Goal: Task Accomplishment & Management: Manage account settings

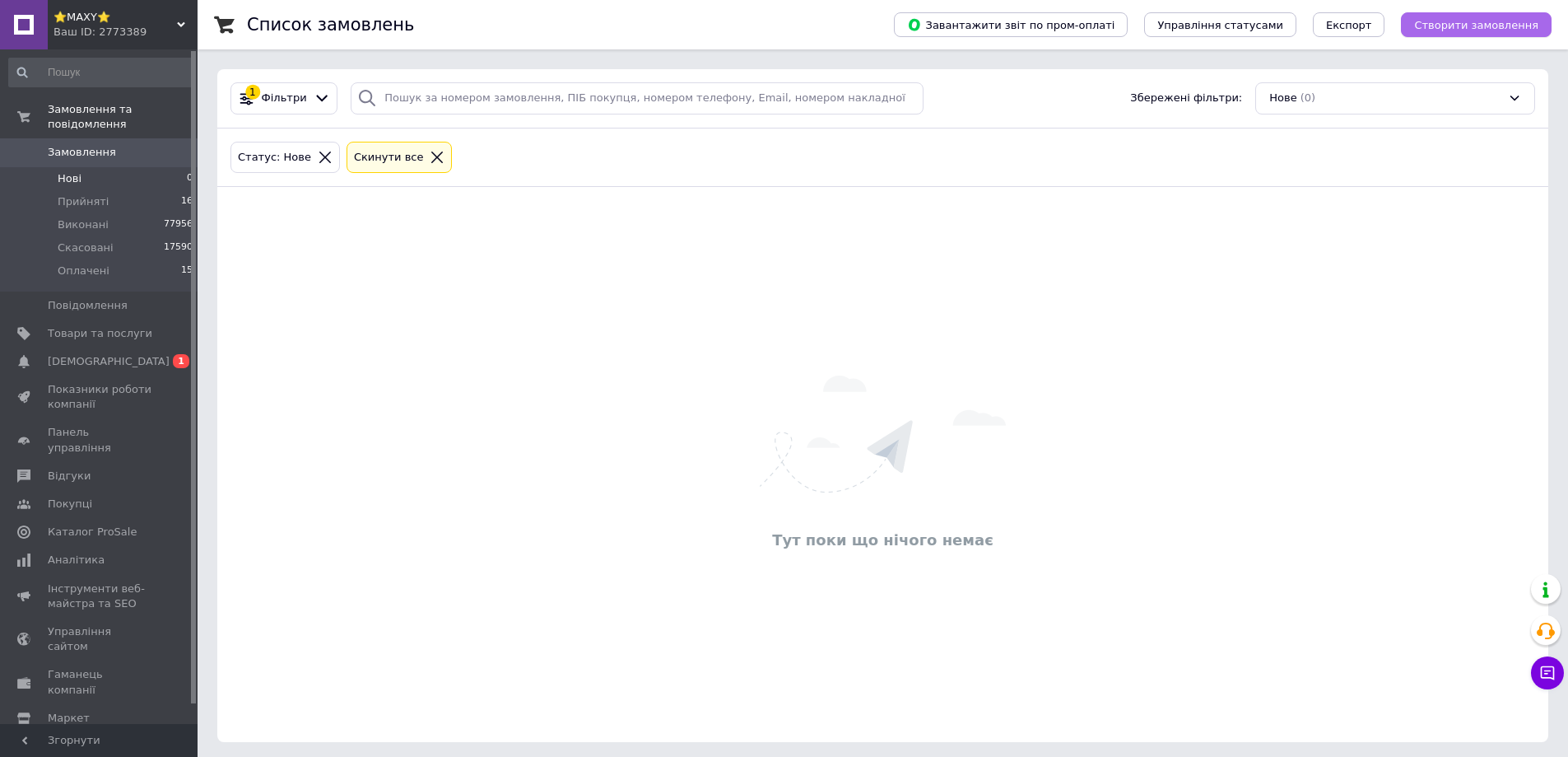
click at [1505, 16] on button "Створити замовлення" at bounding box center [1476, 24] width 151 height 25
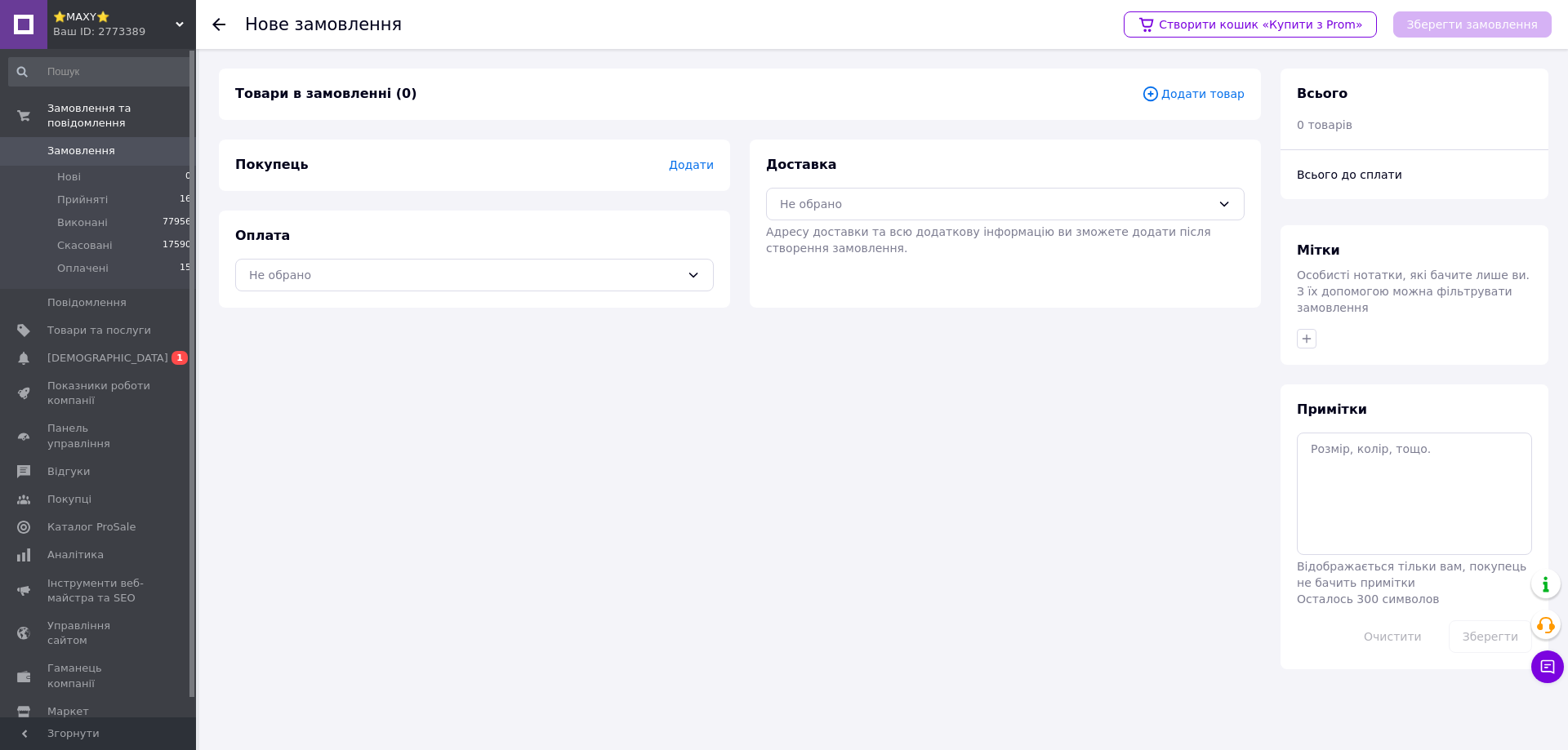
click at [1211, 96] on span "Додати товар" at bounding box center [1192, 93] width 103 height 18
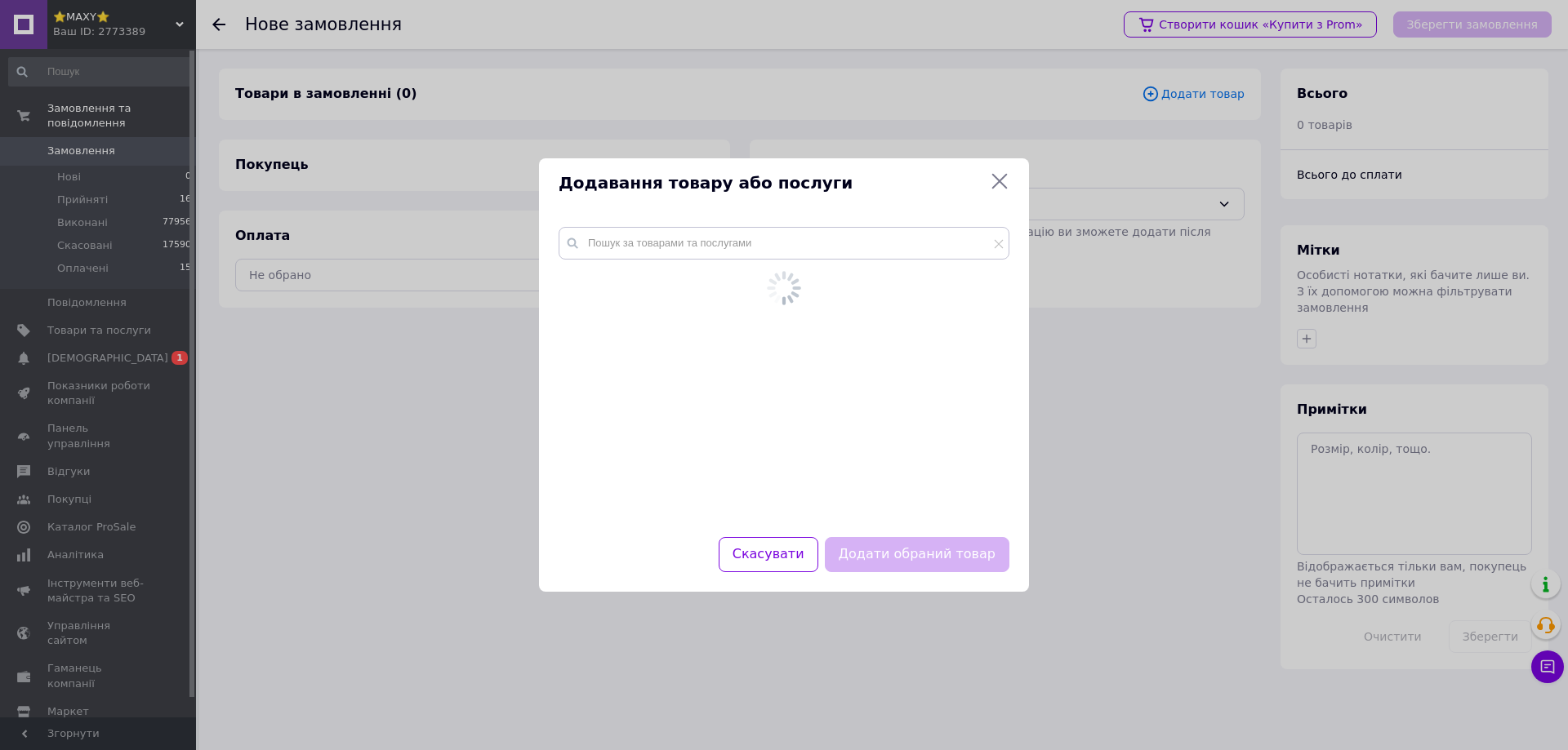
click at [767, 235] on div at bounding box center [784, 372] width 490 height 330
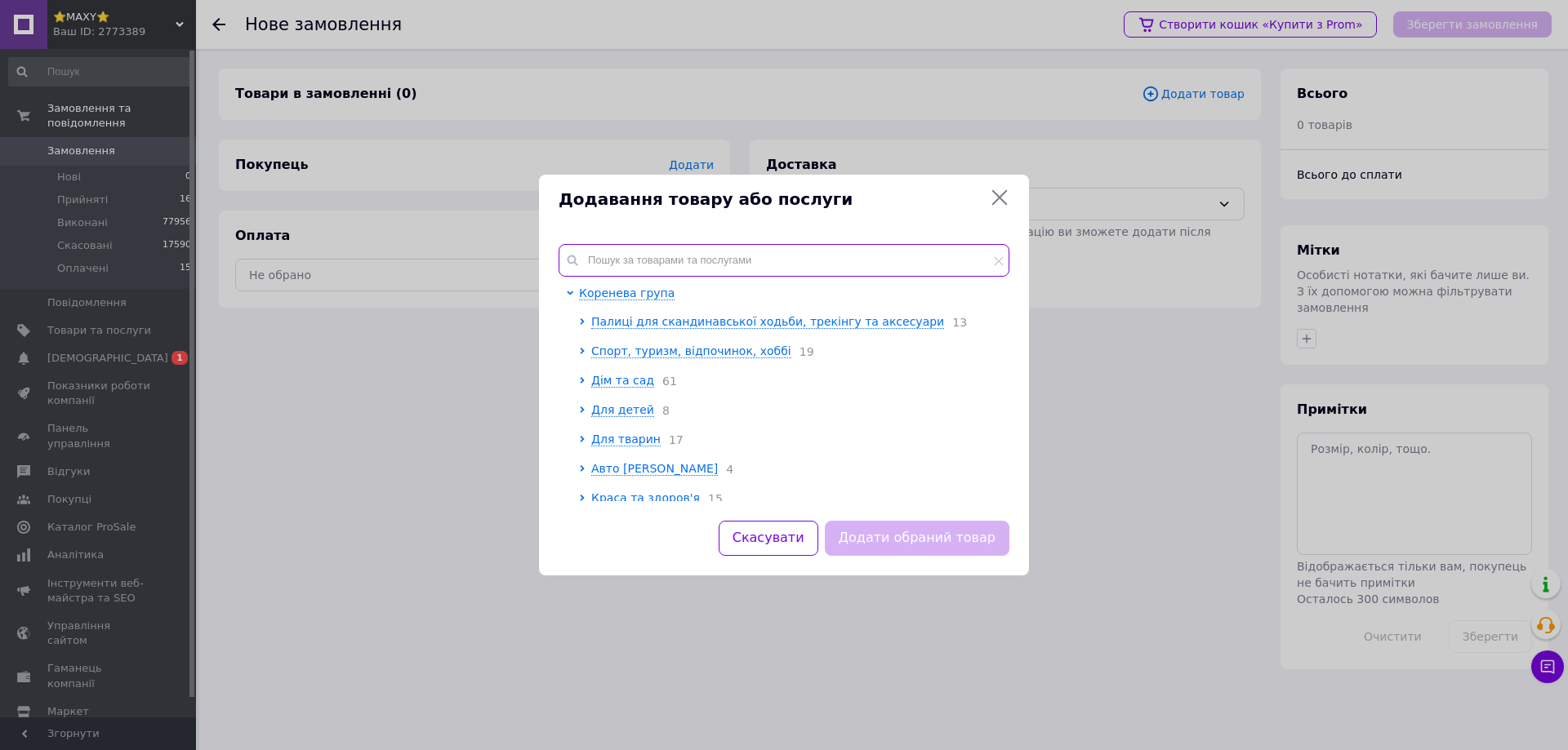
click at [766, 251] on input "text" at bounding box center [784, 260] width 450 height 32
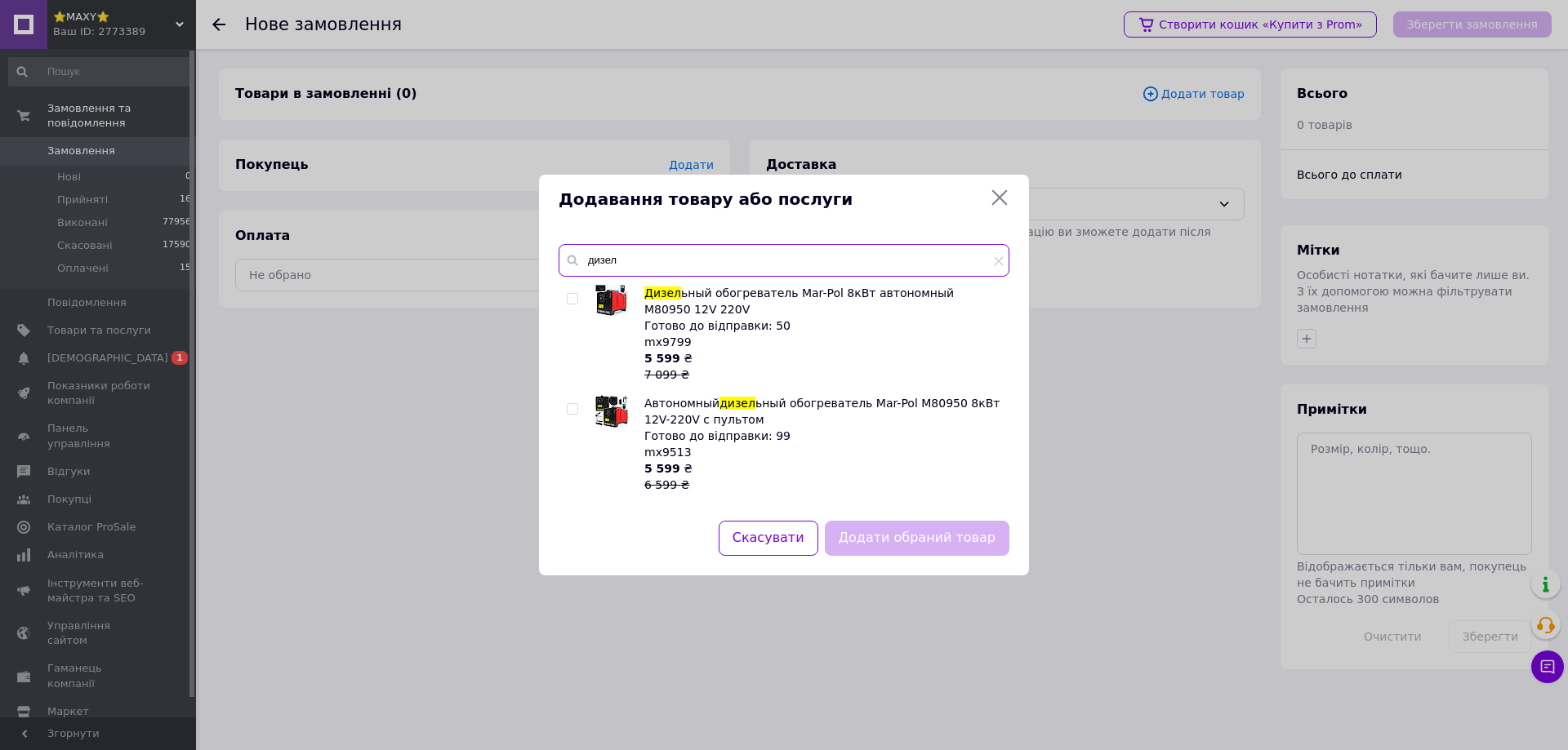
type input "дизел"
click at [579, 405] on div at bounding box center [575, 443] width 16 height 98
click at [577, 405] on span at bounding box center [572, 409] width 11 height 11
click at [577, 405] on input "checkbox" at bounding box center [572, 409] width 10 height 10
checkbox input "true"
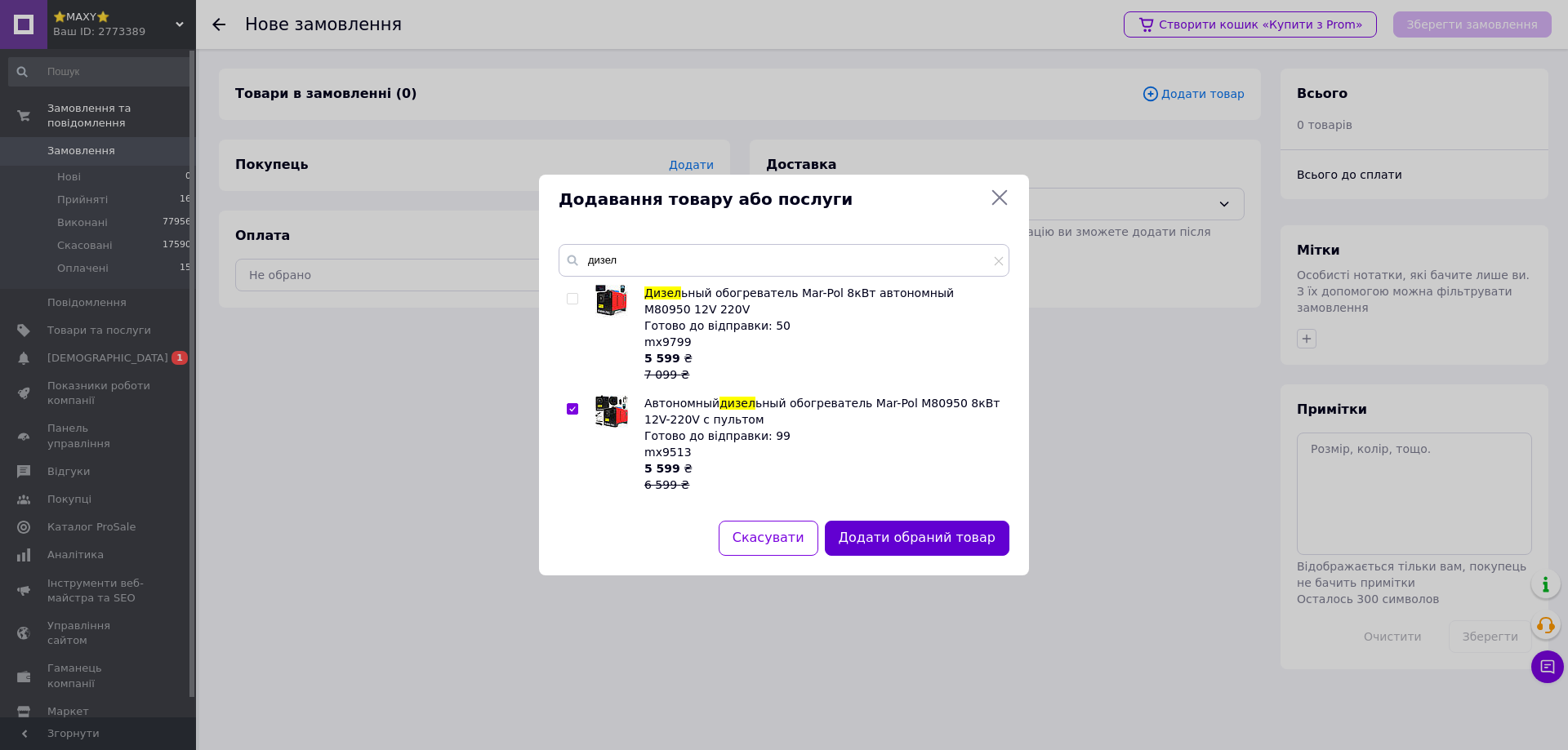
click at [967, 550] on button "Додати обраний товар" at bounding box center [916, 538] width 184 height 35
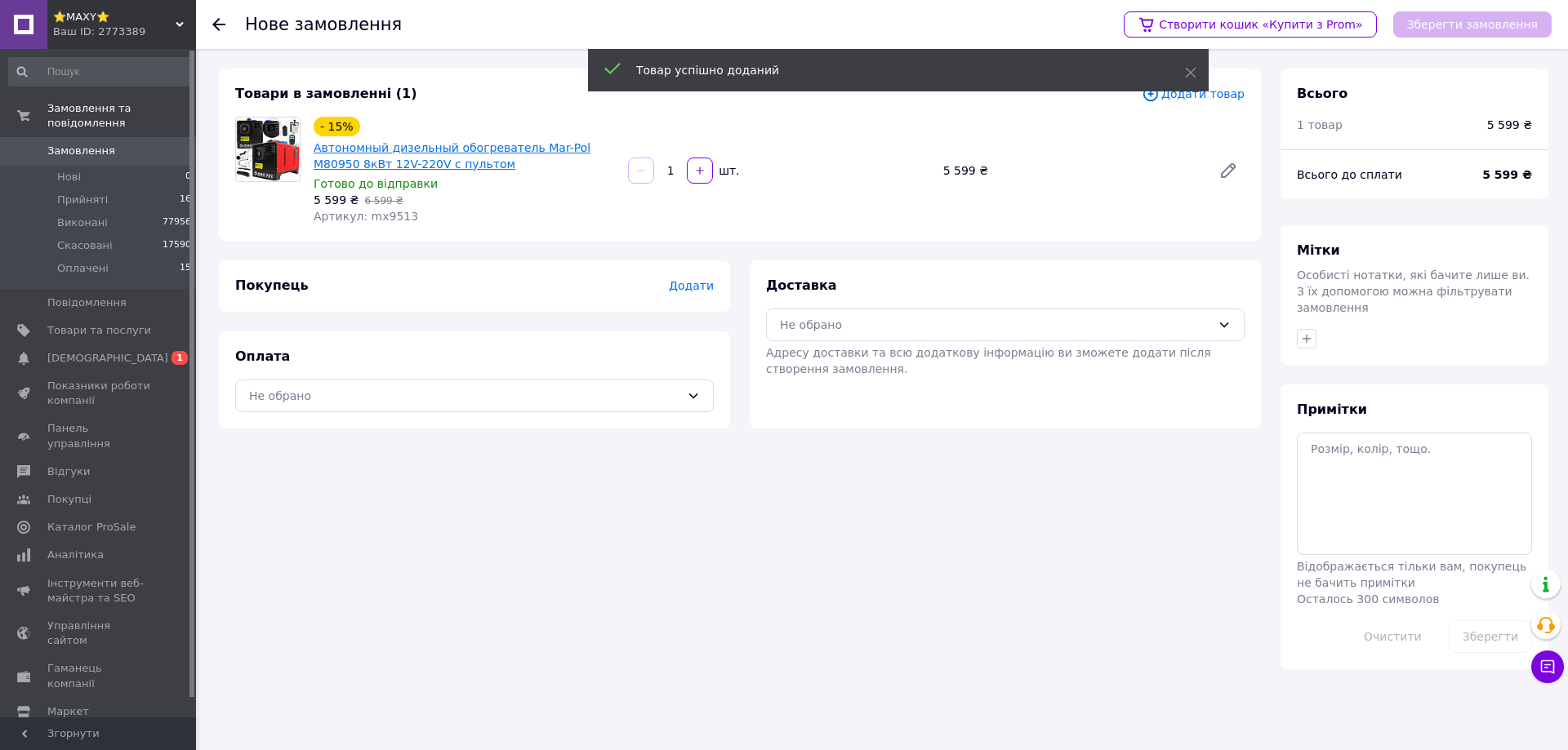
click at [386, 152] on link "Автономный дизельный обогреватель Mar-Pol M80950 8кВт 12V-220V с пультом" at bounding box center [452, 155] width 277 height 30
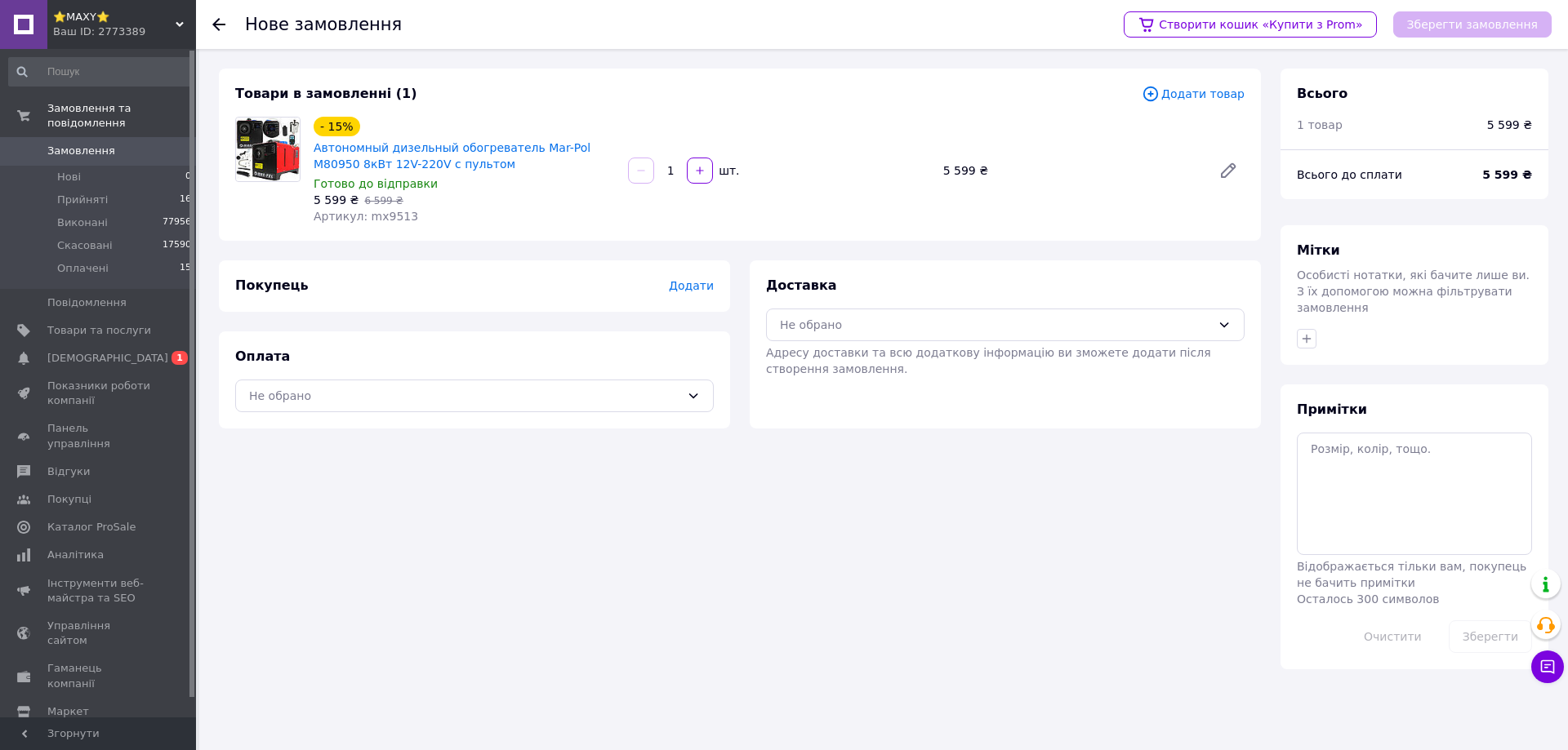
click at [671, 285] on div "Покупець Додати" at bounding box center [474, 286] width 478 height 19
click at [607, 290] on div "Покупець Додати" at bounding box center [474, 286] width 478 height 19
click at [675, 285] on div "Покупець Додати" at bounding box center [474, 286] width 478 height 19
click at [699, 285] on span "Додати" at bounding box center [691, 285] width 45 height 13
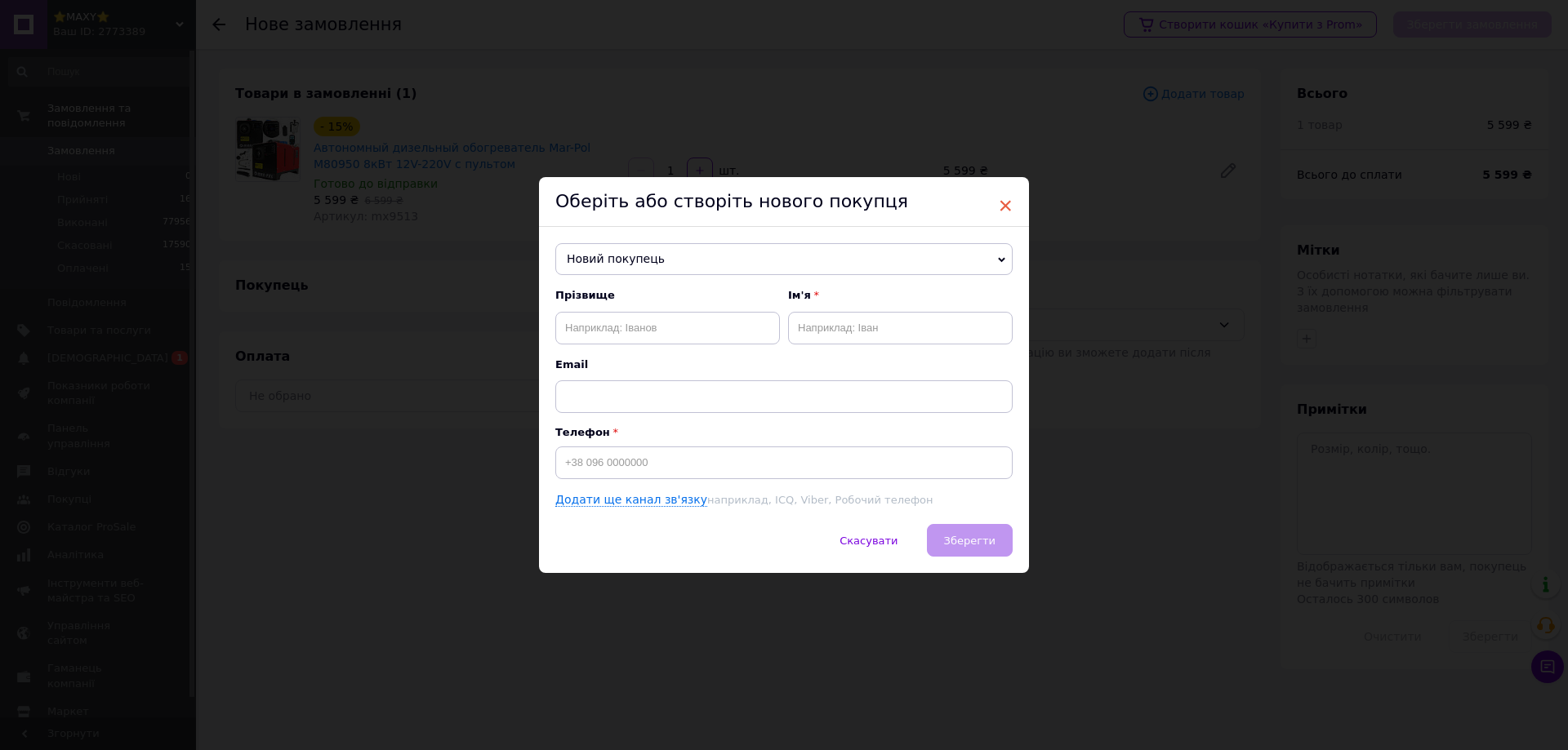
click at [1003, 205] on span "×" at bounding box center [1005, 206] width 14 height 28
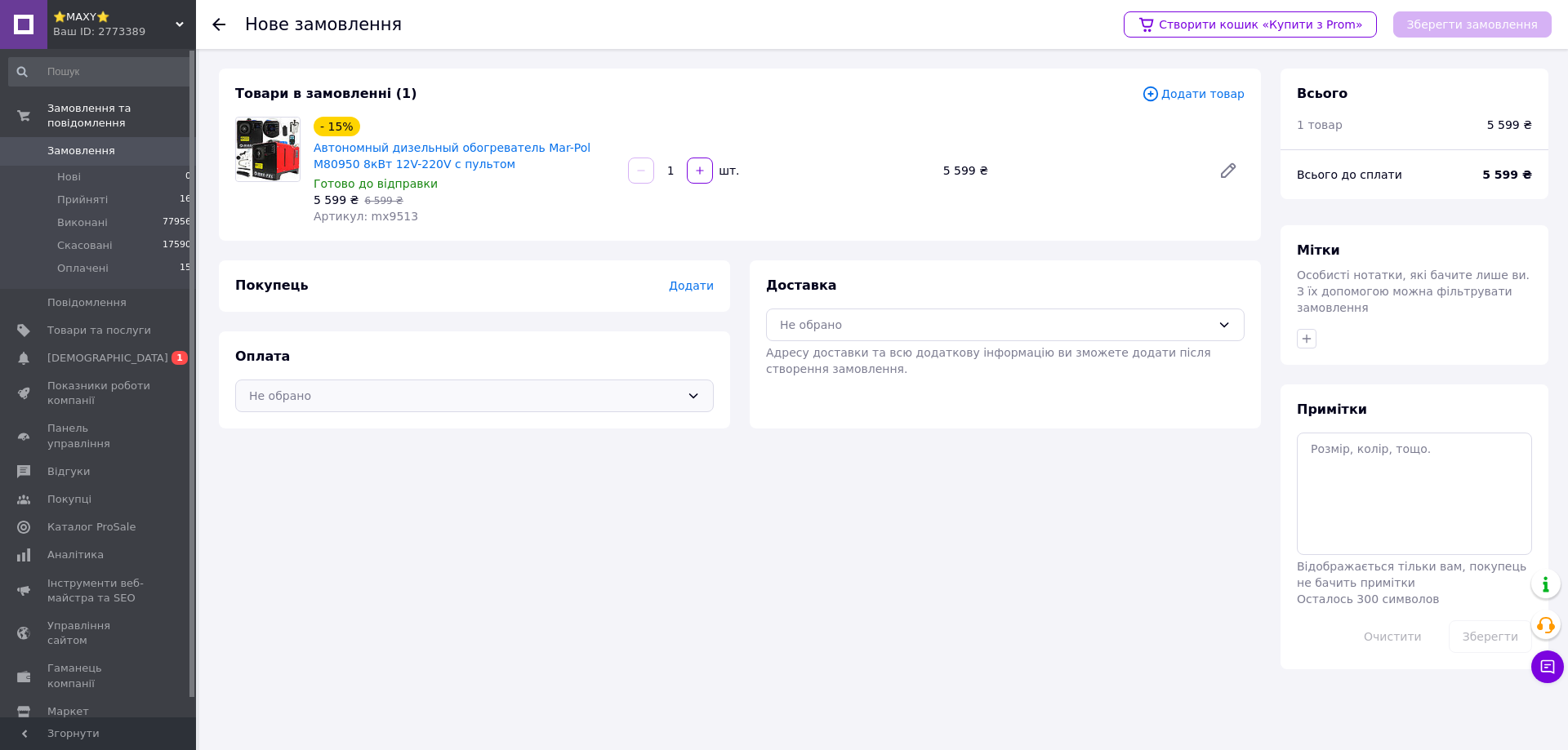
click at [705, 398] on div "Не обрано" at bounding box center [474, 396] width 478 height 32
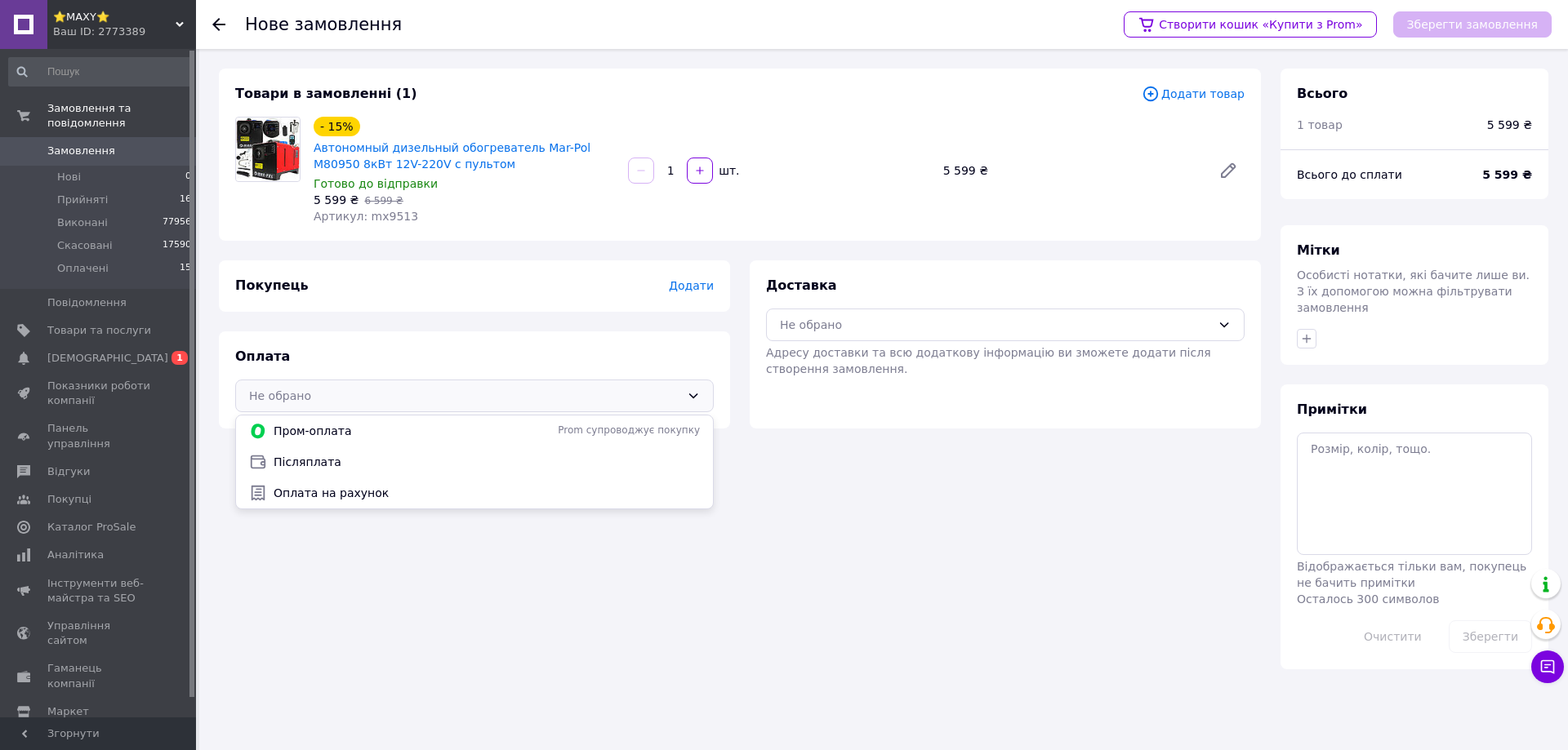
click at [702, 398] on div "Не обрано Пром-оплата Prom супроводжує покупку Післяплата Оплата на рахунок" at bounding box center [474, 396] width 478 height 32
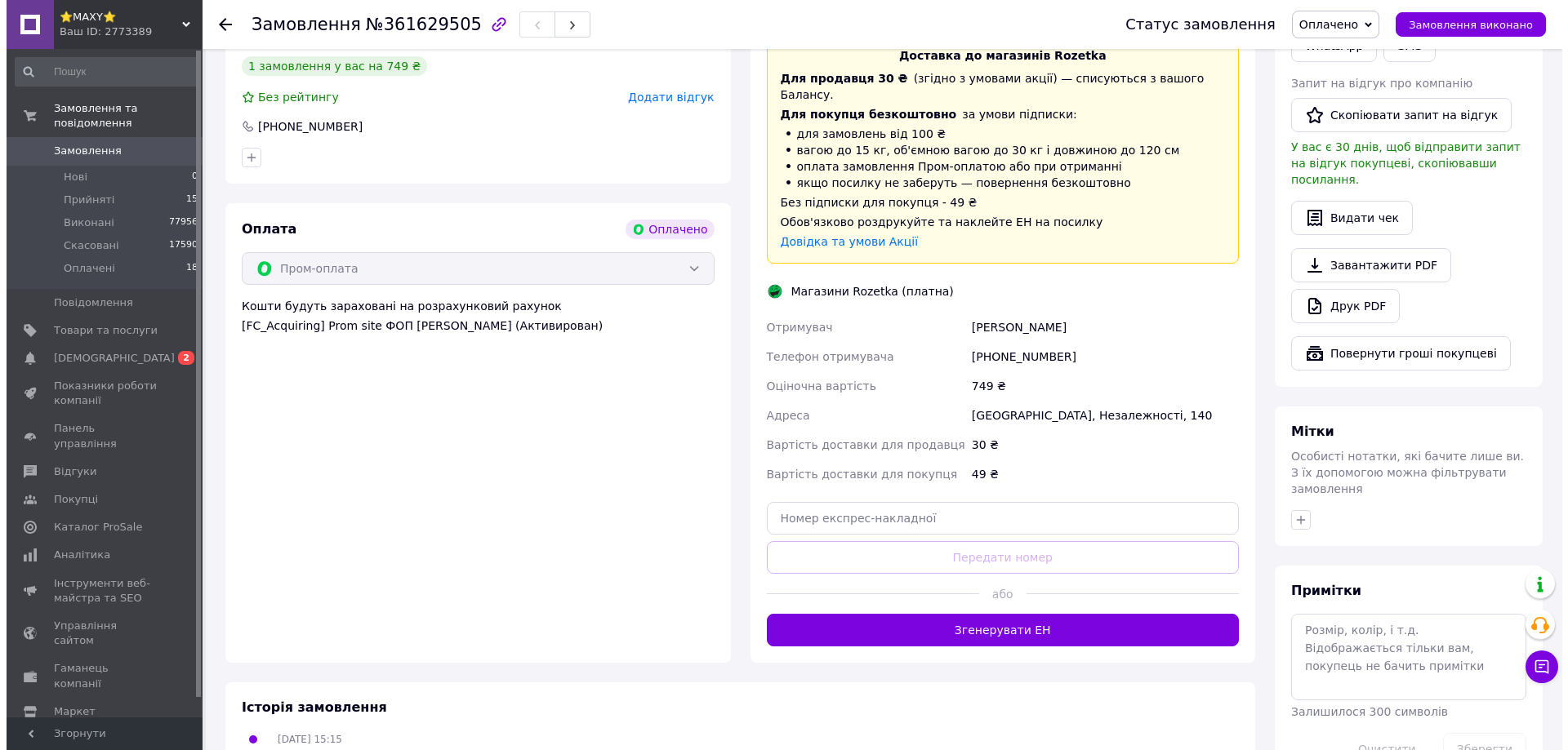
scroll to position [326, 0]
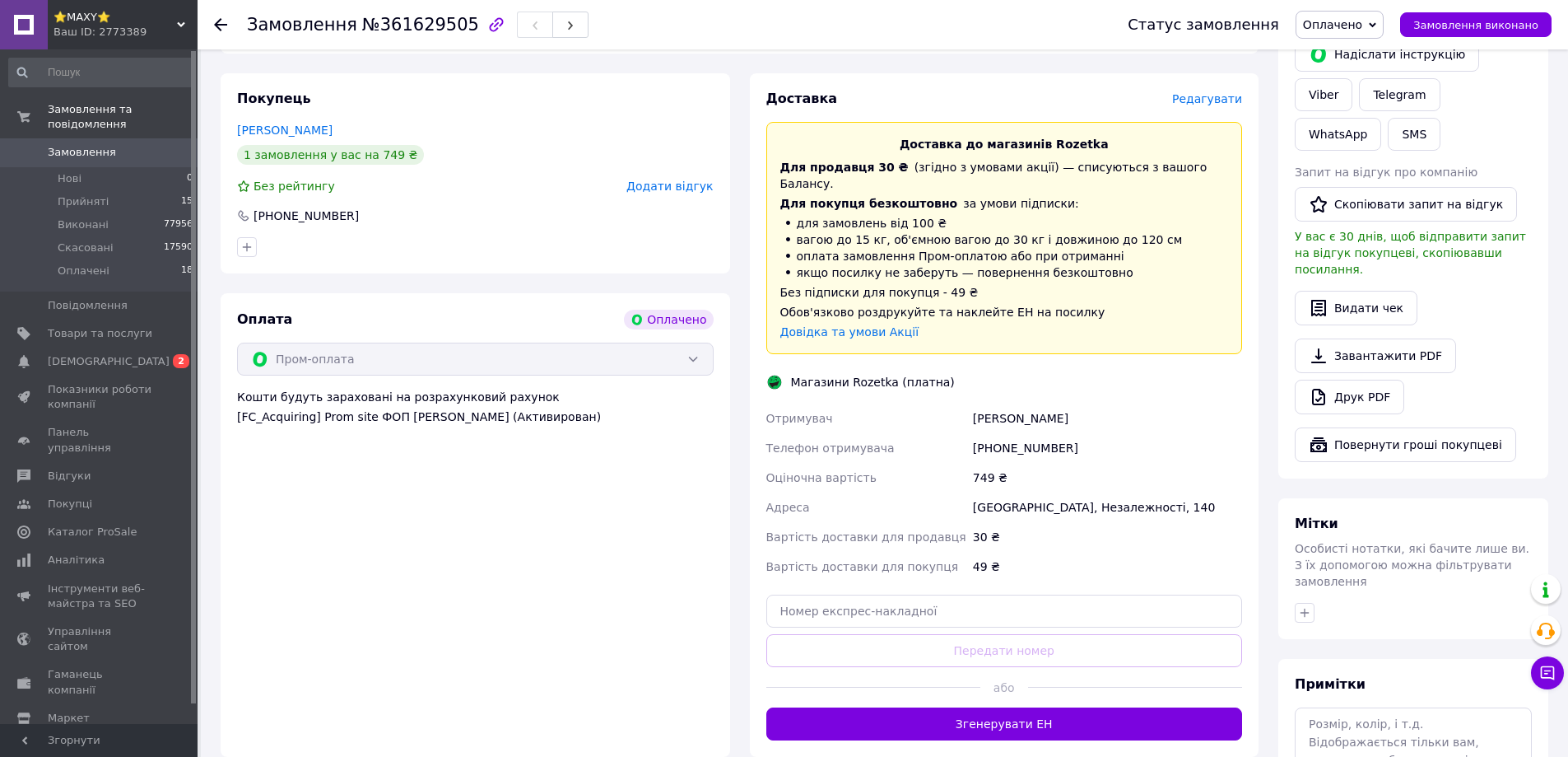
click at [1220, 111] on div "Доставка Редагувати Доставка до магазинів Rozetka Для продавця 30 ₴   (згідно з…" at bounding box center [1005, 415] width 476 height 651
click at [1221, 104] on span "Редагувати" at bounding box center [1207, 99] width 70 height 13
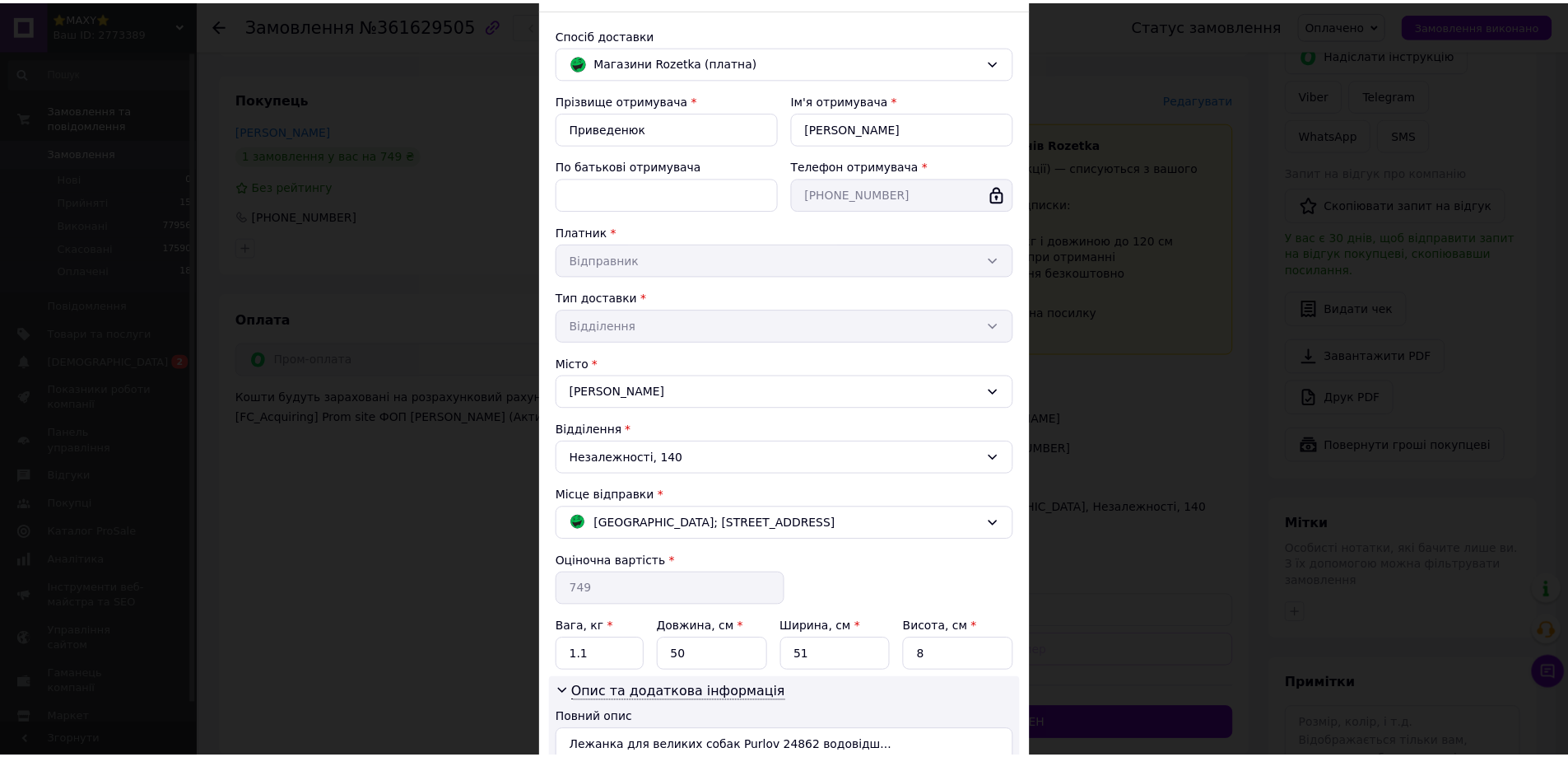
scroll to position [247, 0]
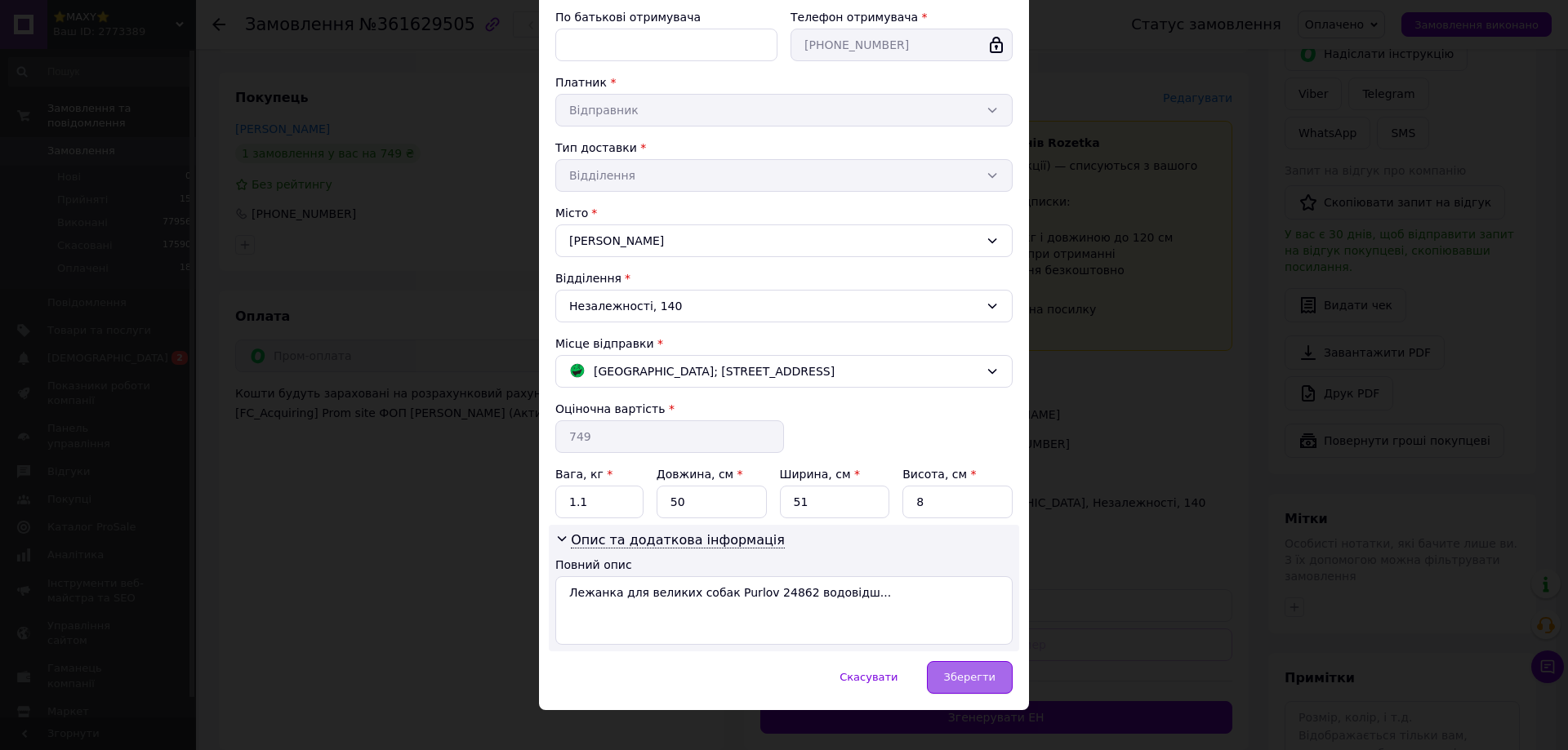
click at [977, 679] on span "Зберегти" at bounding box center [970, 677] width 52 height 12
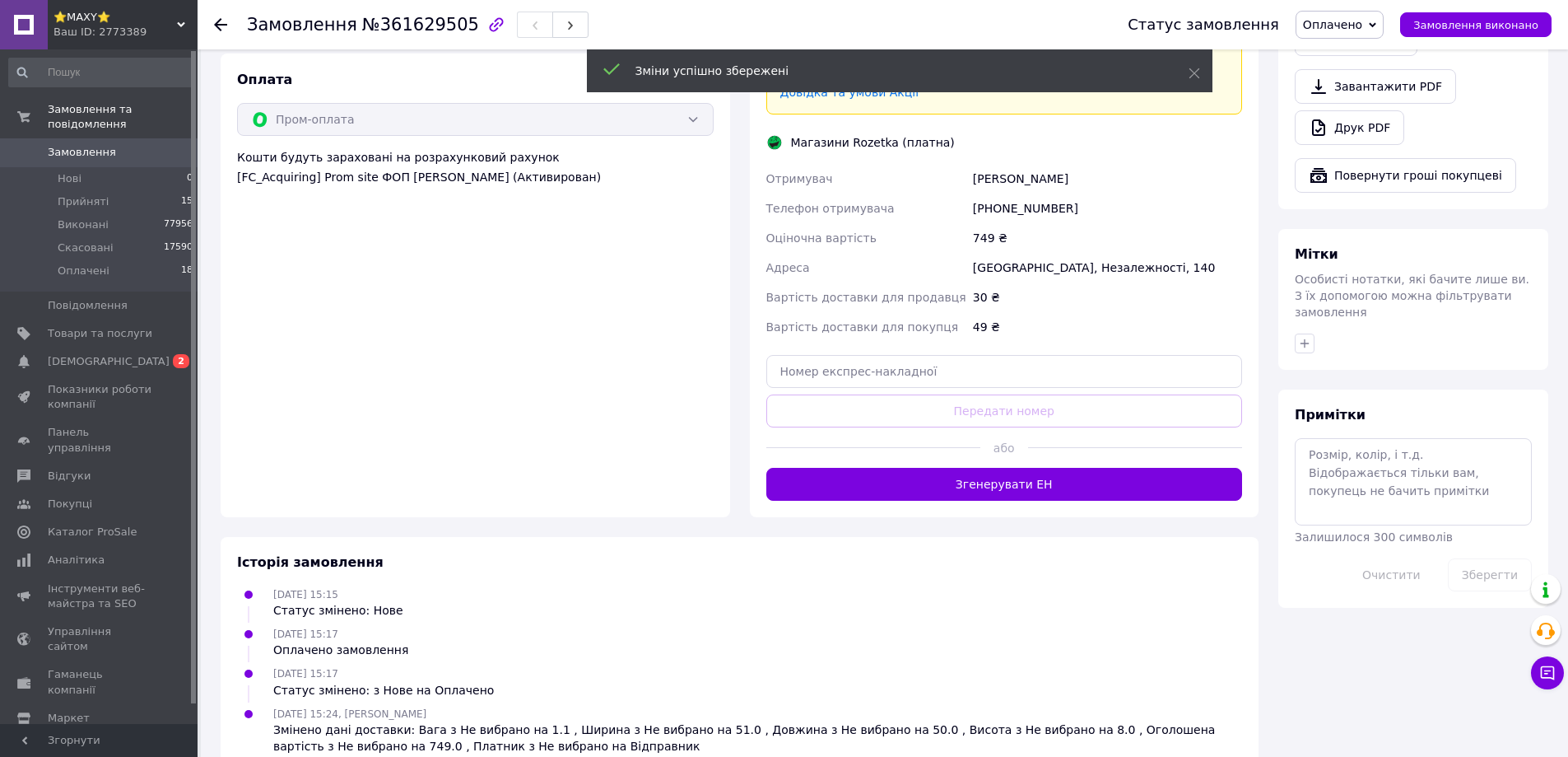
scroll to position [577, 0]
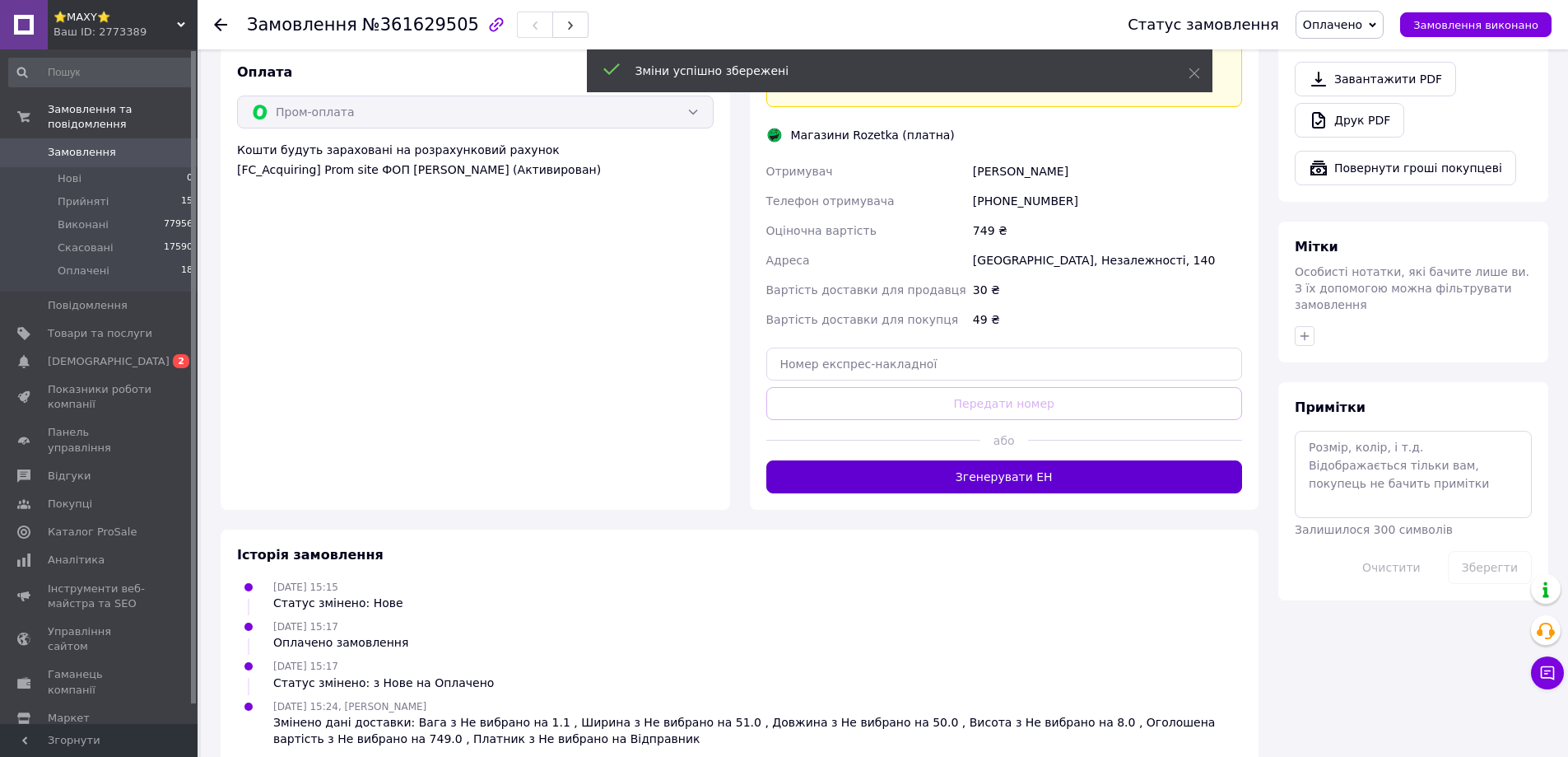
click at [1044, 466] on button "Згенерувати ЕН" at bounding box center [1005, 477] width 476 height 33
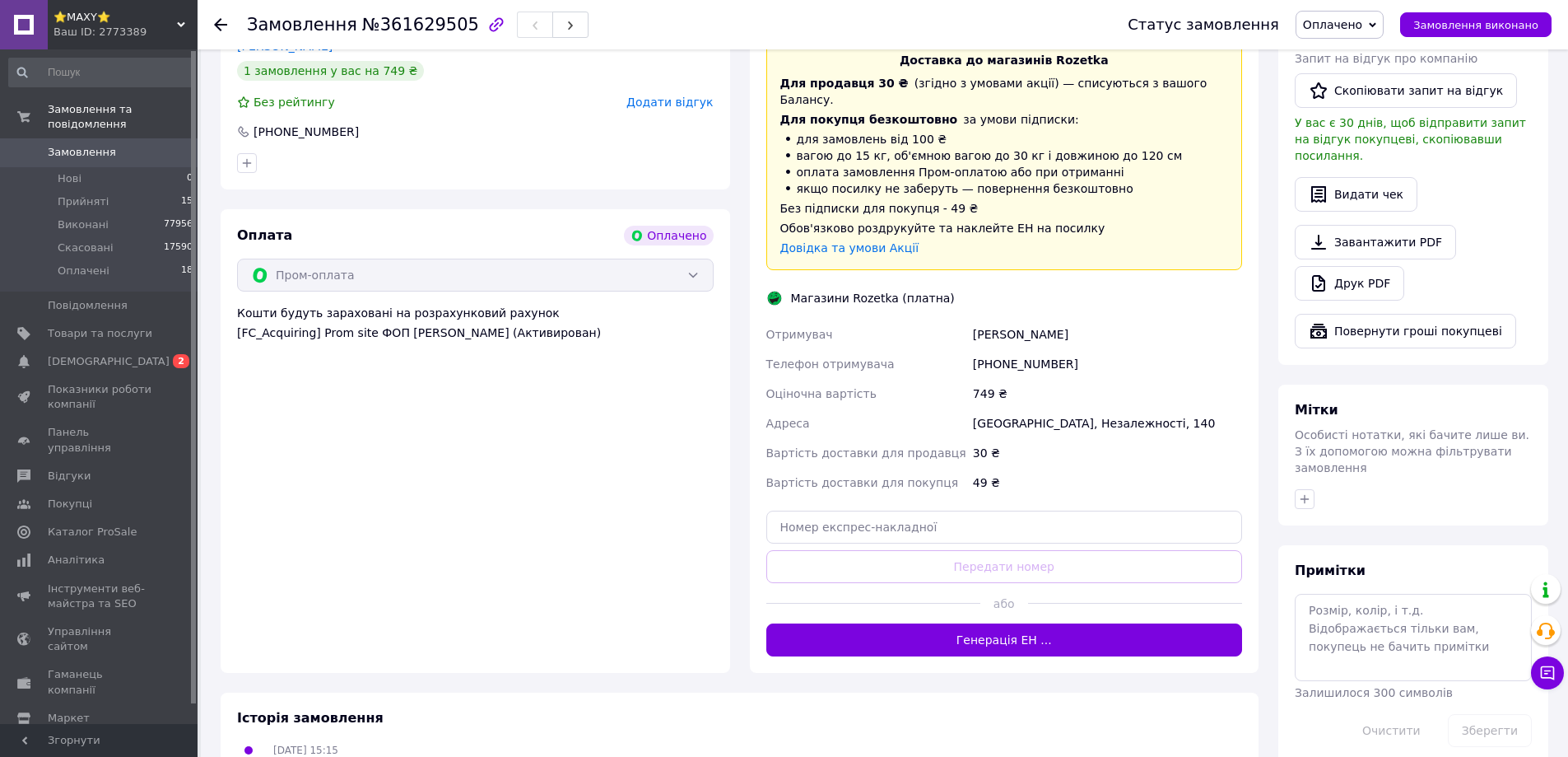
scroll to position [412, 0]
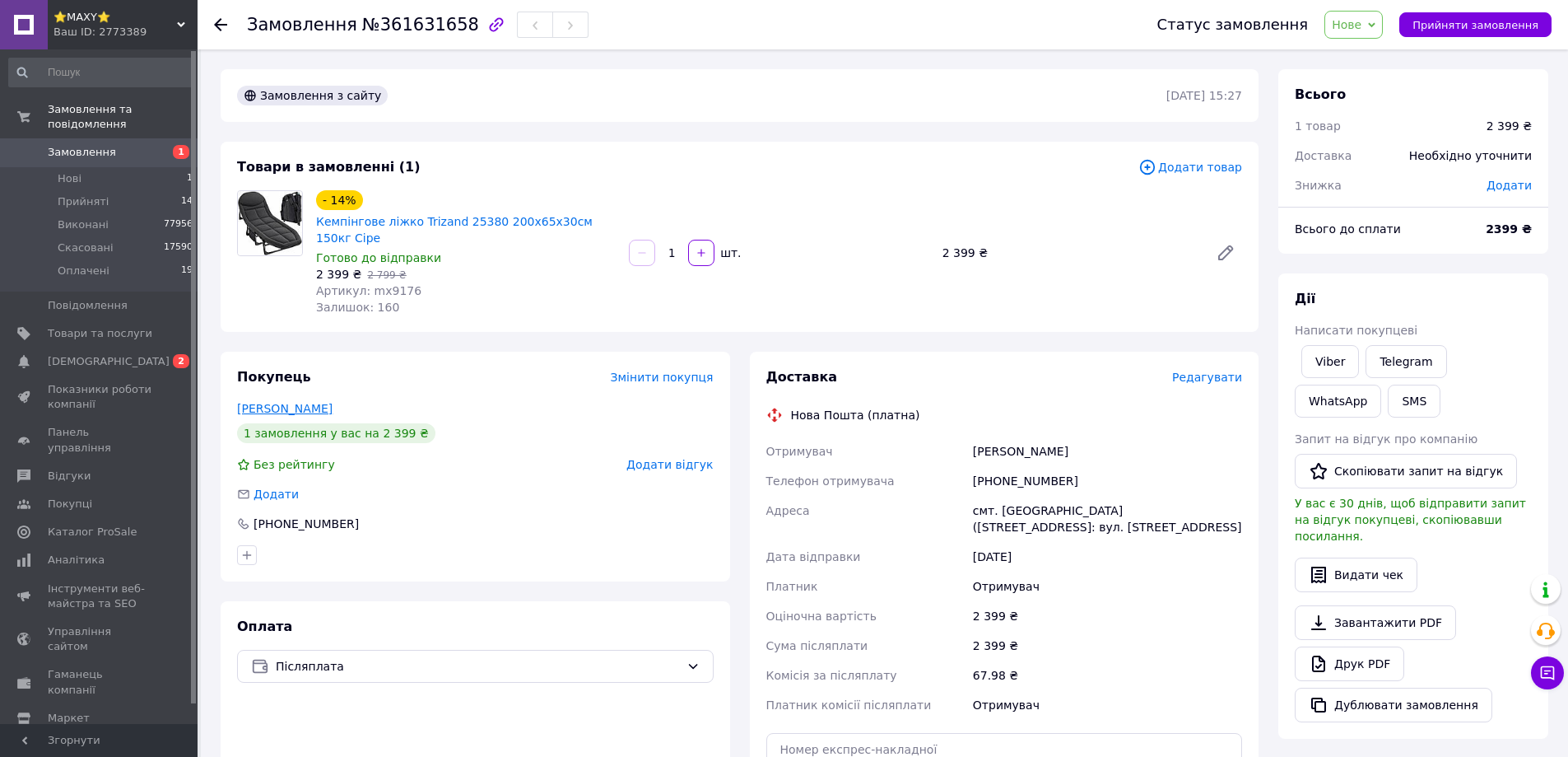
click at [313, 402] on link "Самофал Сергій" at bounding box center [284, 408] width 95 height 13
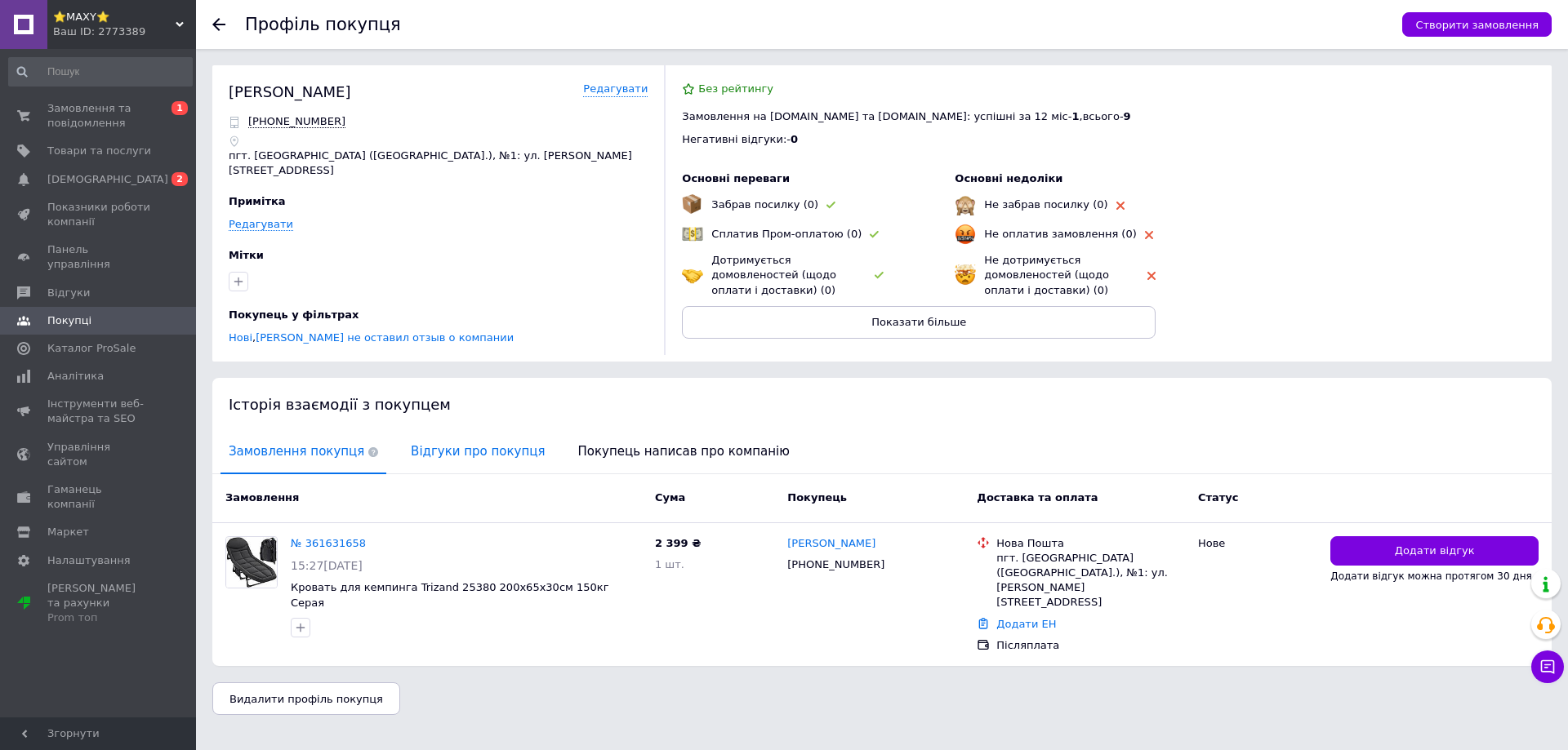
click at [488, 465] on span "Відгуки про покупця" at bounding box center [478, 451] width 150 height 42
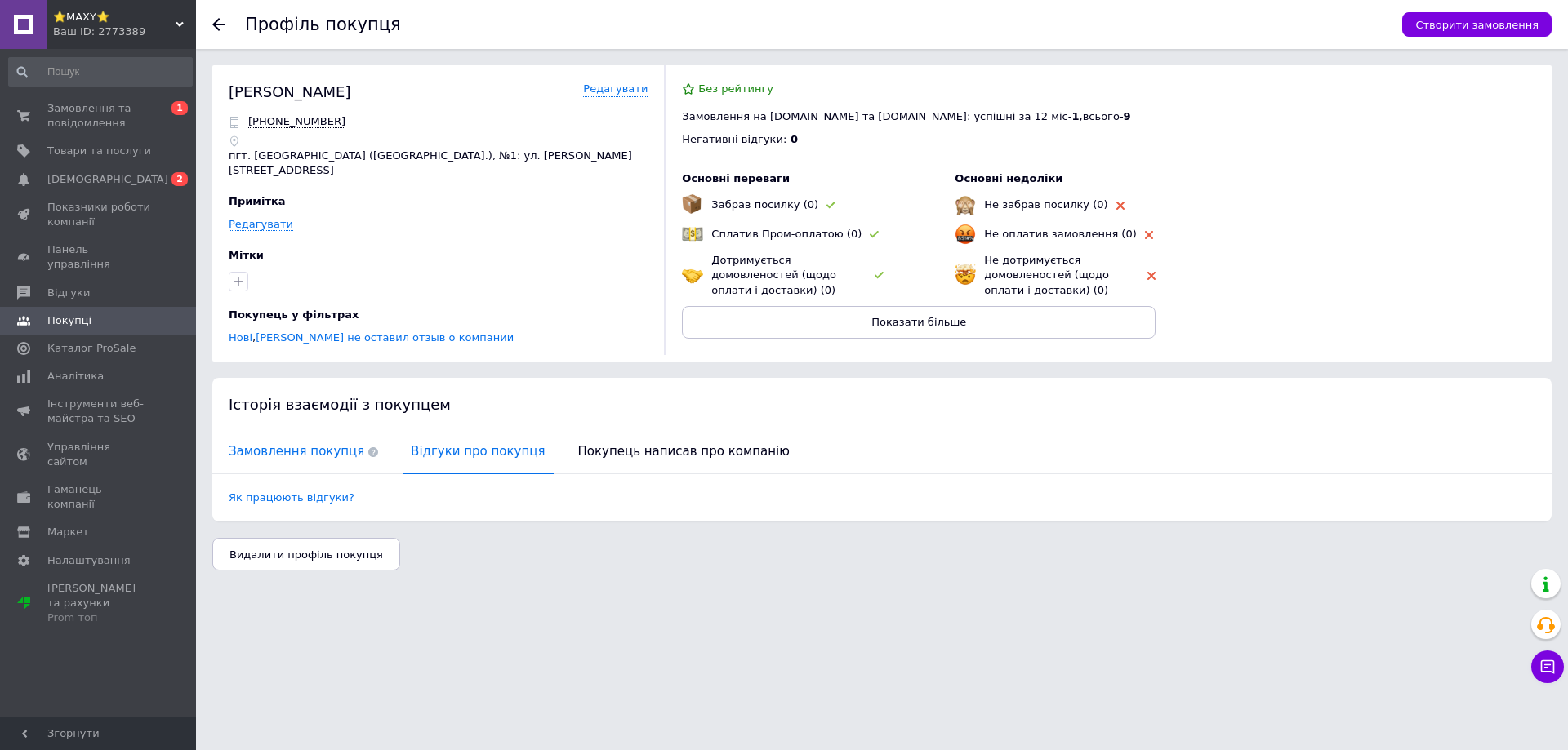
click at [290, 445] on span "Замовлення покупця" at bounding box center [303, 451] width 166 height 42
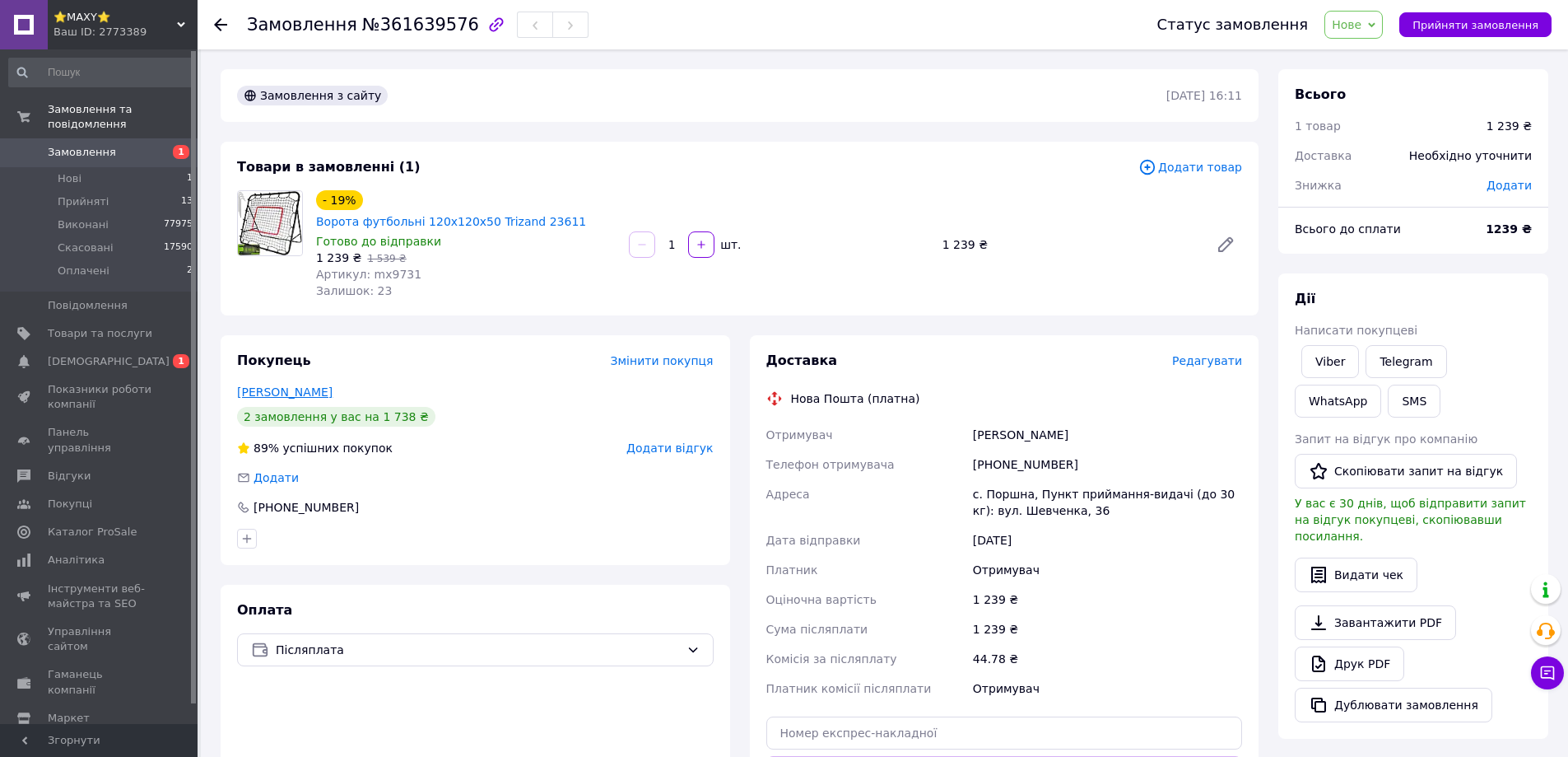
click at [261, 386] on link "Бабій Роман" at bounding box center [284, 392] width 95 height 13
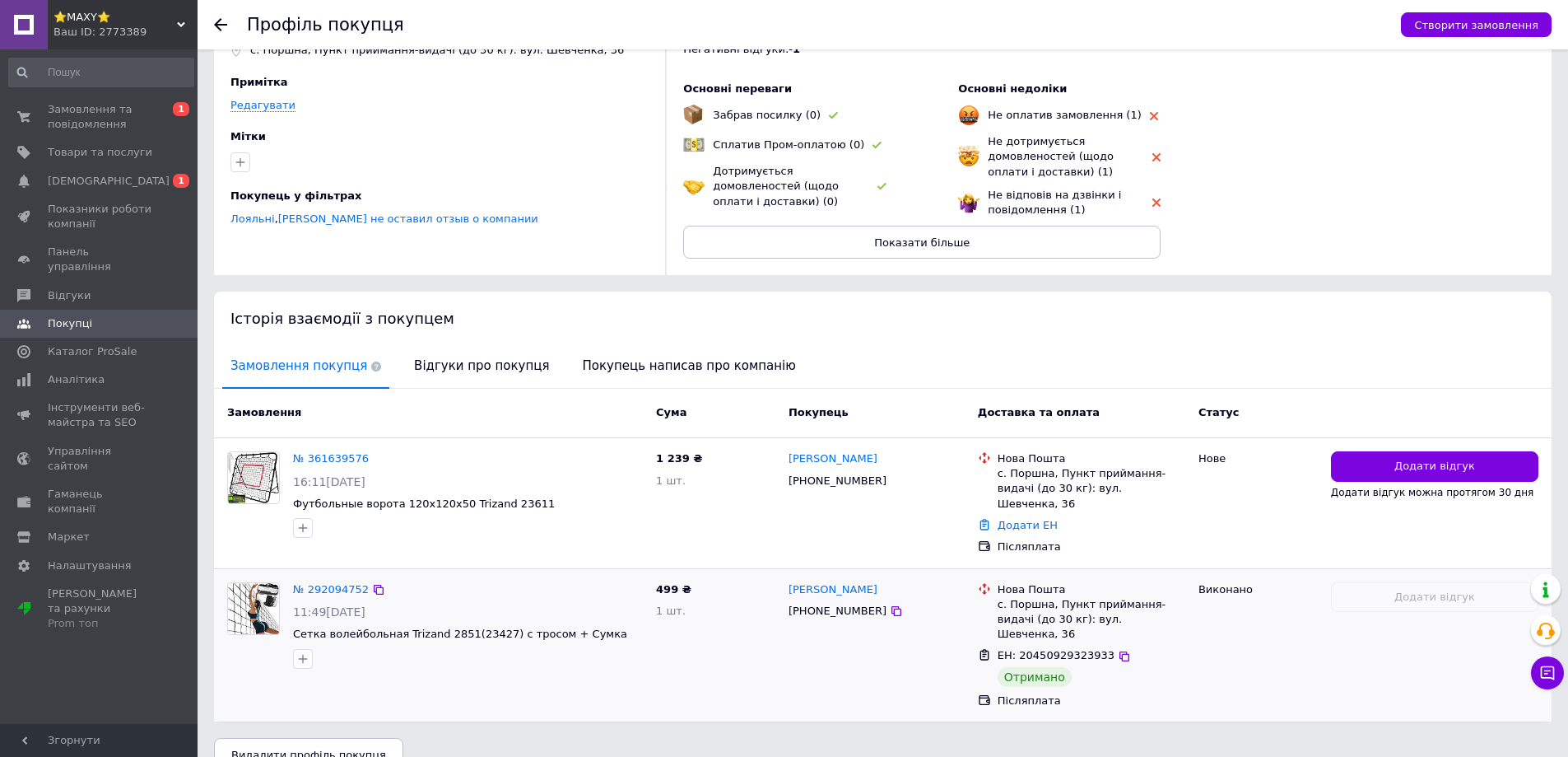
scroll to position [93, 0]
click at [461, 369] on span "Відгуки про покупця" at bounding box center [482, 365] width 152 height 42
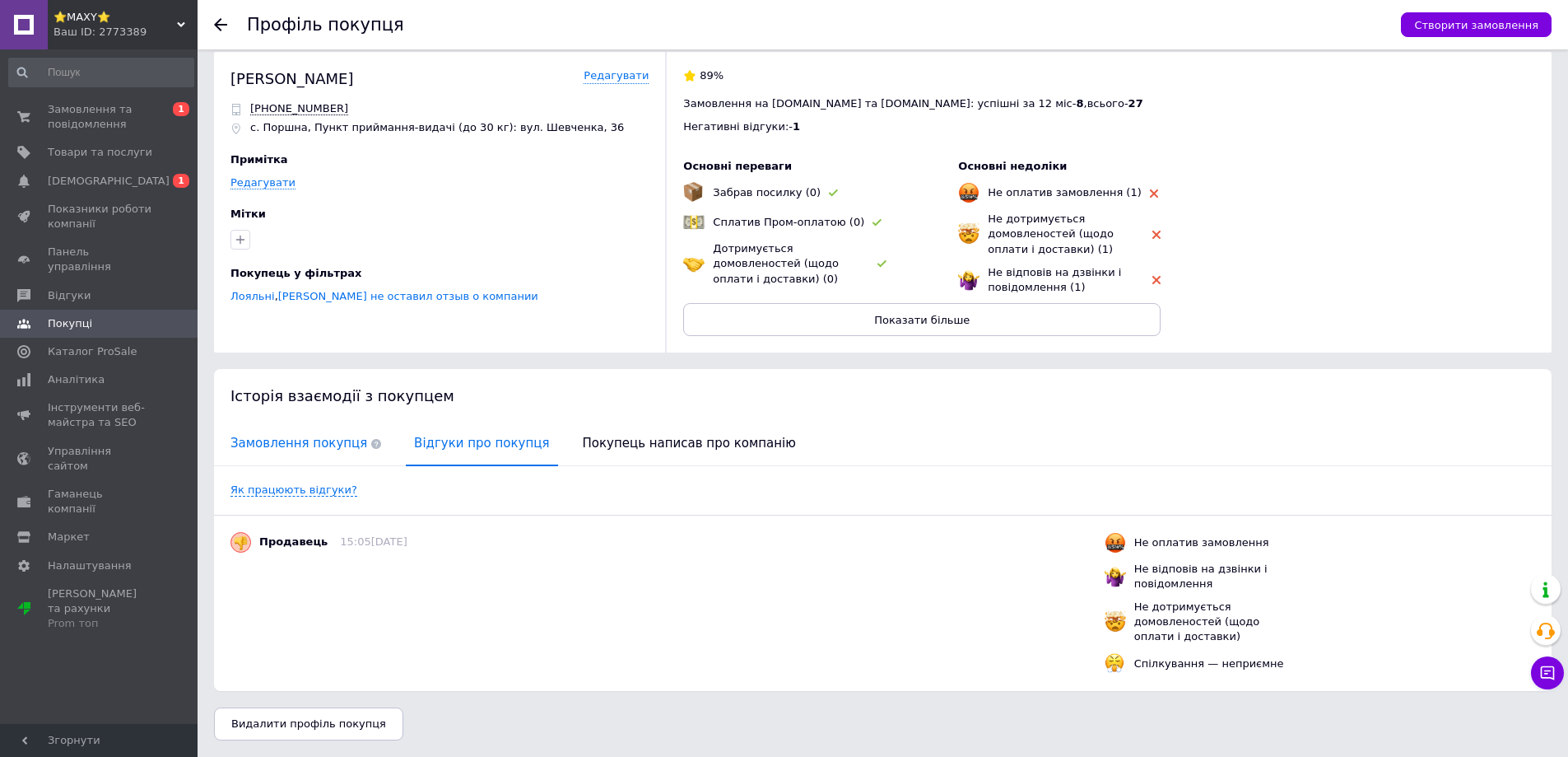
click at [298, 451] on span "Замовлення покупця" at bounding box center [305, 443] width 167 height 42
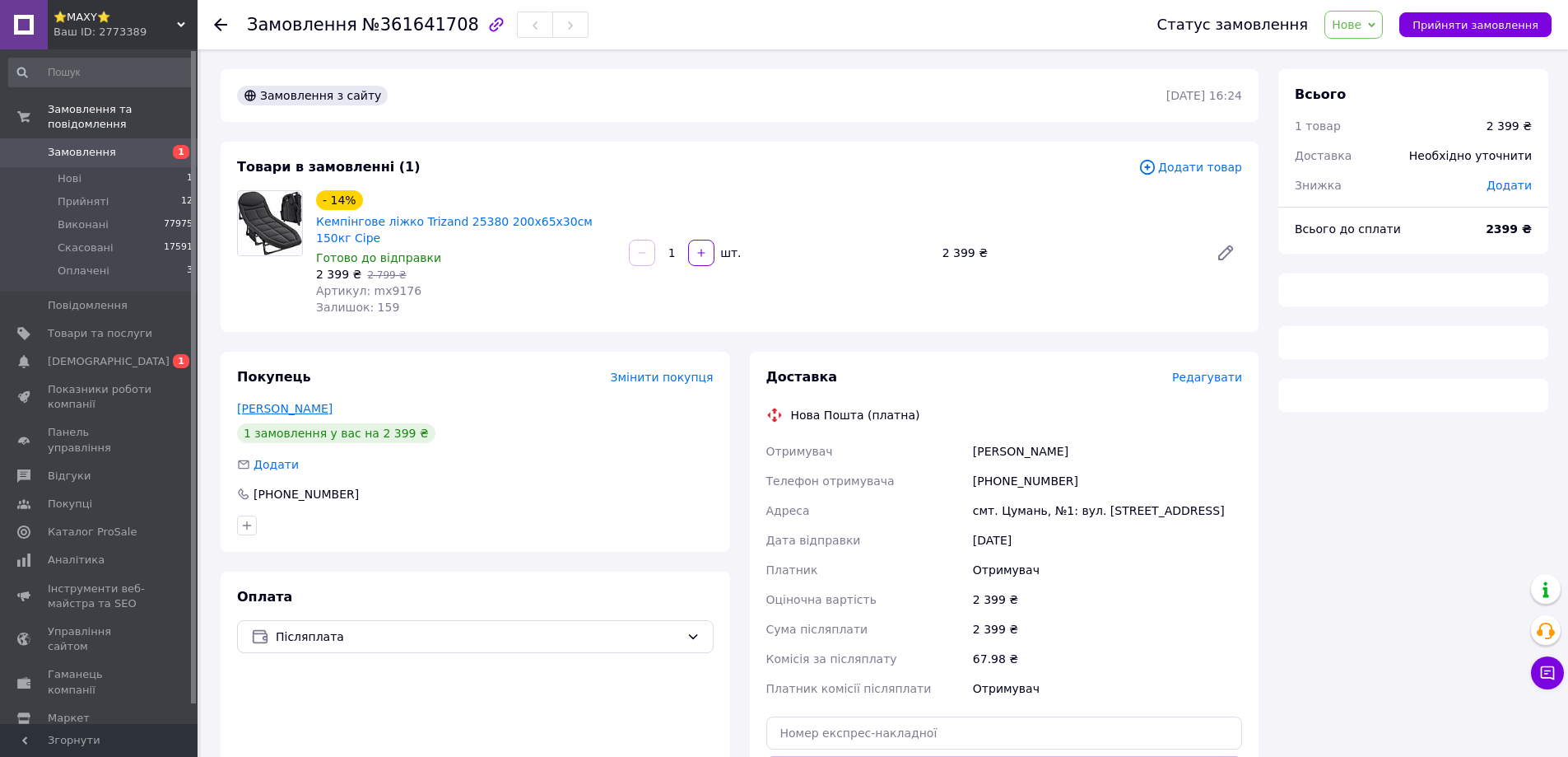
click at [290, 402] on link "[PERSON_NAME]" at bounding box center [284, 408] width 95 height 13
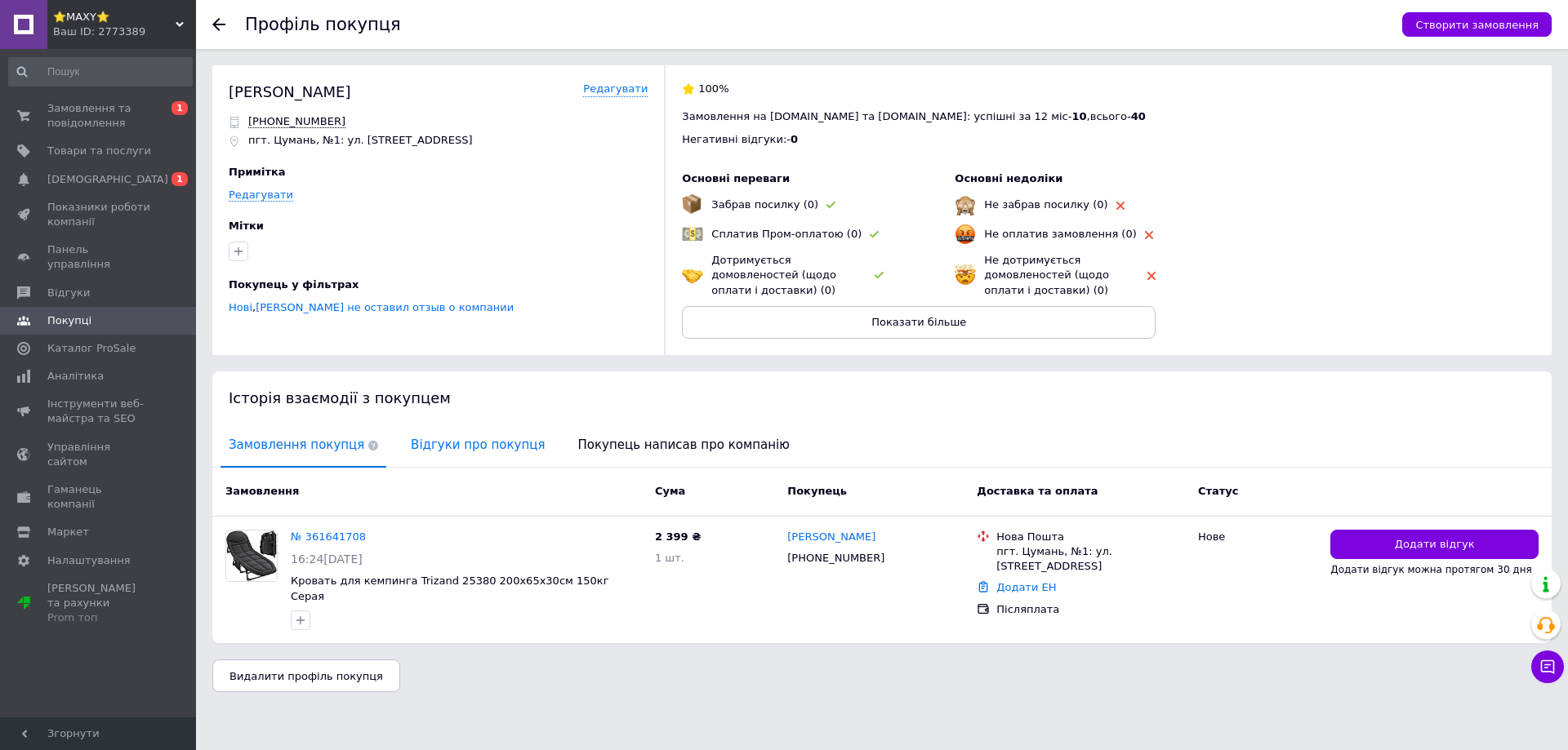
click at [415, 442] on span "Відгуки про покупця" at bounding box center [478, 445] width 150 height 42
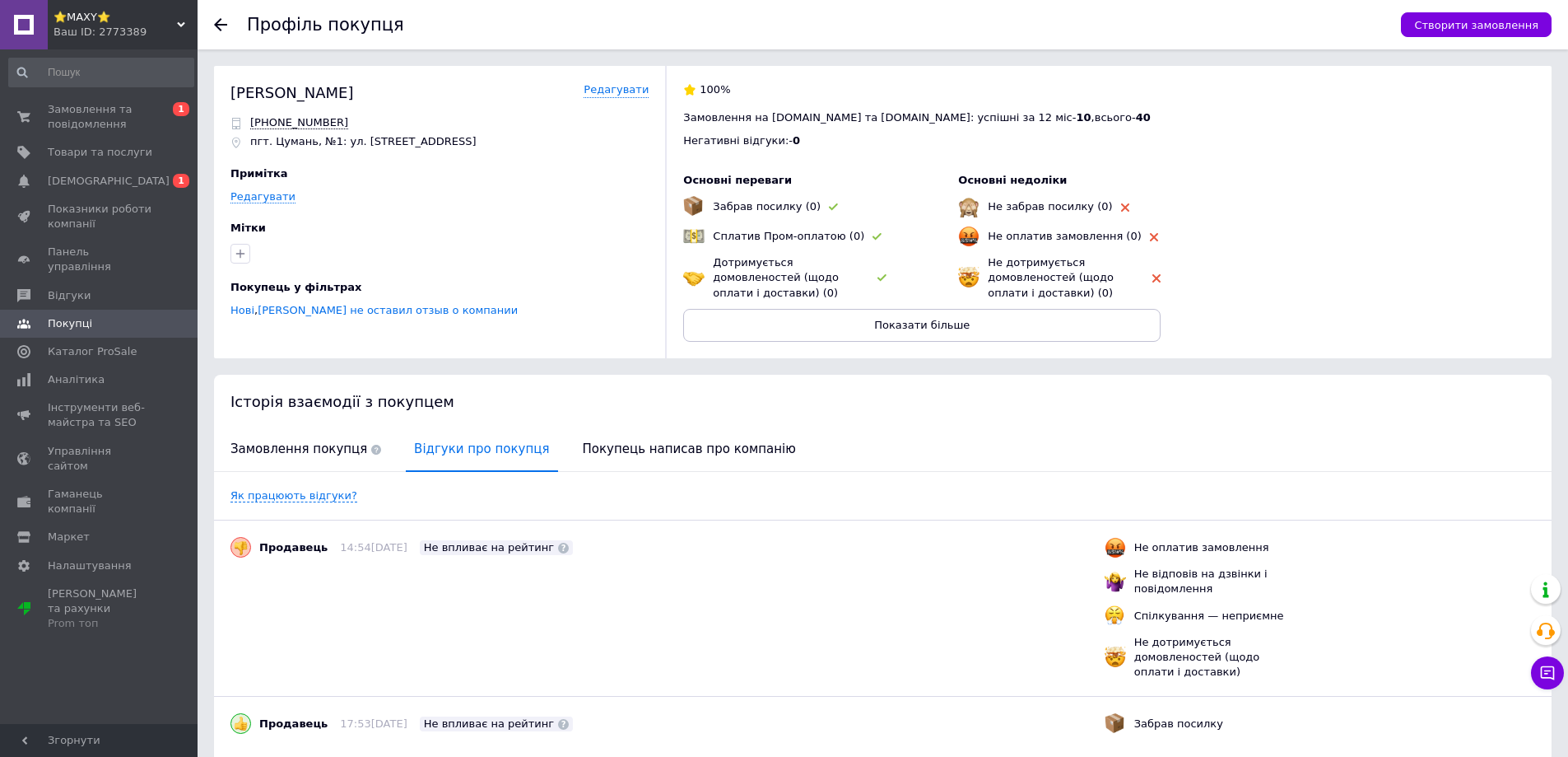
scroll to position [72, 0]
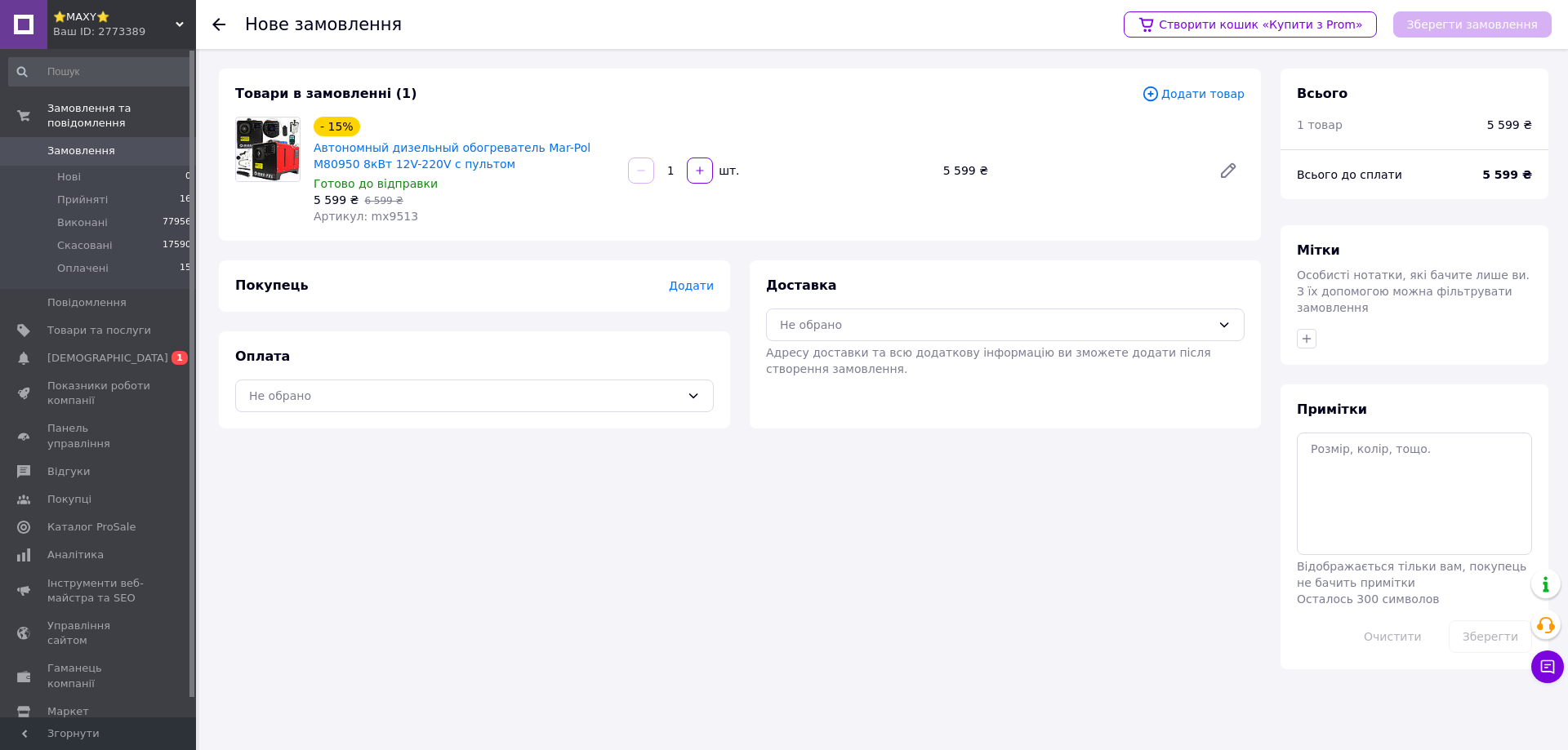
click at [99, 144] on span "Замовлення" at bounding box center [82, 150] width 68 height 14
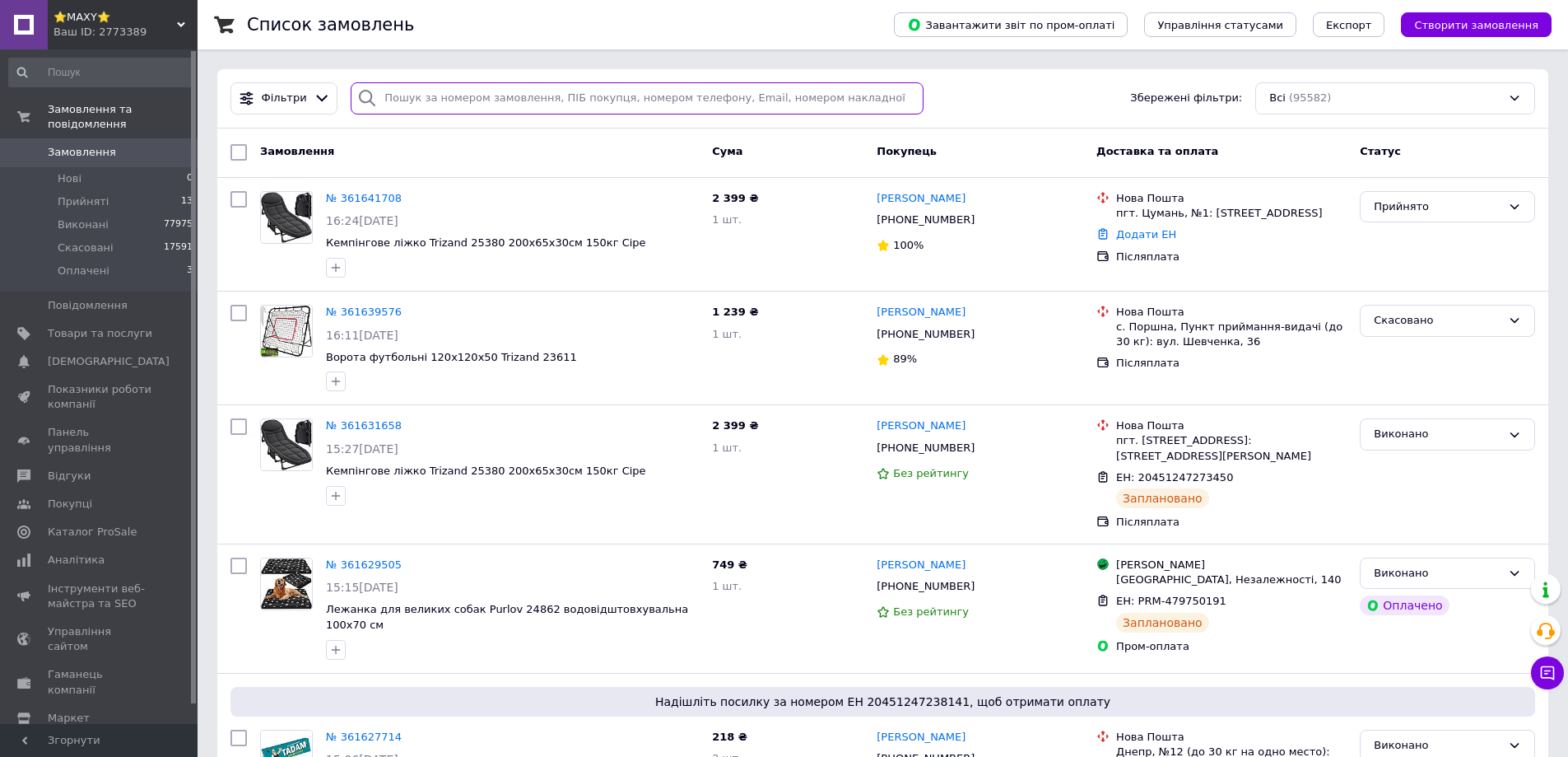
click at [453, 107] on input "search" at bounding box center [637, 98] width 573 height 32
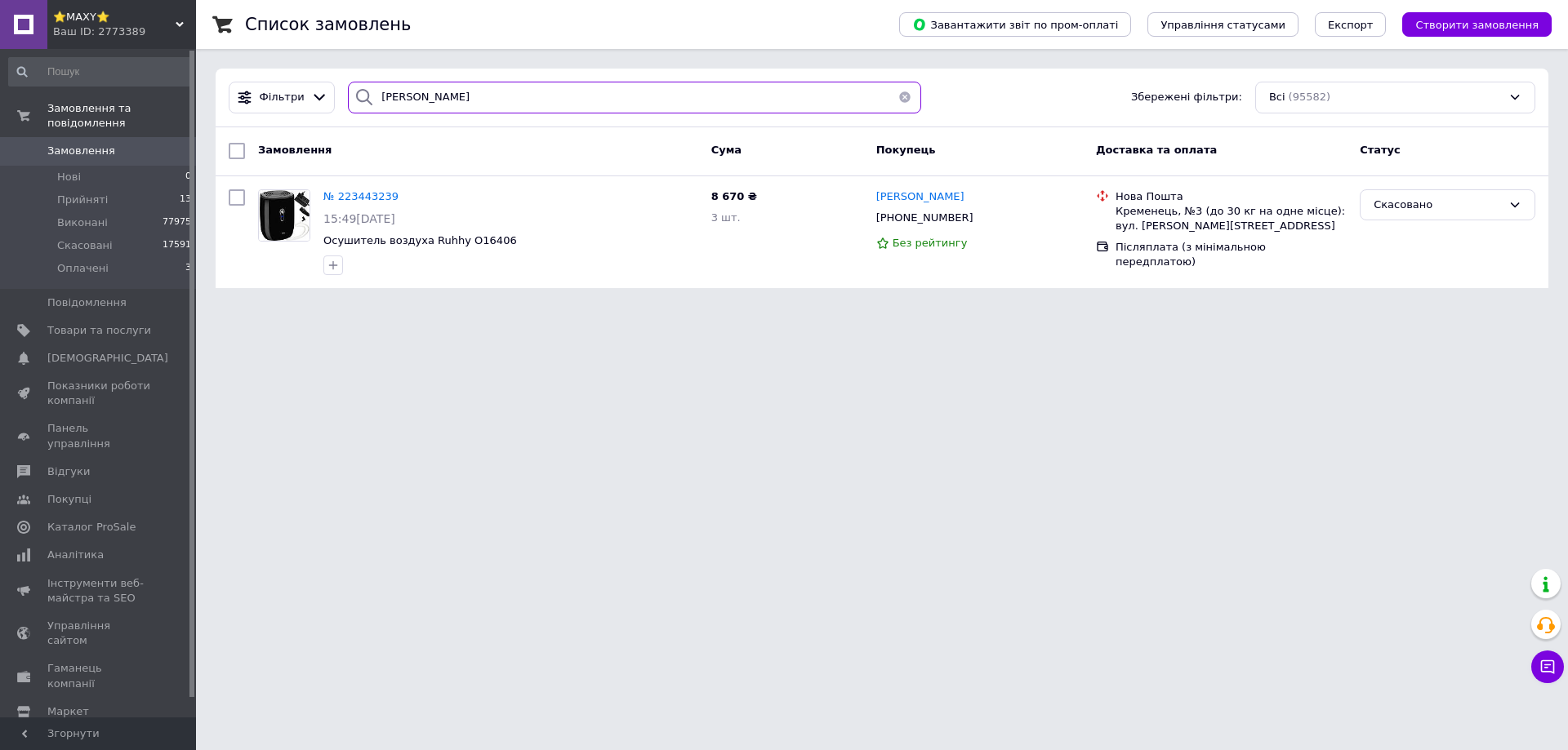
type input "андрій"
click at [895, 99] on button "button" at bounding box center [904, 97] width 32 height 31
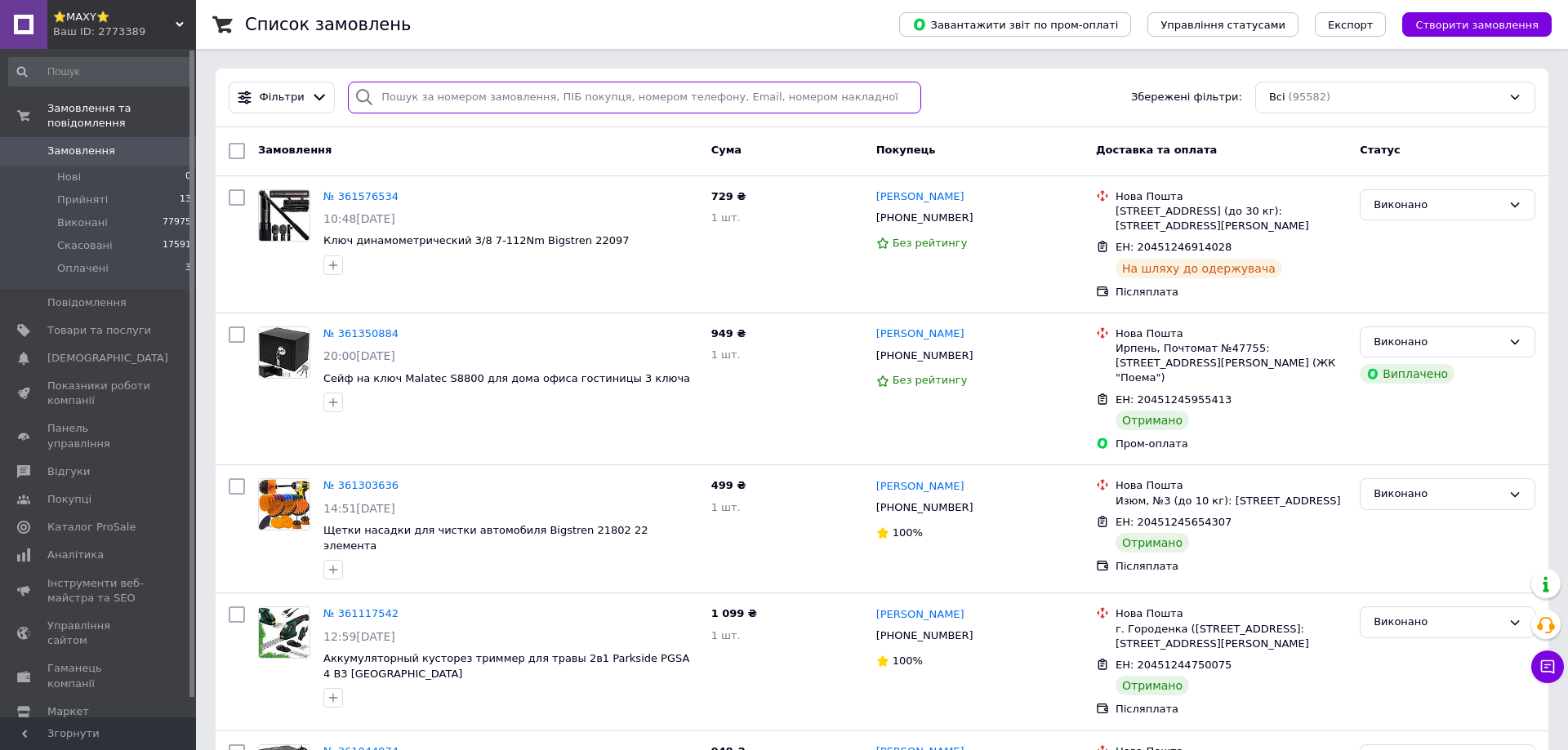
click at [897, 99] on input "search" at bounding box center [634, 97] width 574 height 31
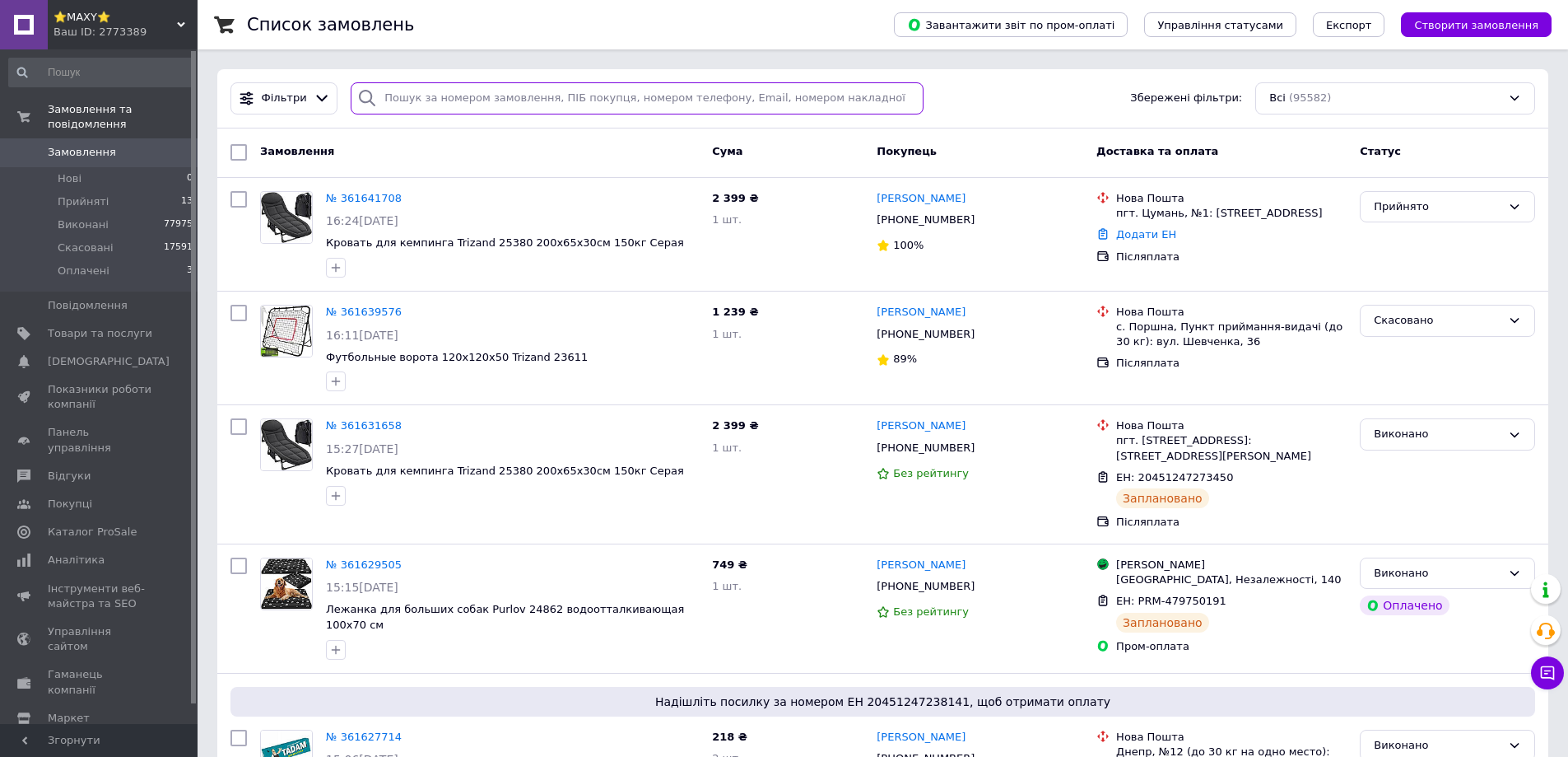
click at [644, 96] on input "search" at bounding box center [637, 98] width 573 height 32
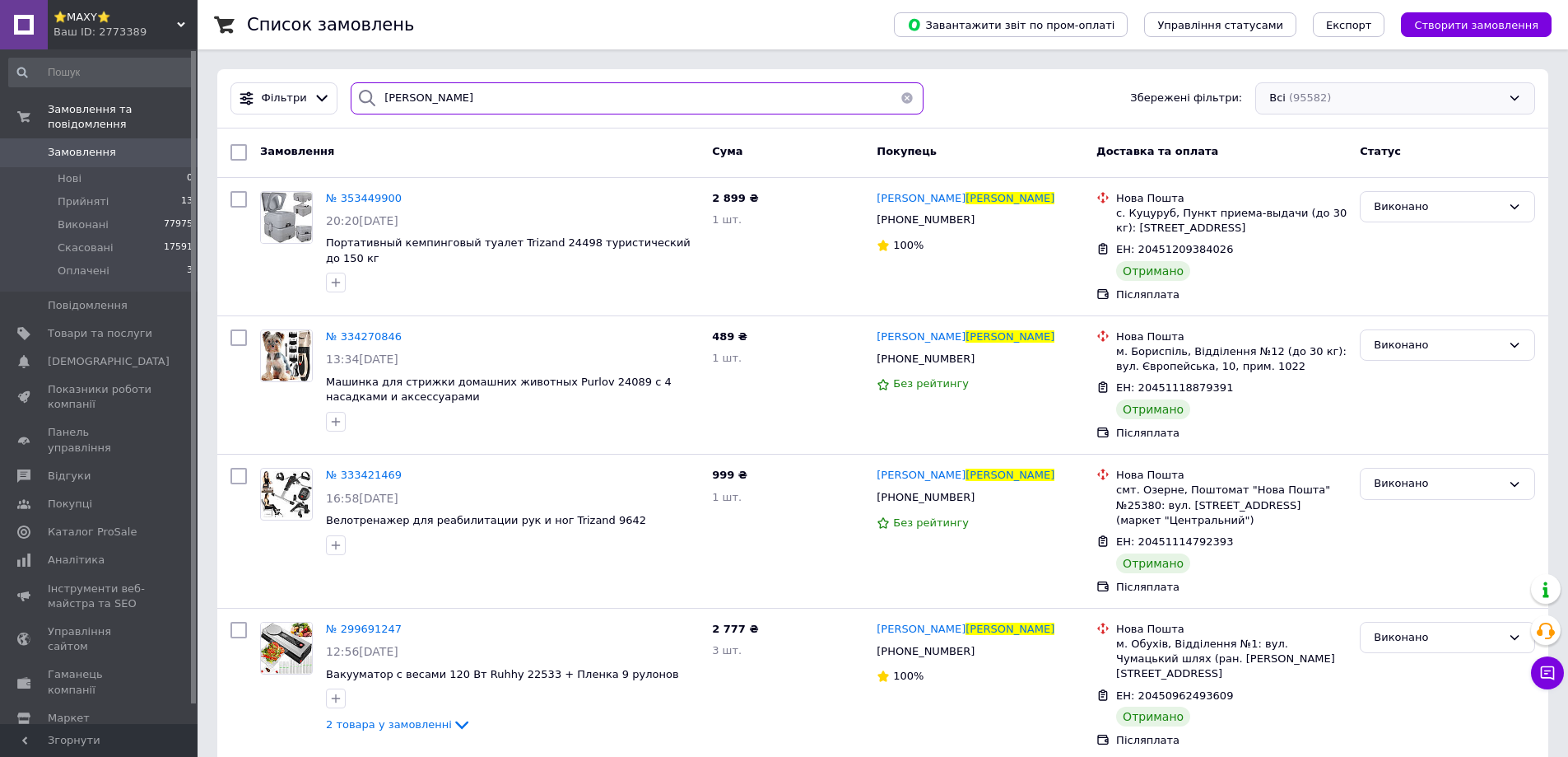
type input "[PERSON_NAME]"
click at [1326, 105] on div "Всі (95582)" at bounding box center [1395, 98] width 280 height 32
click at [1514, 95] on div "Всі (95582)" at bounding box center [1395, 98] width 280 height 32
click at [1511, 100] on div "Всі (95582)" at bounding box center [1395, 98] width 280 height 32
click at [241, 153] on input "checkbox" at bounding box center [238, 152] width 16 height 16
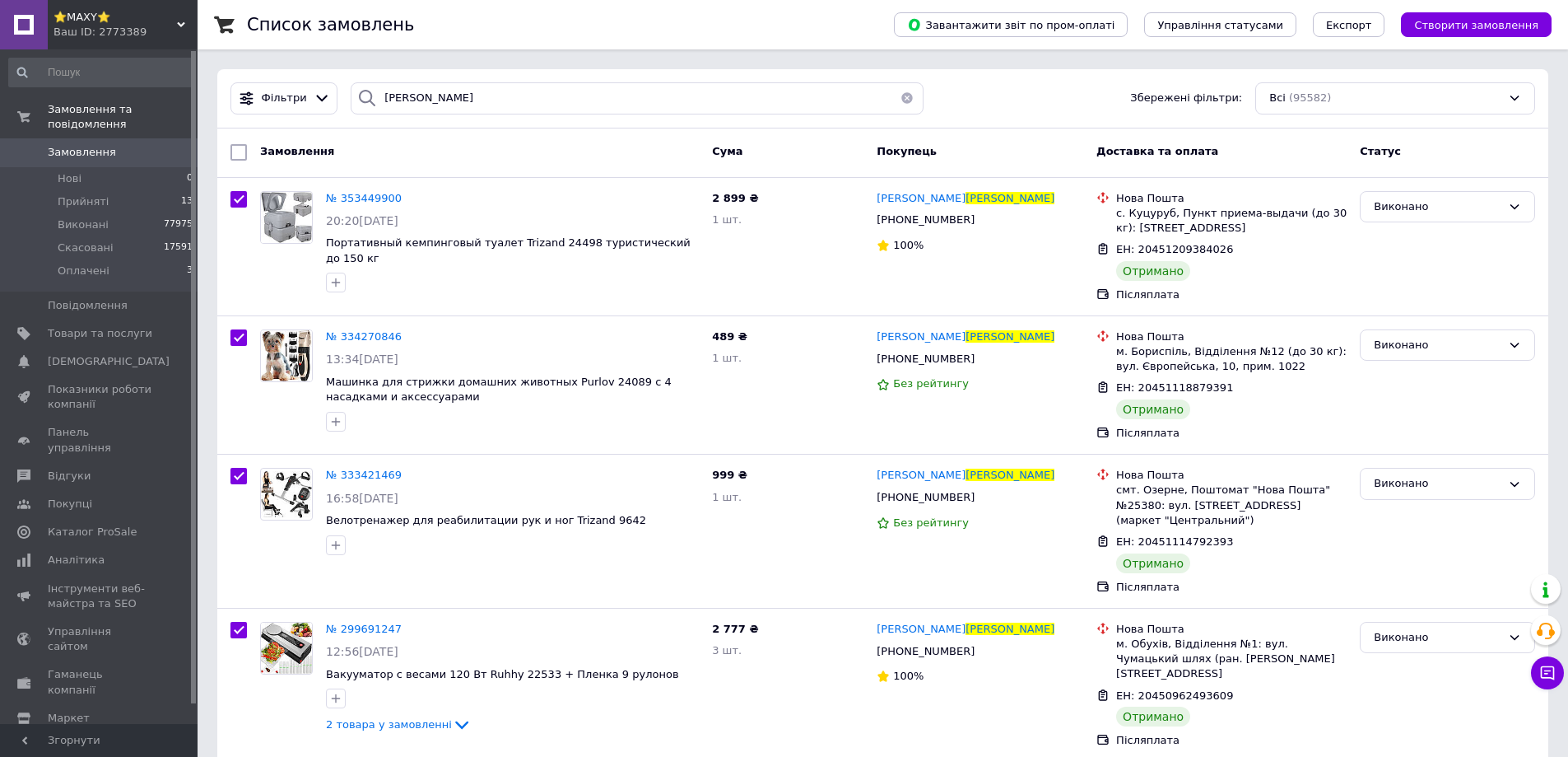
checkbox input "true"
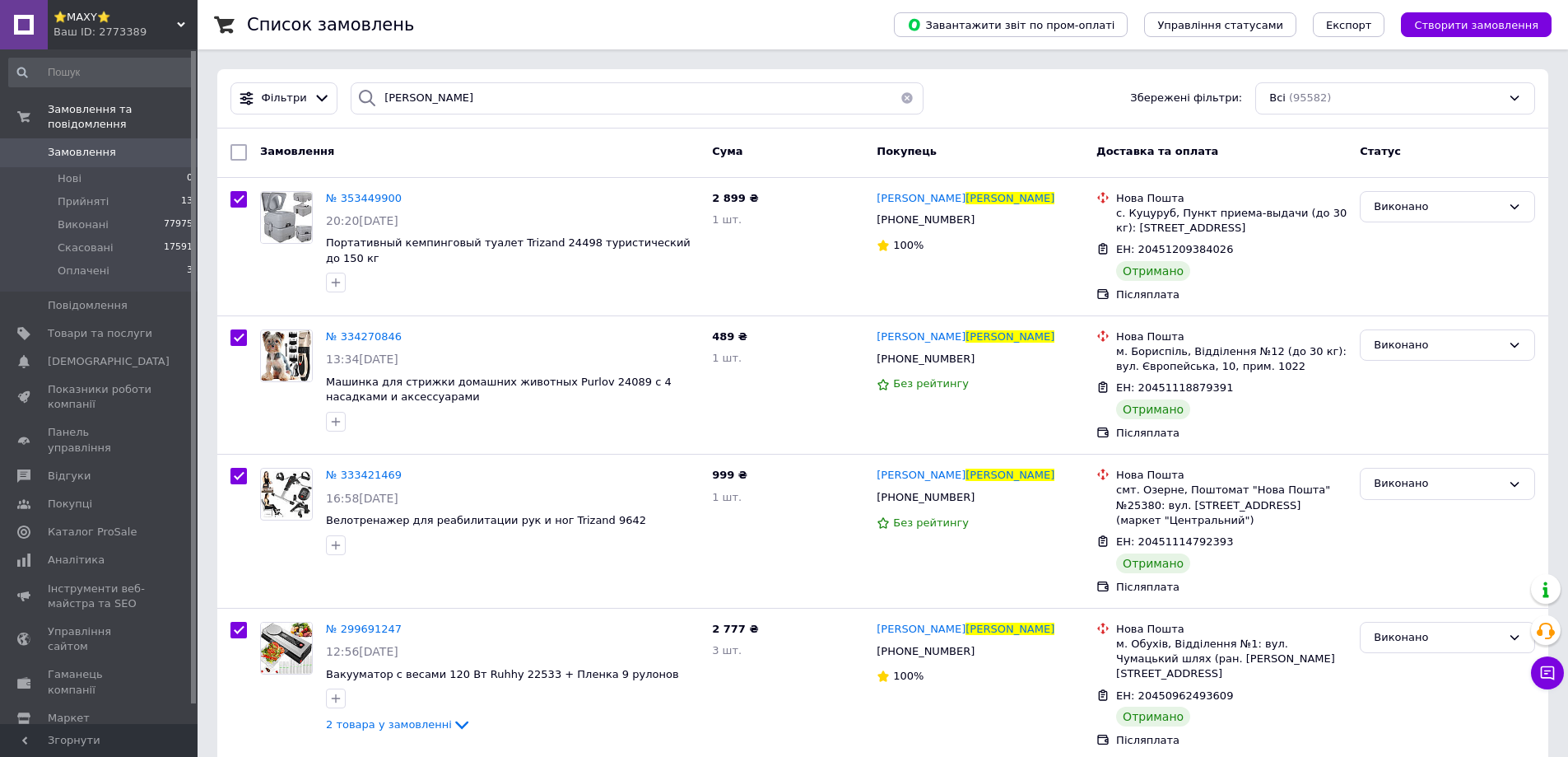
checkbox input "true"
click at [241, 153] on input "checkbox" at bounding box center [242, 153] width 10 height 10
checkbox input "false"
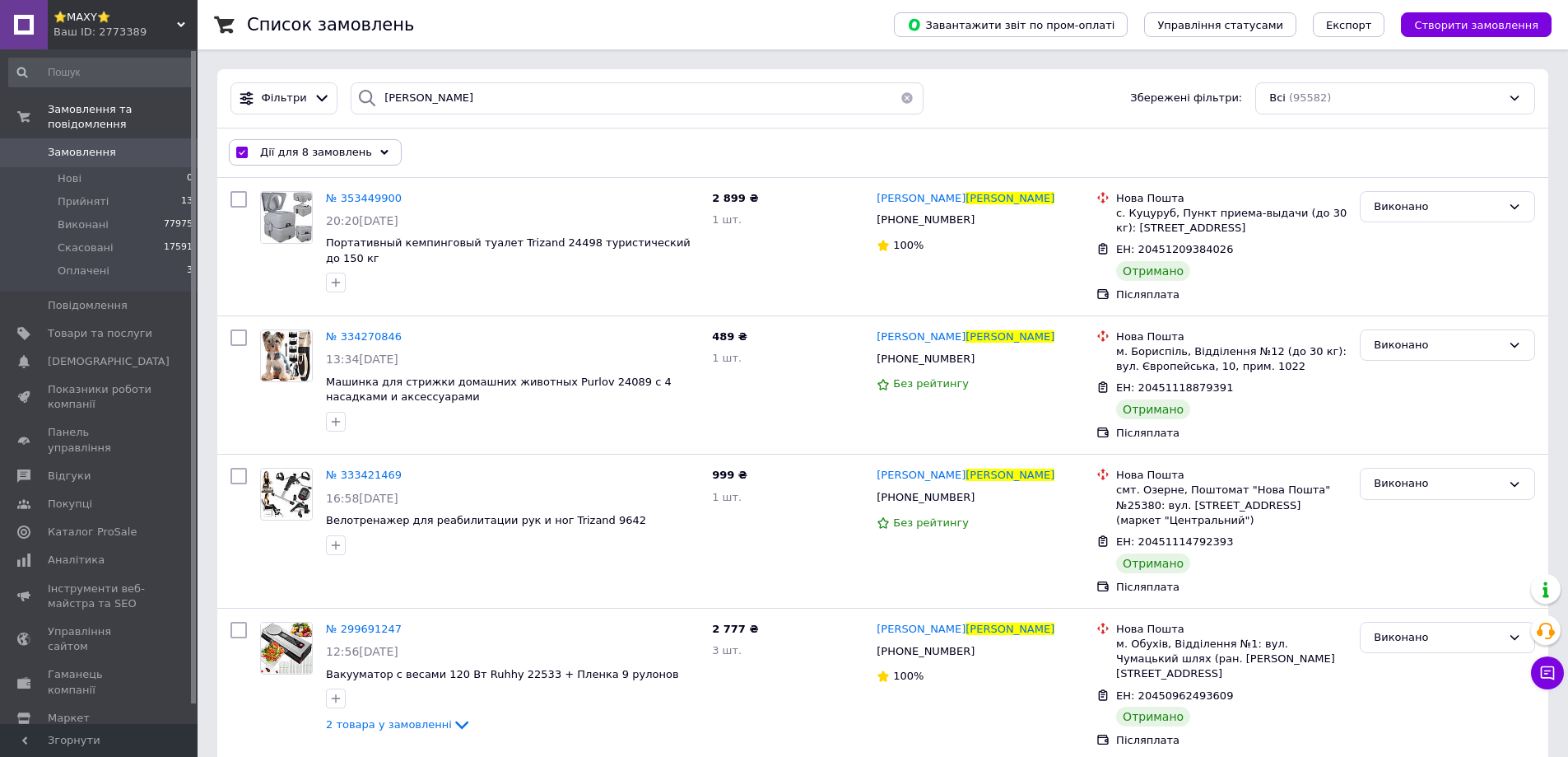
checkbox input "false"
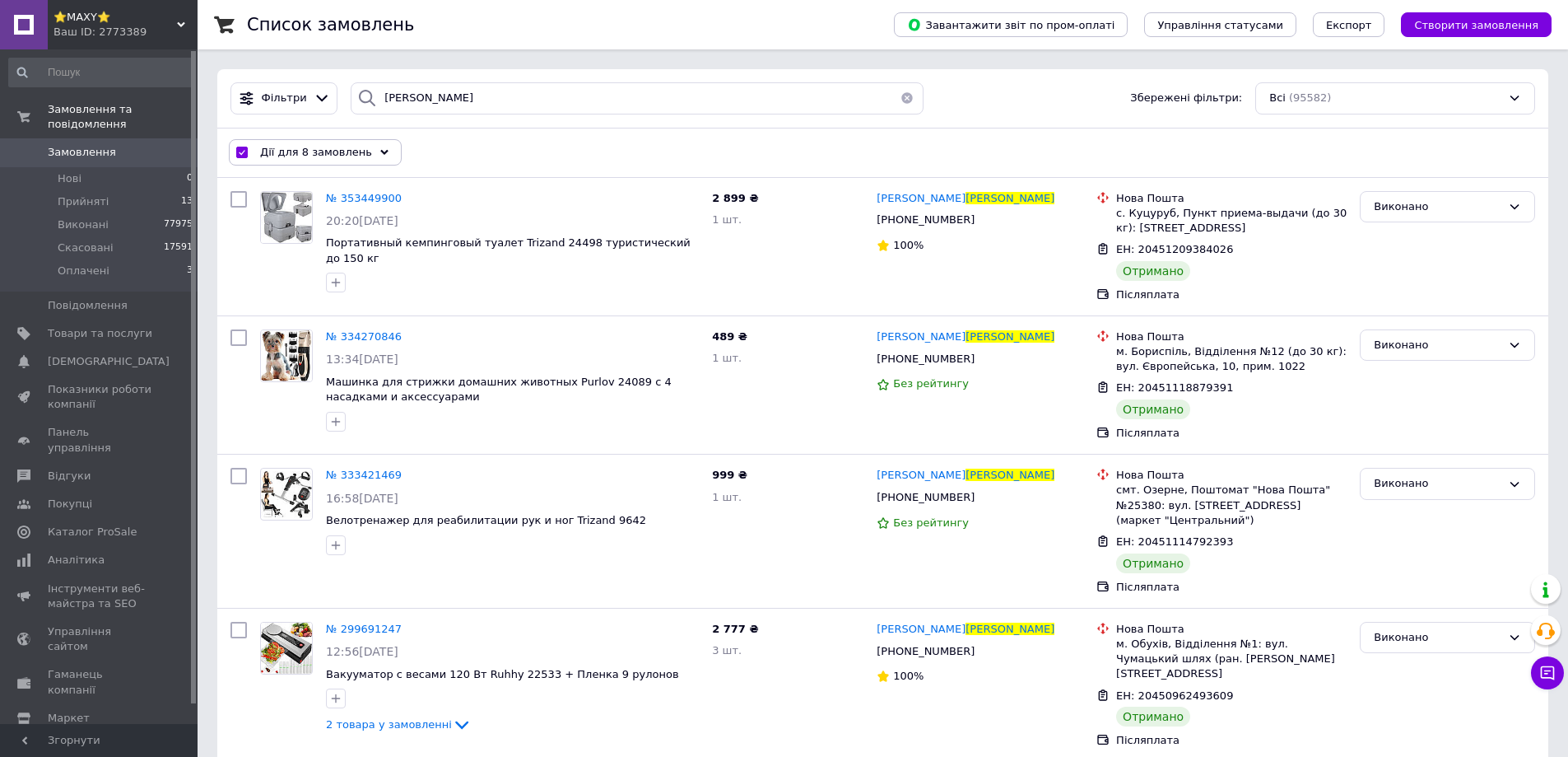
checkbox input "false"
click at [1444, 108] on div "Всі (95582)" at bounding box center [1395, 98] width 280 height 32
click at [1506, 100] on div "Всі (95582)" at bounding box center [1395, 98] width 280 height 32
click at [1521, 99] on div "Всі (95582)" at bounding box center [1395, 98] width 280 height 32
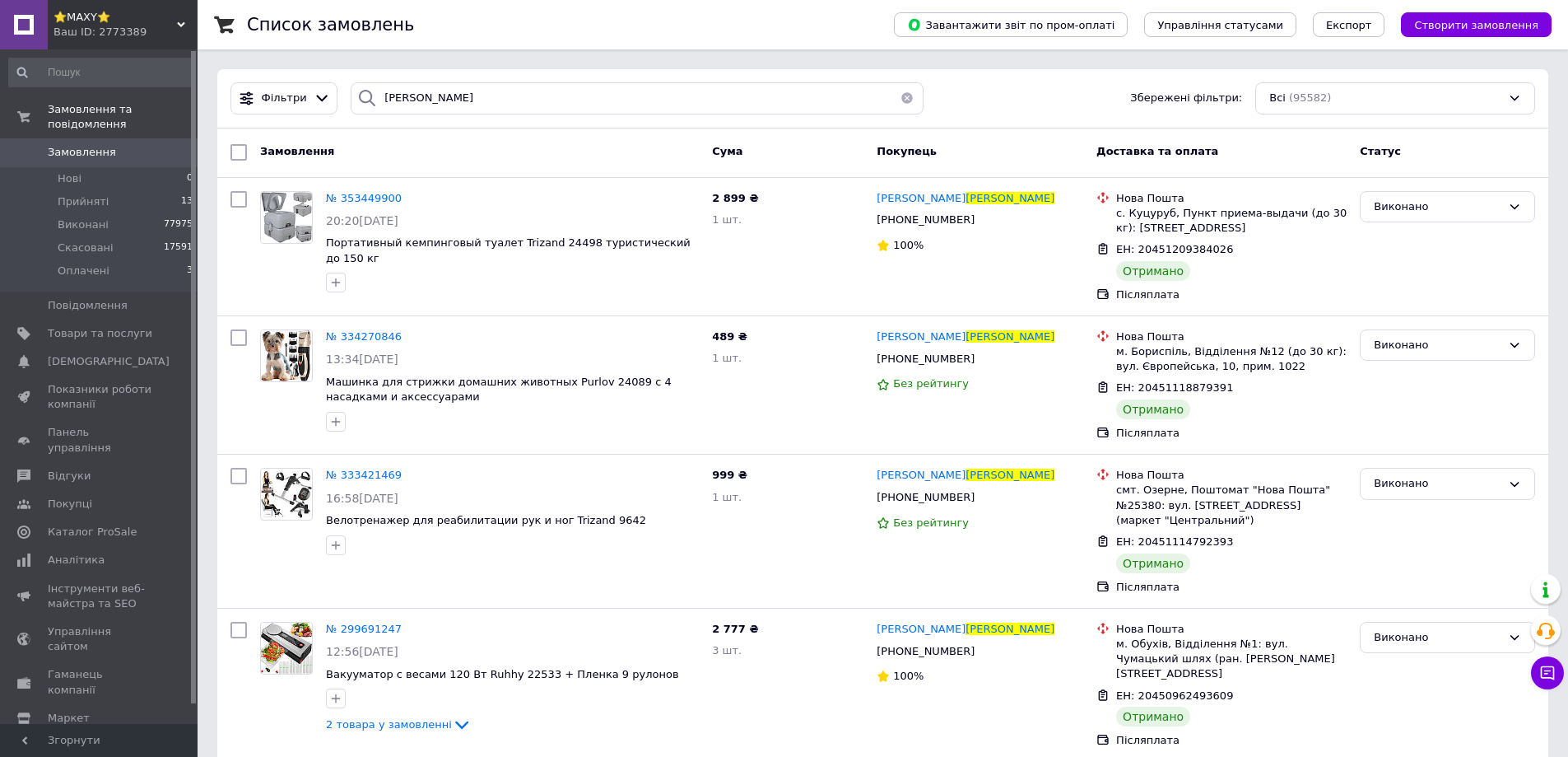
click at [904, 97] on button "button" at bounding box center [907, 98] width 33 height 32
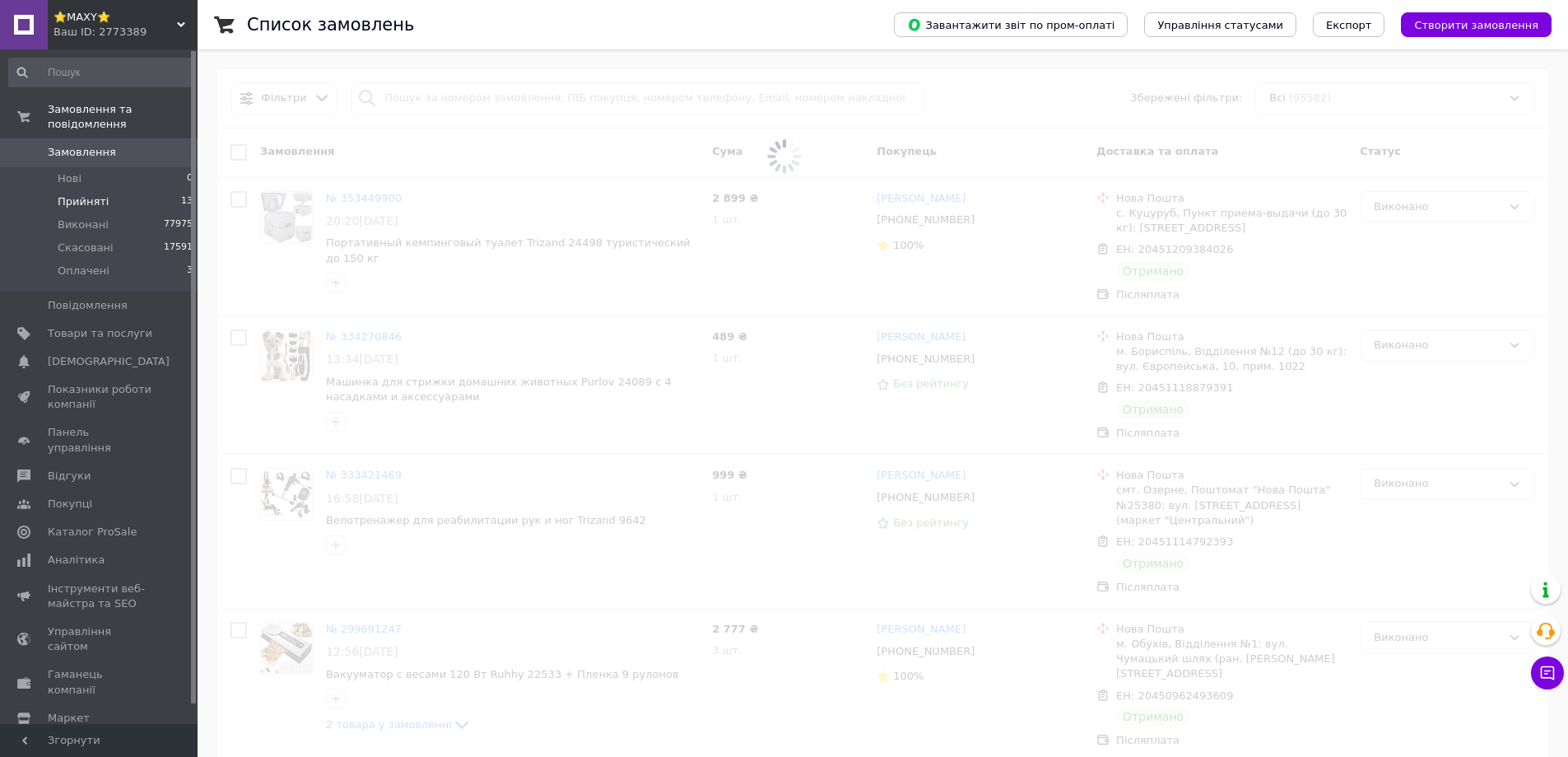
click at [129, 192] on li "Прийняті 13" at bounding box center [101, 201] width 202 height 23
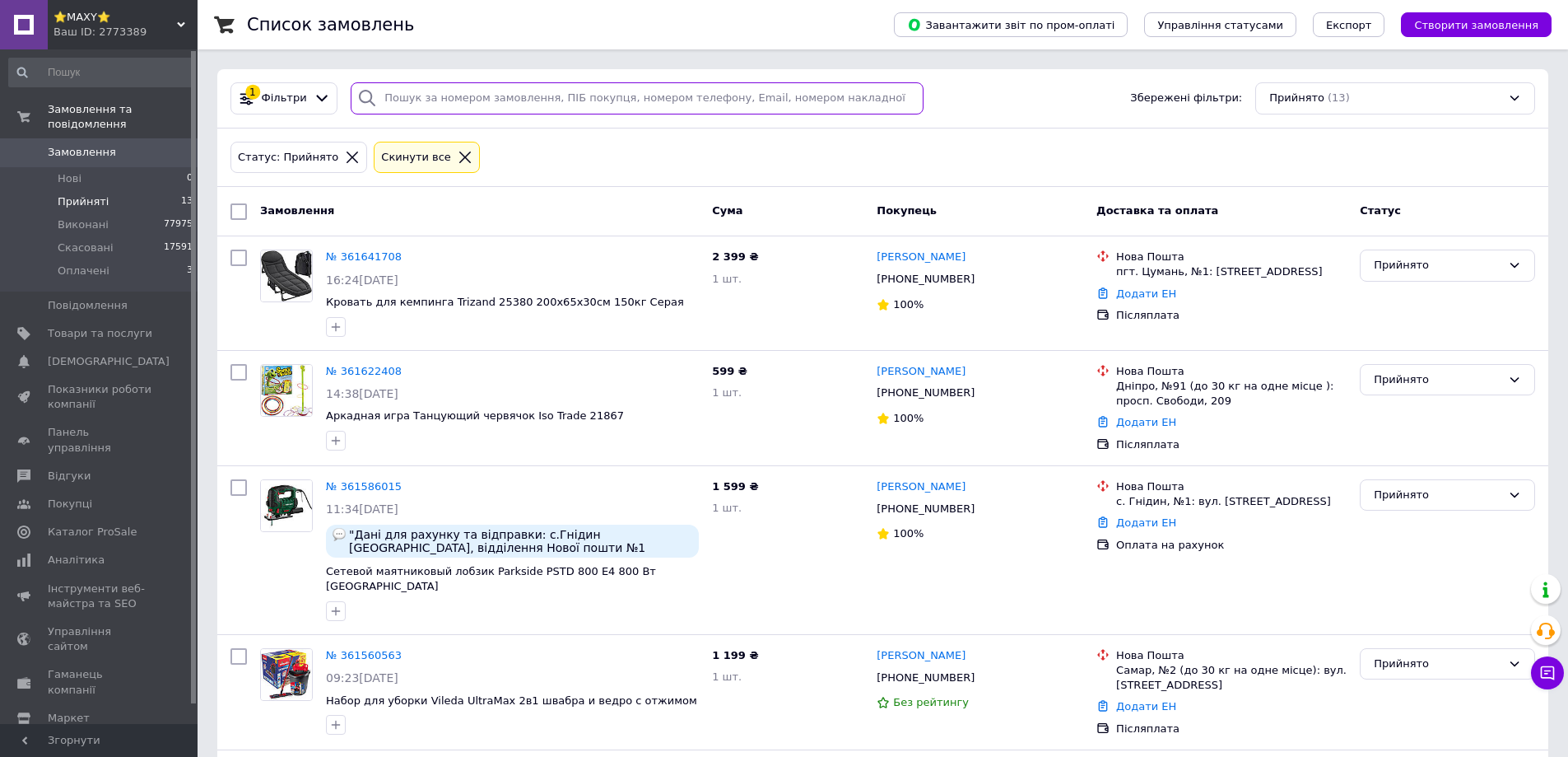
click at [468, 96] on input "search" at bounding box center [637, 98] width 573 height 32
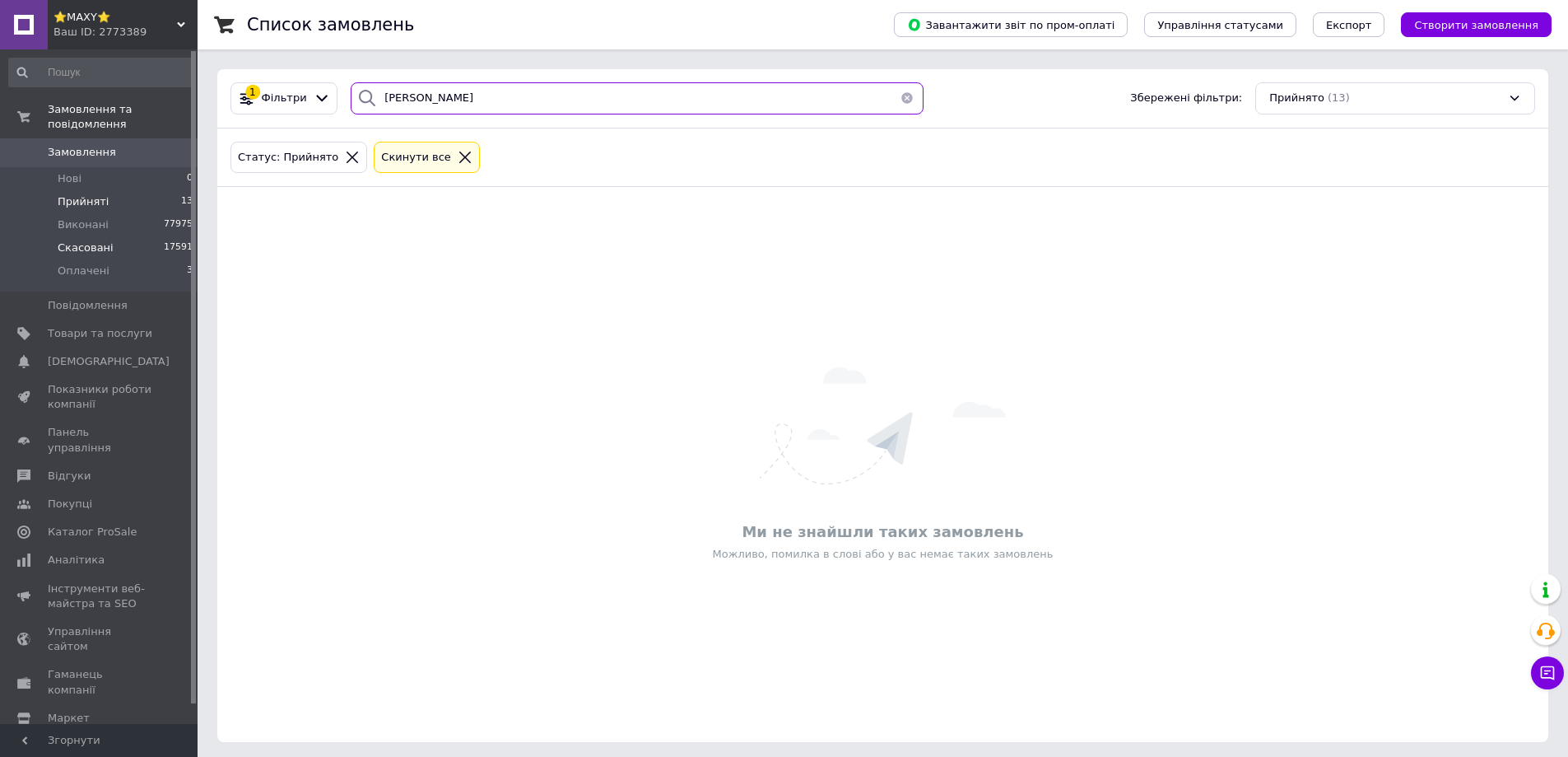
type input "кирильчук"
click at [129, 237] on li "Скасовані 17591" at bounding box center [101, 248] width 202 height 23
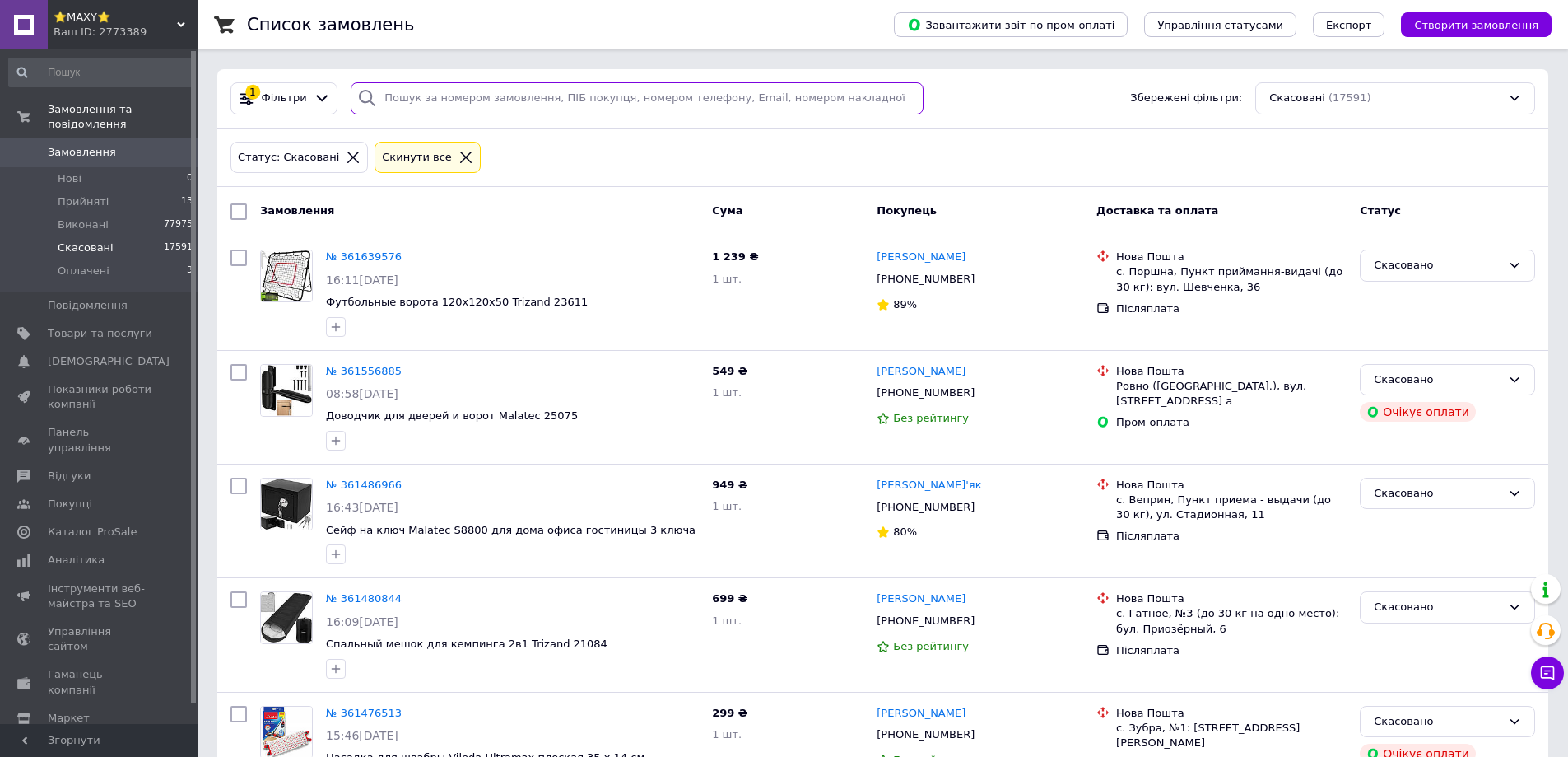
click at [448, 101] on input "search" at bounding box center [637, 98] width 573 height 32
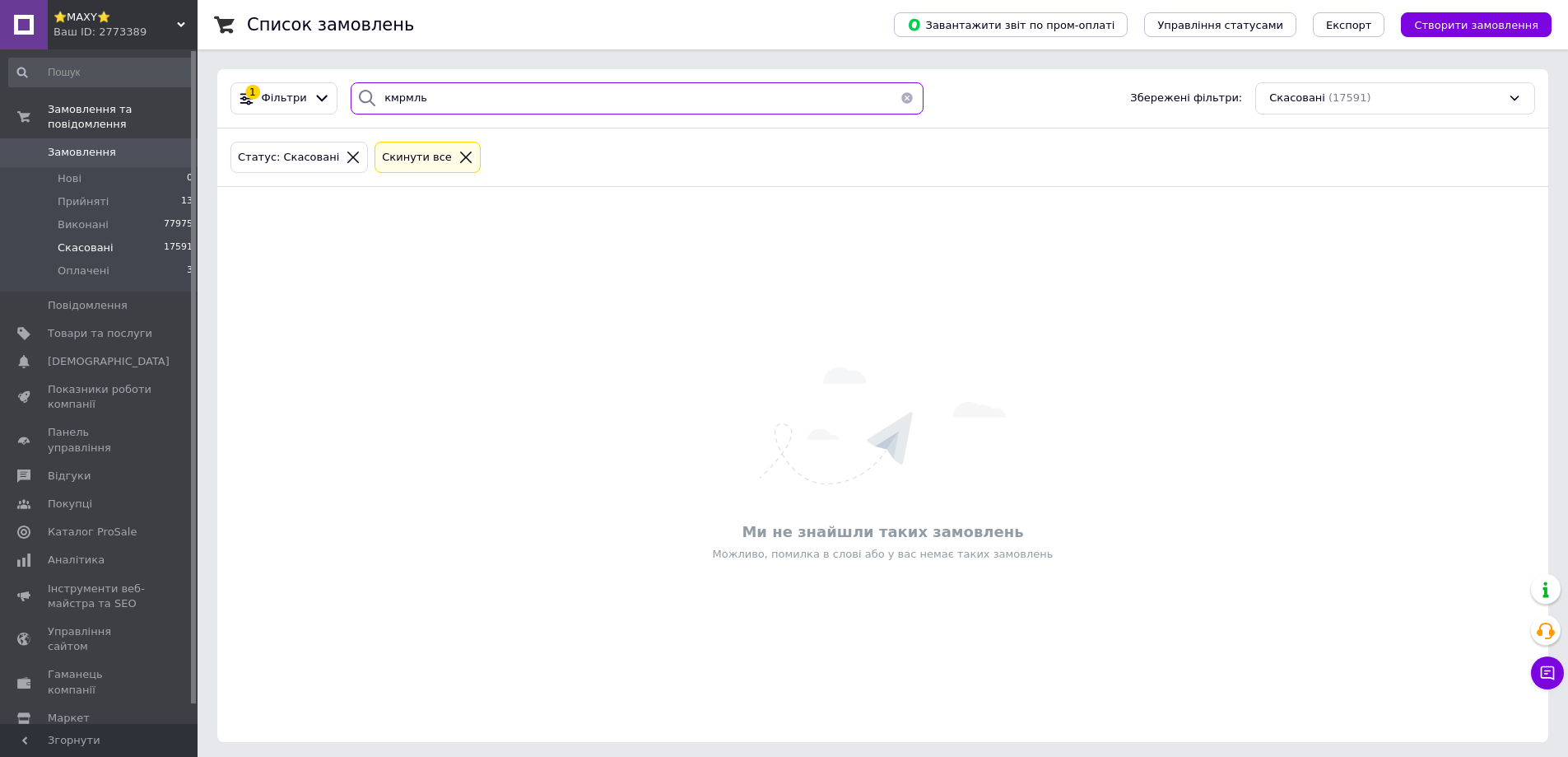
drag, startPoint x: 448, startPoint y: 97, endPoint x: 348, endPoint y: 99, distance: 100.0
click at [350, 99] on div "кмрмль" at bounding box center [637, 98] width 573 height 32
type input "кирильчук"
click at [484, 99] on input "[PERSON_NAME]" at bounding box center [637, 98] width 573 height 32
click at [308, 89] on div "1 [PERSON_NAME] Збережені фільтри: Скасовані (17591)" at bounding box center [883, 98] width 1318 height 32
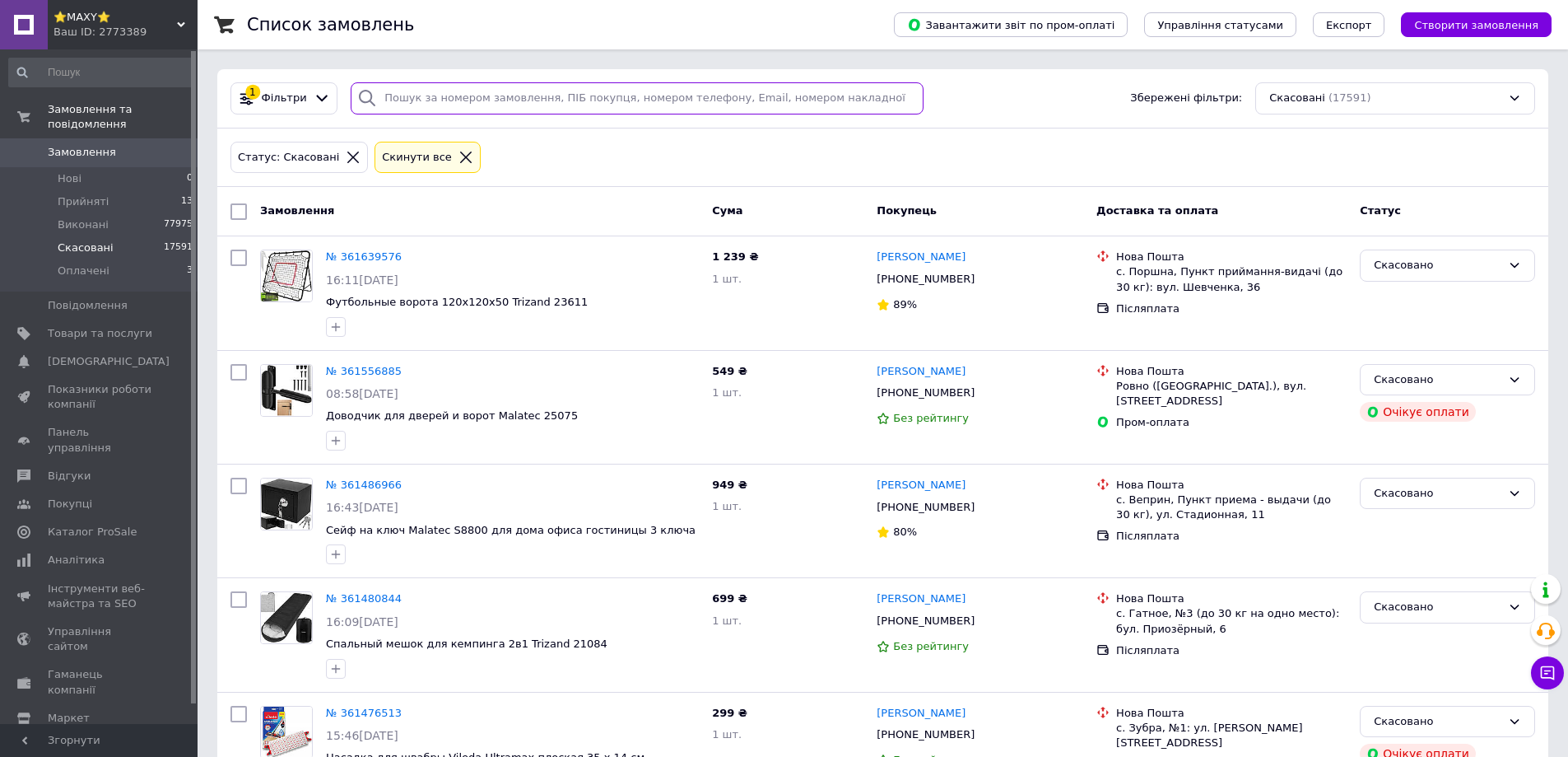
type input "[PERSON_NAME]"
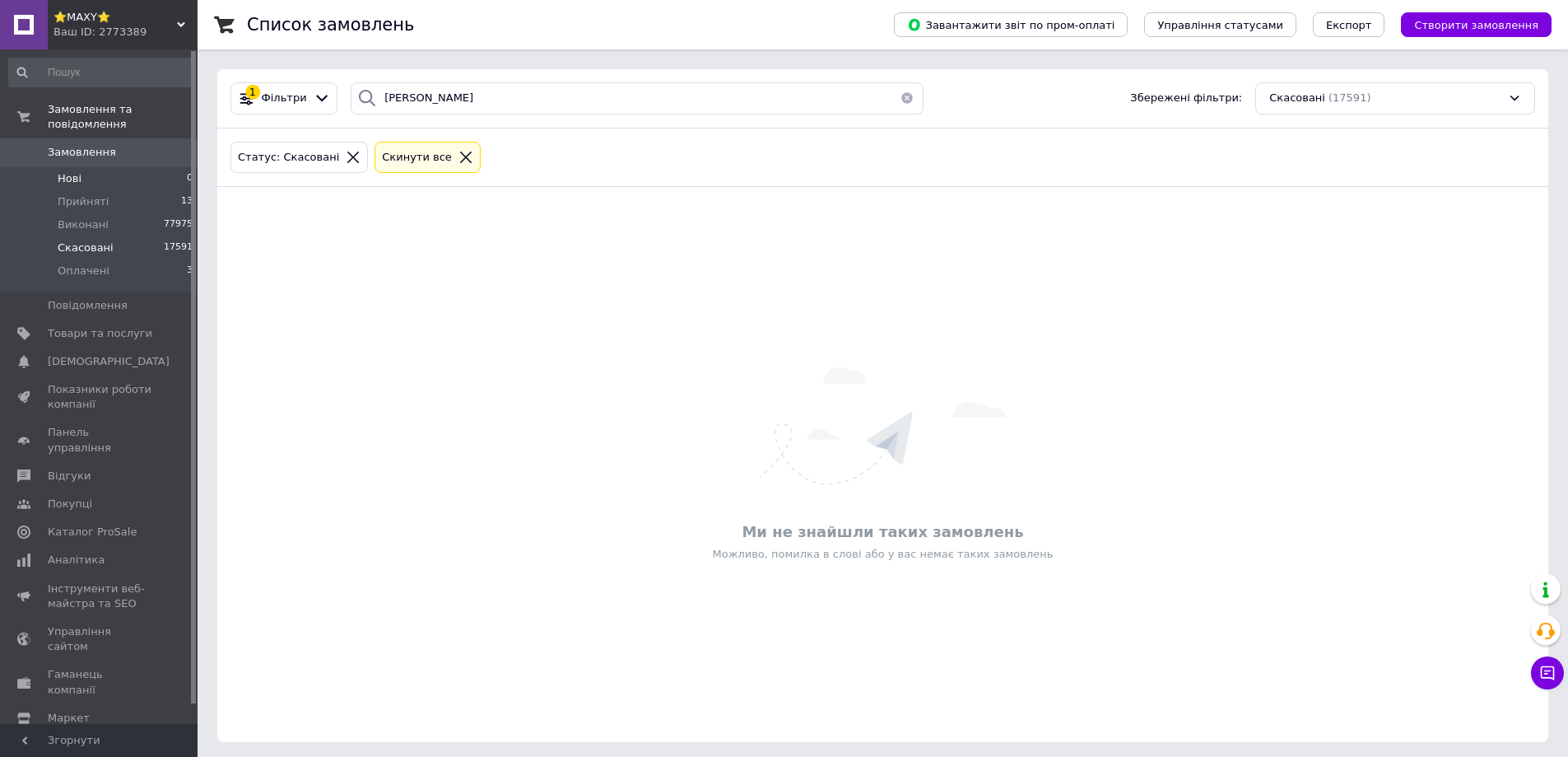
click at [139, 167] on li "Нові 0" at bounding box center [101, 178] width 202 height 23
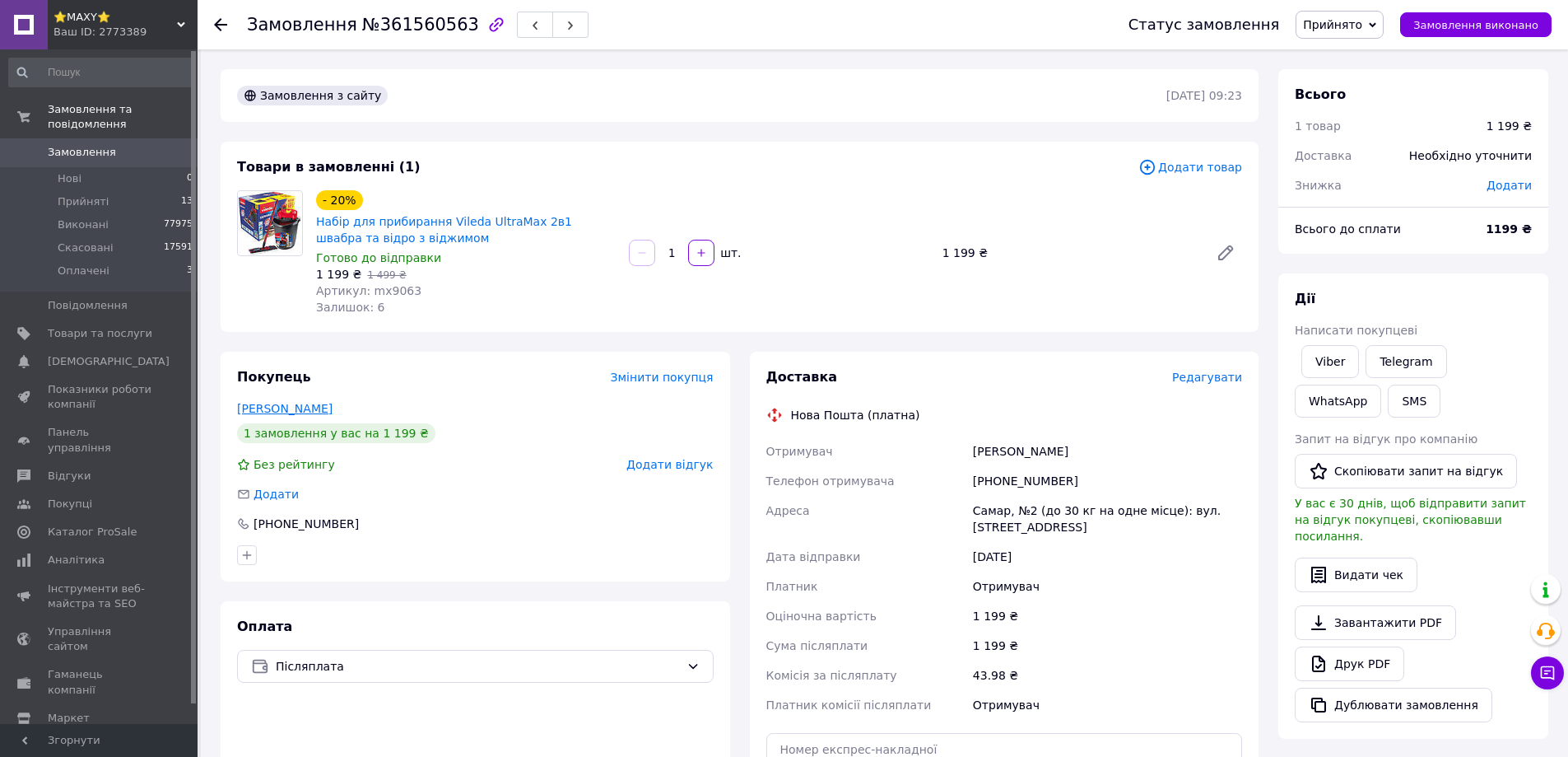
click at [307, 407] on link "Радченко Тетяна" at bounding box center [284, 408] width 95 height 13
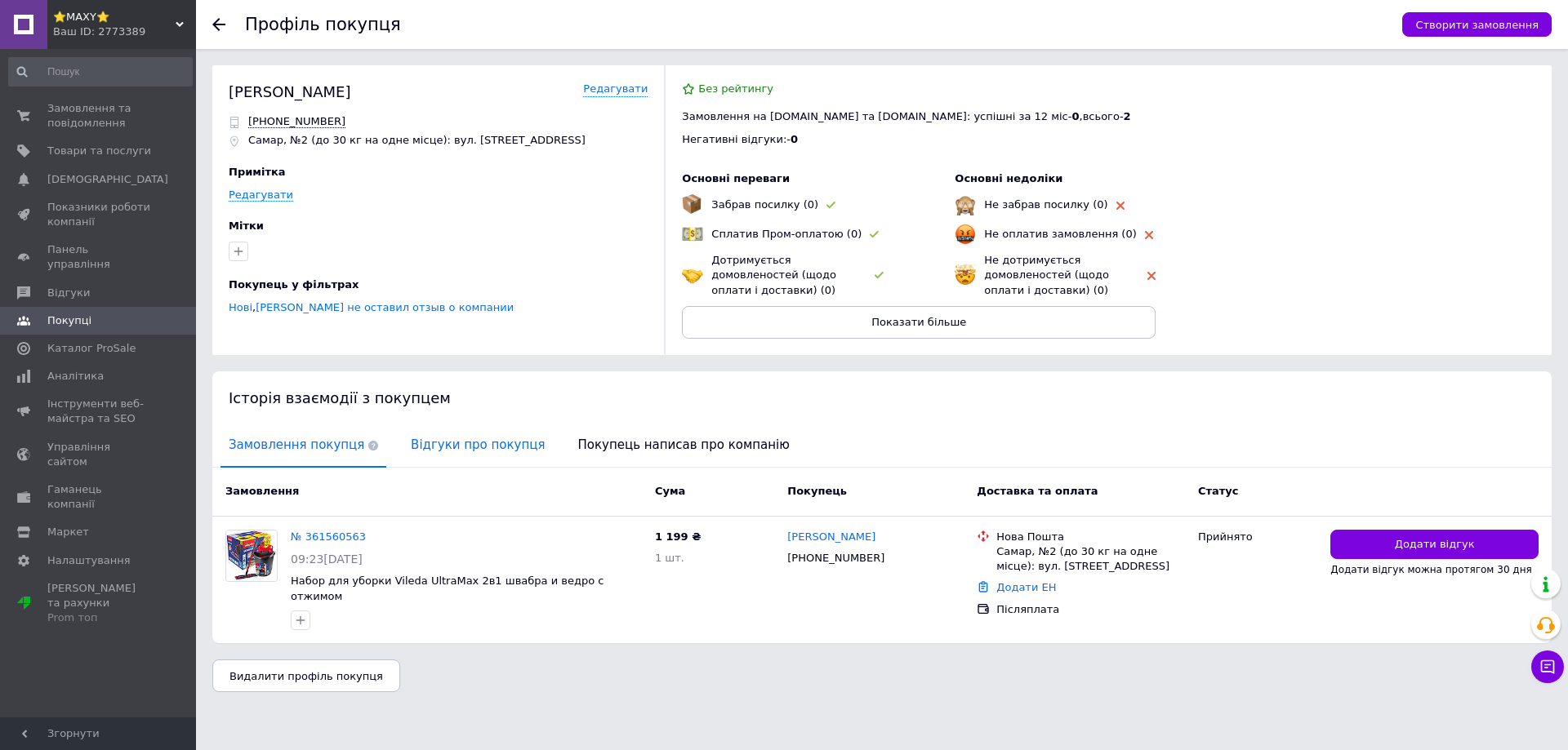
click at [451, 448] on span "Відгуки про покупця" at bounding box center [478, 445] width 150 height 42
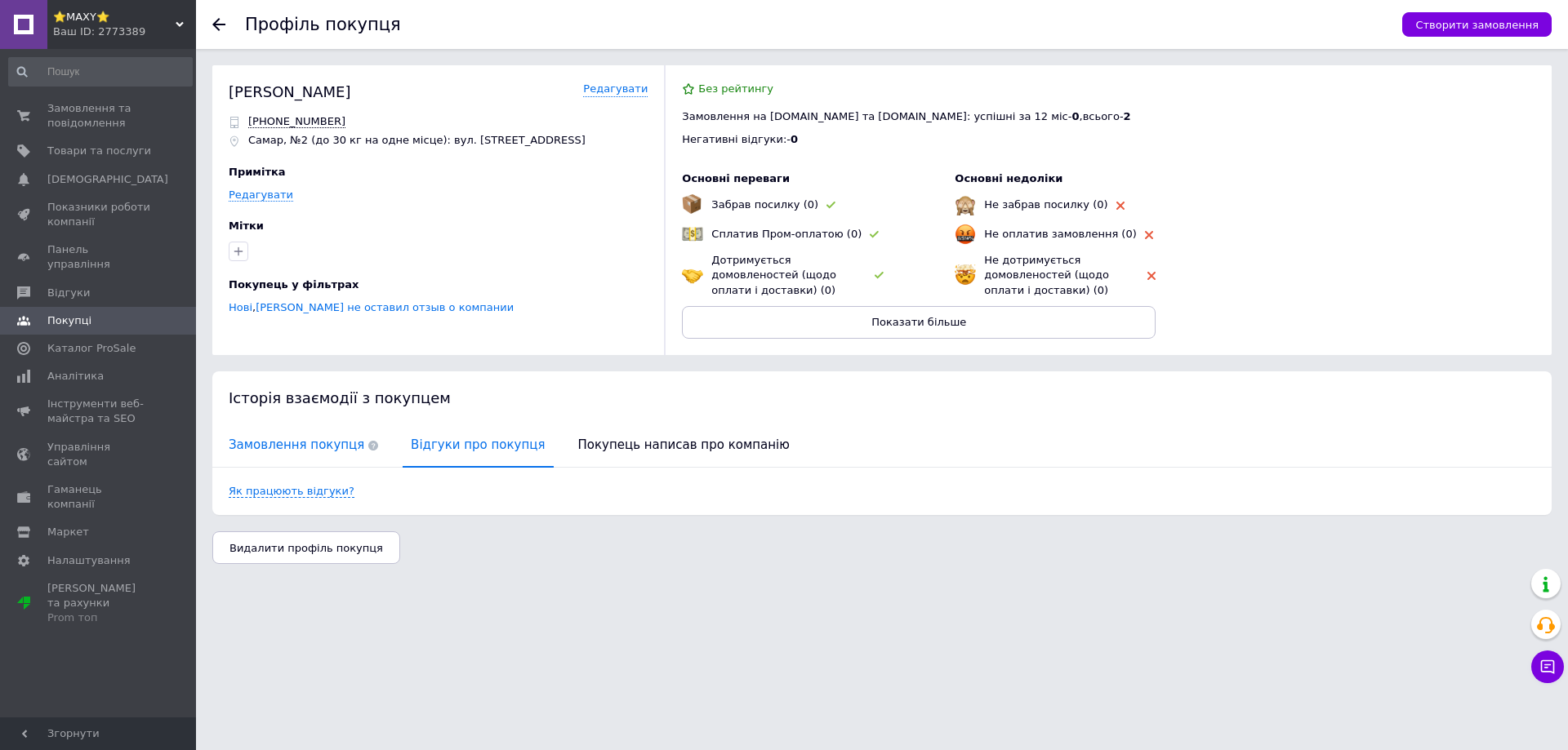
click at [256, 448] on span "Замовлення покупця" at bounding box center [303, 445] width 166 height 42
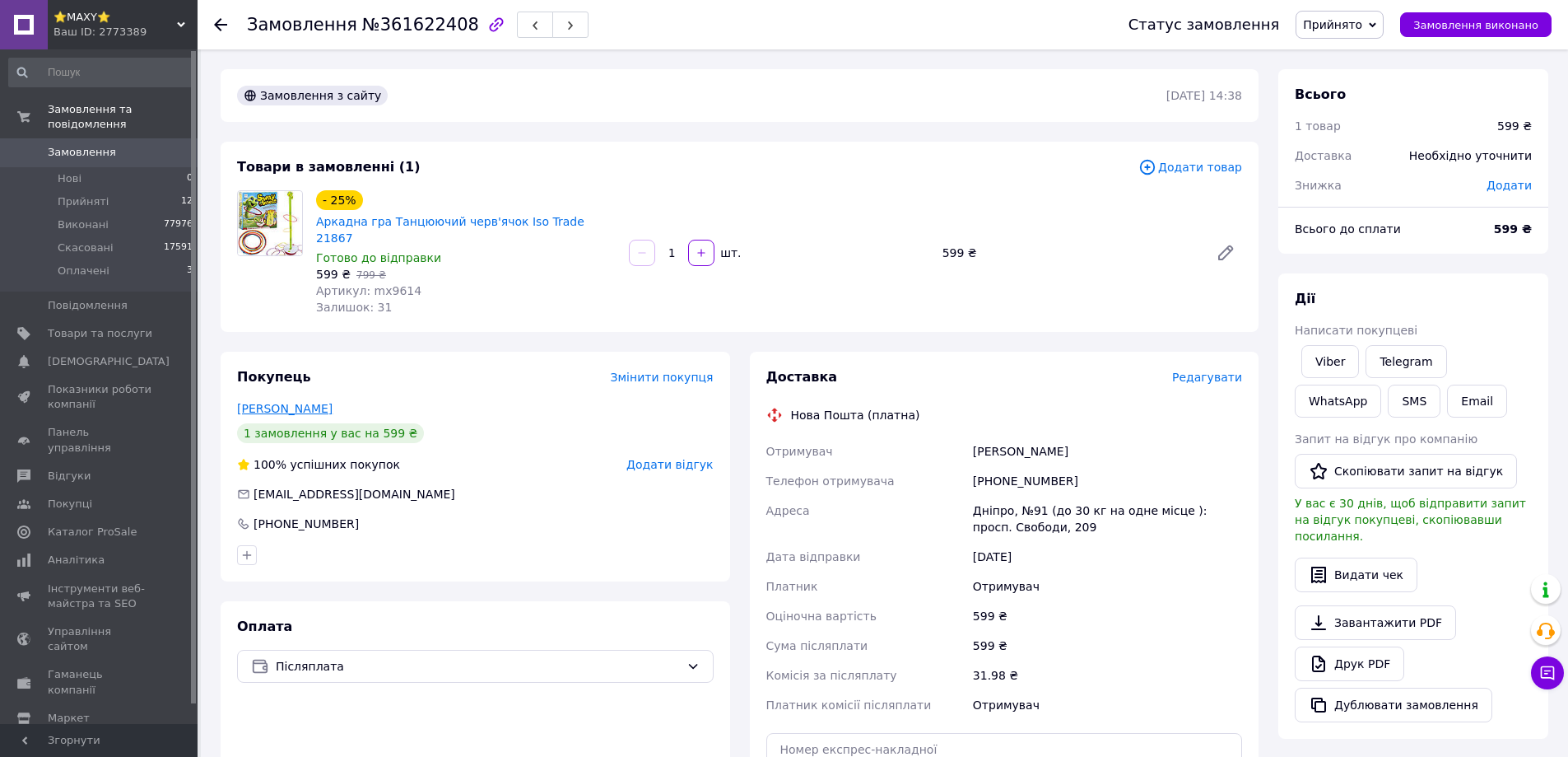
click link "Хрущева Виктория"
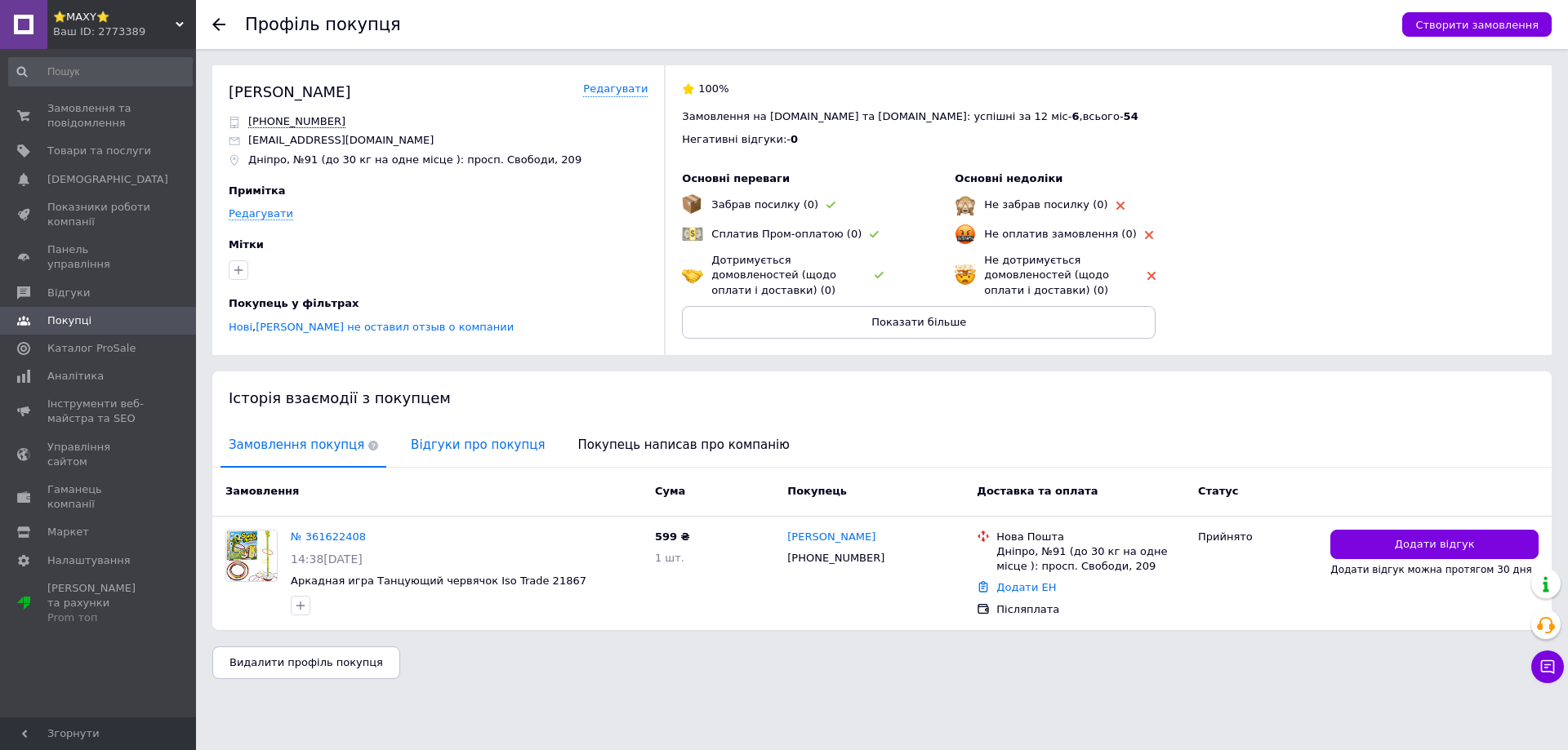
click span "Відгуки про покупця"
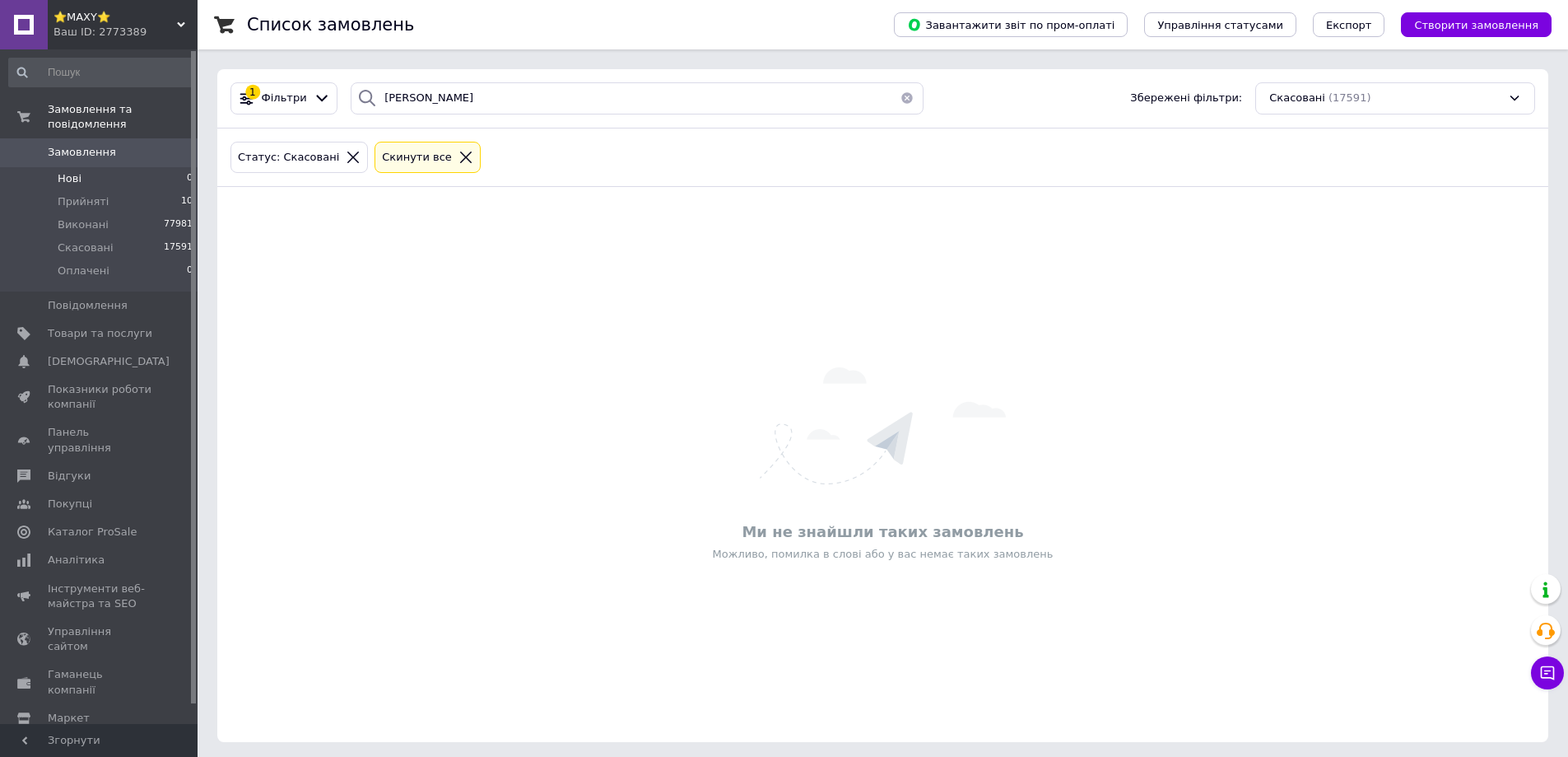
click at [128, 167] on li "Нові 0" at bounding box center [101, 178] width 202 height 23
click at [149, 167] on li "Нові 0" at bounding box center [101, 178] width 202 height 23
click at [129, 168] on li "Нові 0" at bounding box center [101, 178] width 202 height 23
click at [56, 167] on li "Нові 0" at bounding box center [101, 178] width 202 height 23
click at [87, 167] on li "Нові 0" at bounding box center [101, 178] width 202 height 23
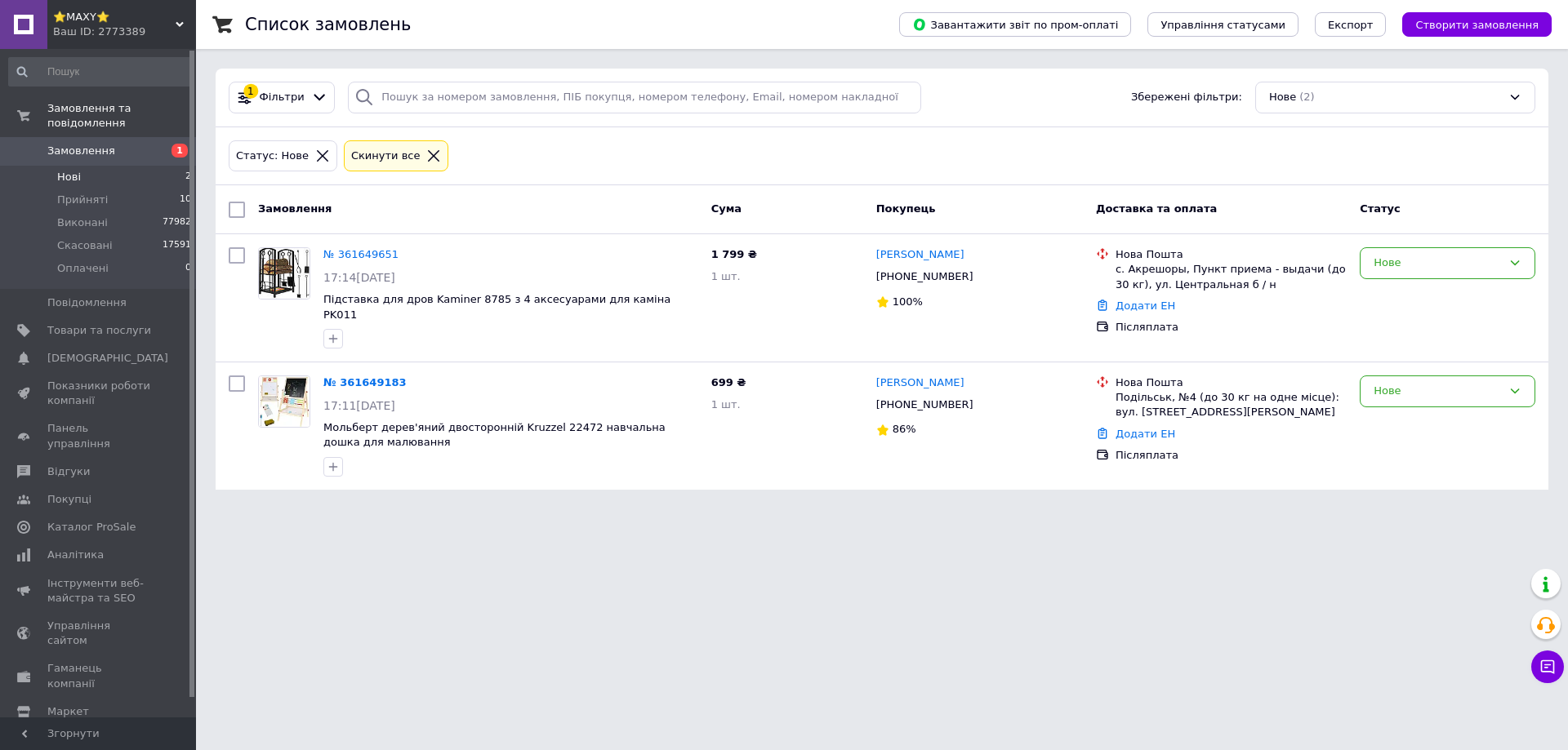
click at [76, 170] on span "Нові" at bounding box center [69, 177] width 24 height 14
click at [144, 166] on li "Нові 2" at bounding box center [100, 177] width 201 height 23
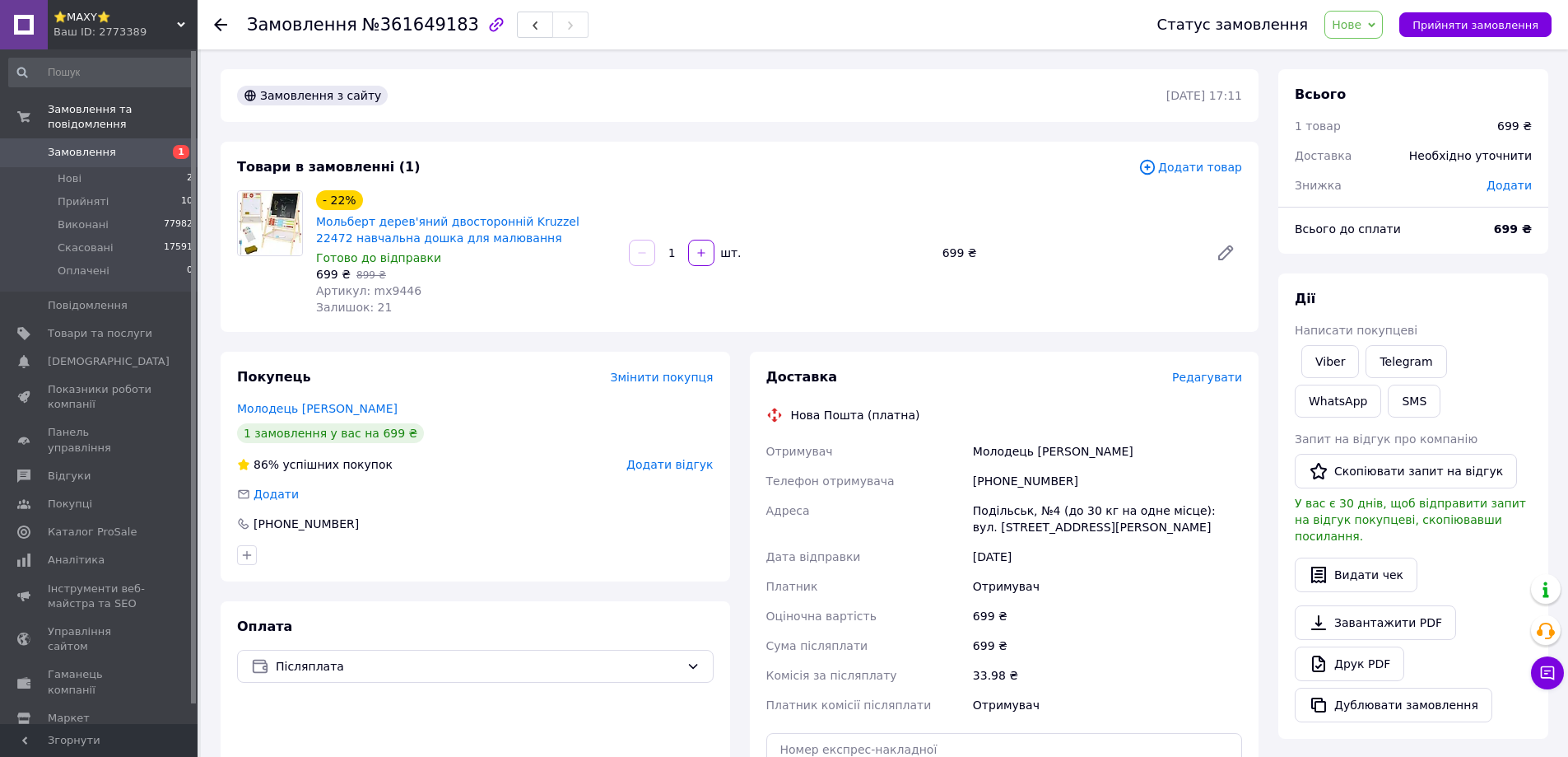
click at [292, 406] on link "Молодець [PERSON_NAME]" at bounding box center [317, 408] width 160 height 13
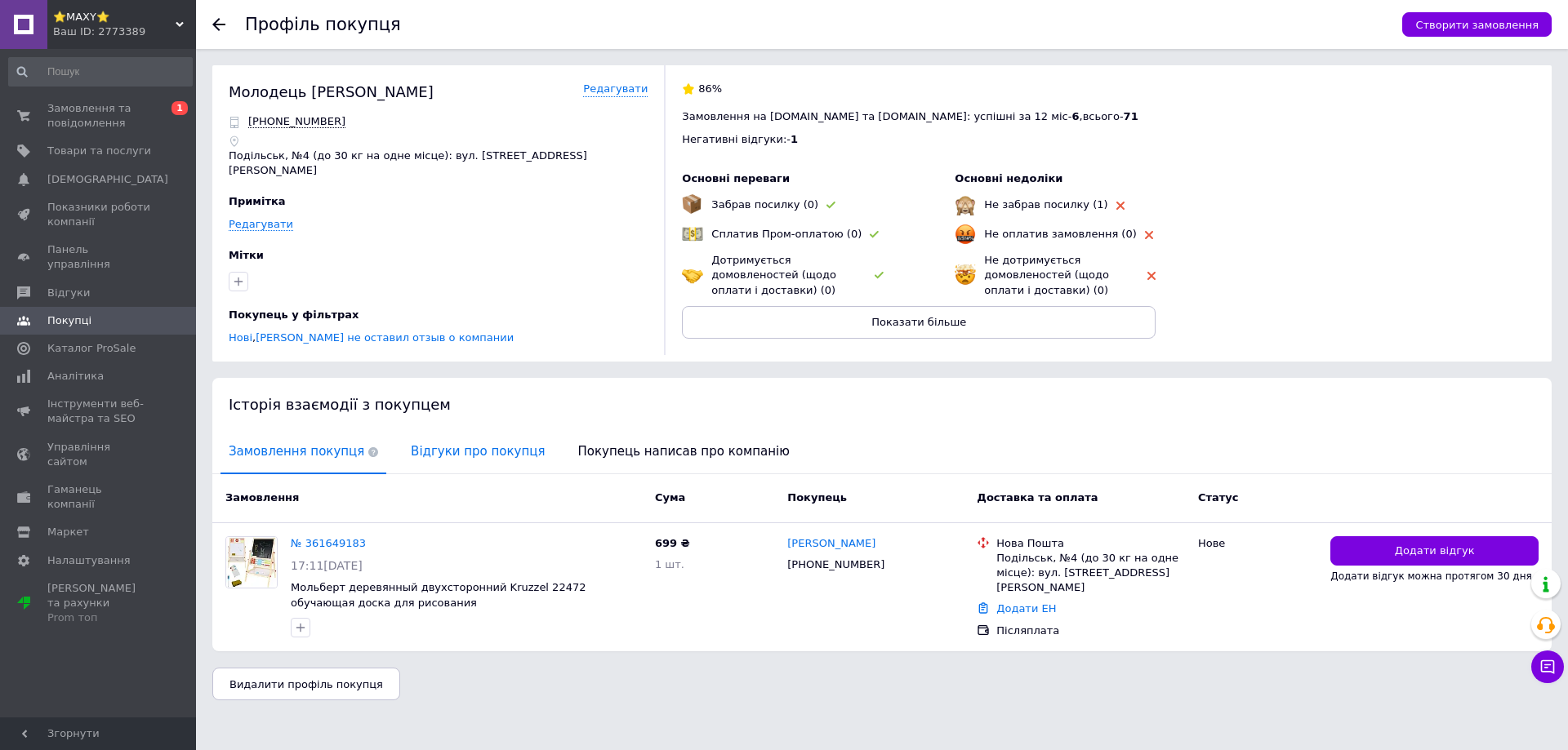
click at [506, 454] on span "Відгуки про покупця" at bounding box center [478, 451] width 150 height 42
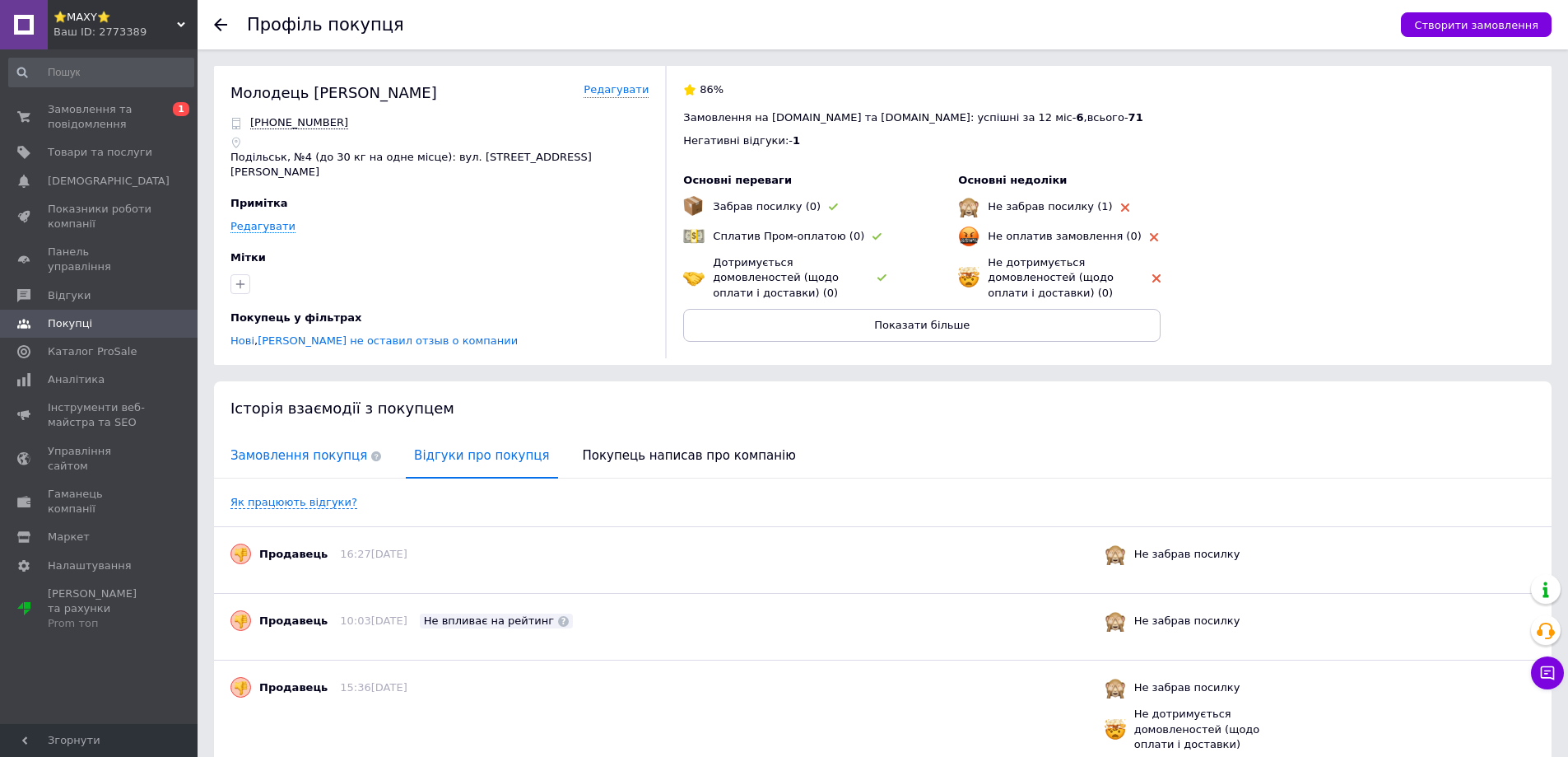
click at [314, 445] on span "Замовлення покупця" at bounding box center [305, 455] width 167 height 42
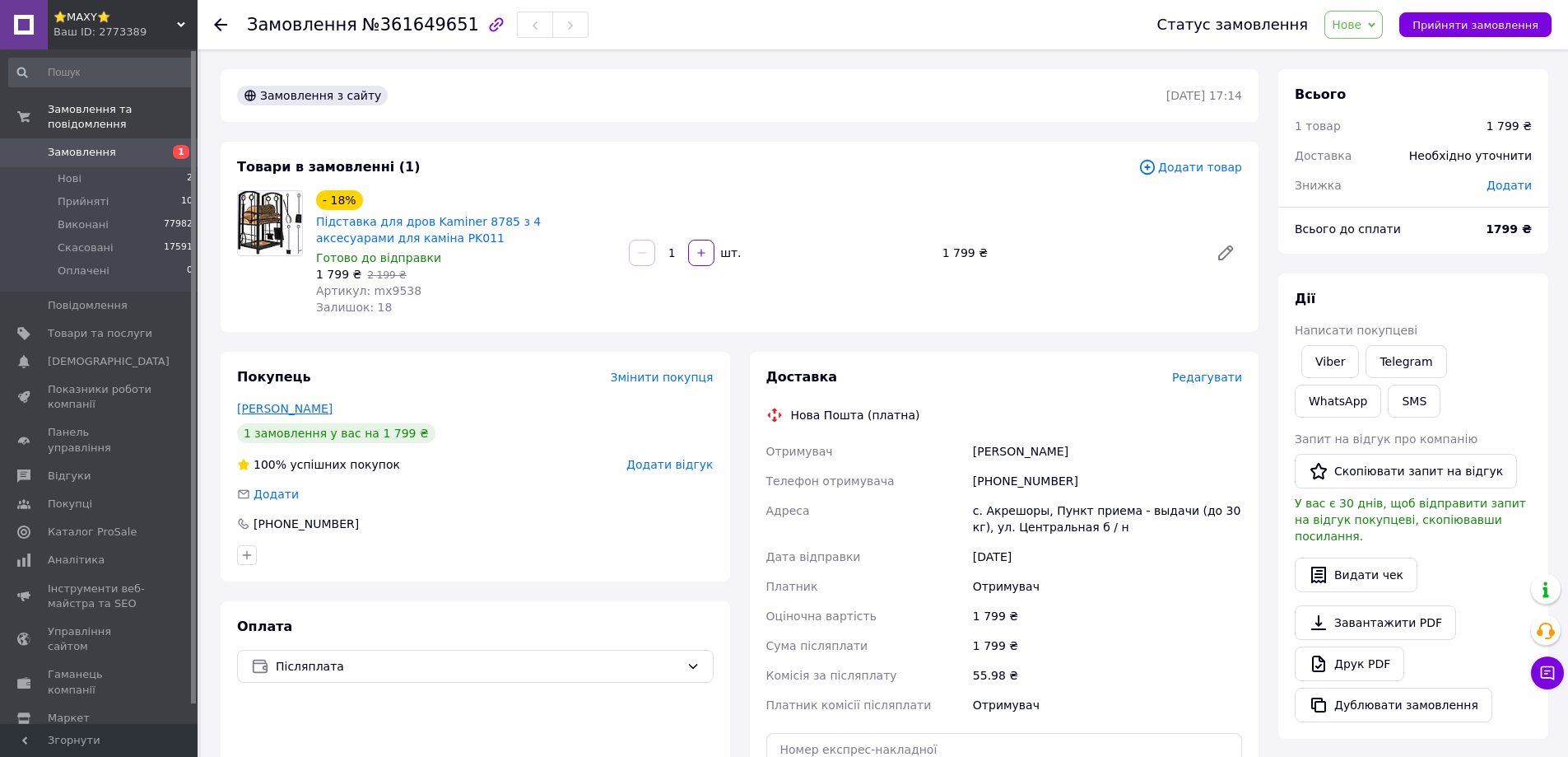
click at [284, 409] on link "Струк Марія" at bounding box center [284, 408] width 95 height 13
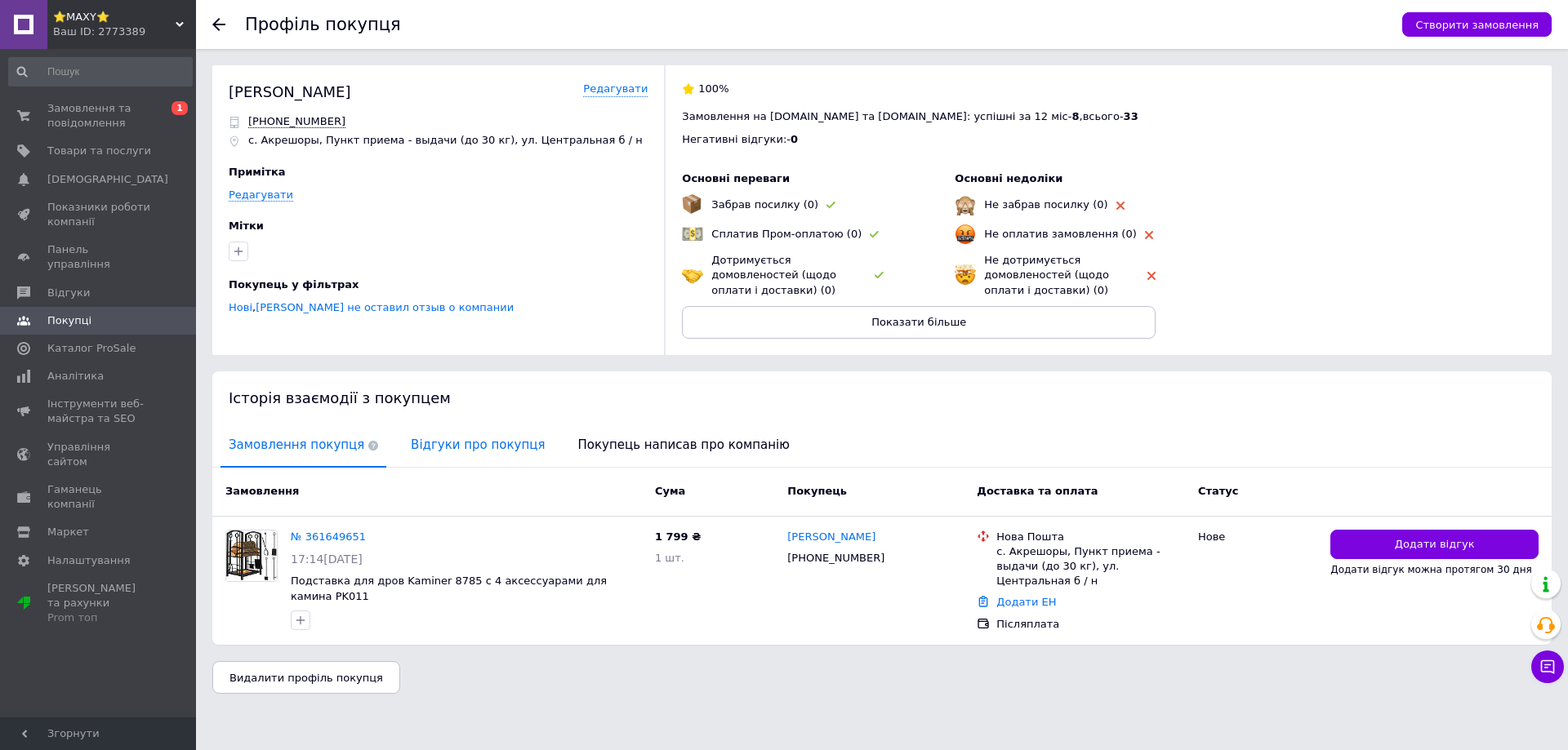
click at [461, 454] on span "Відгуки про покупця" at bounding box center [478, 445] width 150 height 42
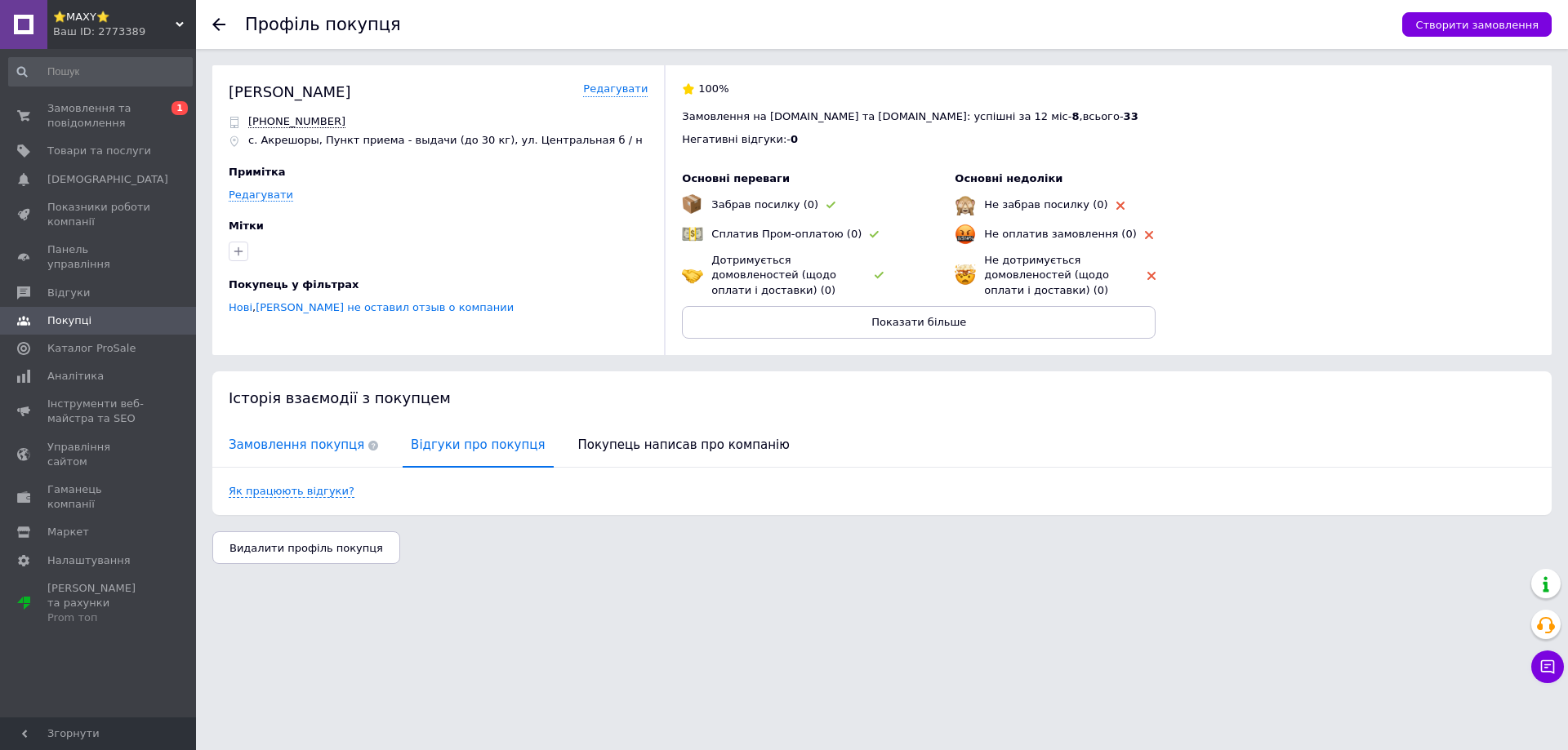
drag, startPoint x: 261, startPoint y: 450, endPoint x: 270, endPoint y: 435, distance: 17.5
click at [261, 449] on span "Замовлення покупця" at bounding box center [303, 445] width 166 height 42
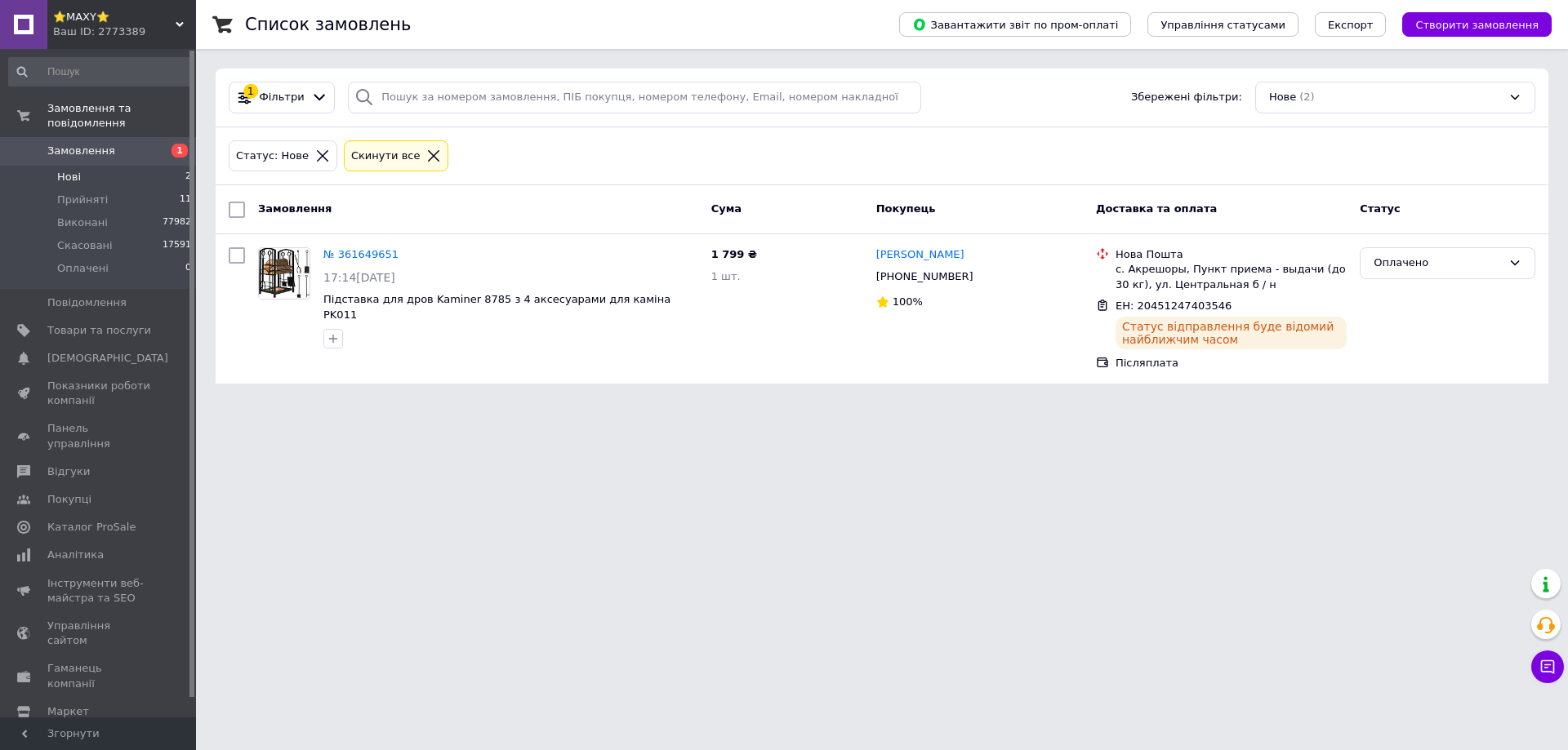
click at [83, 166] on li "Нові 2" at bounding box center [100, 177] width 201 height 23
click at [79, 166] on li "Нові 2" at bounding box center [100, 177] width 201 height 23
click at [109, 167] on li "Нові 2" at bounding box center [100, 177] width 201 height 23
click at [109, 166] on li "Нові 2" at bounding box center [100, 177] width 201 height 23
click at [93, 193] on span "Прийняті" at bounding box center [82, 200] width 51 height 14
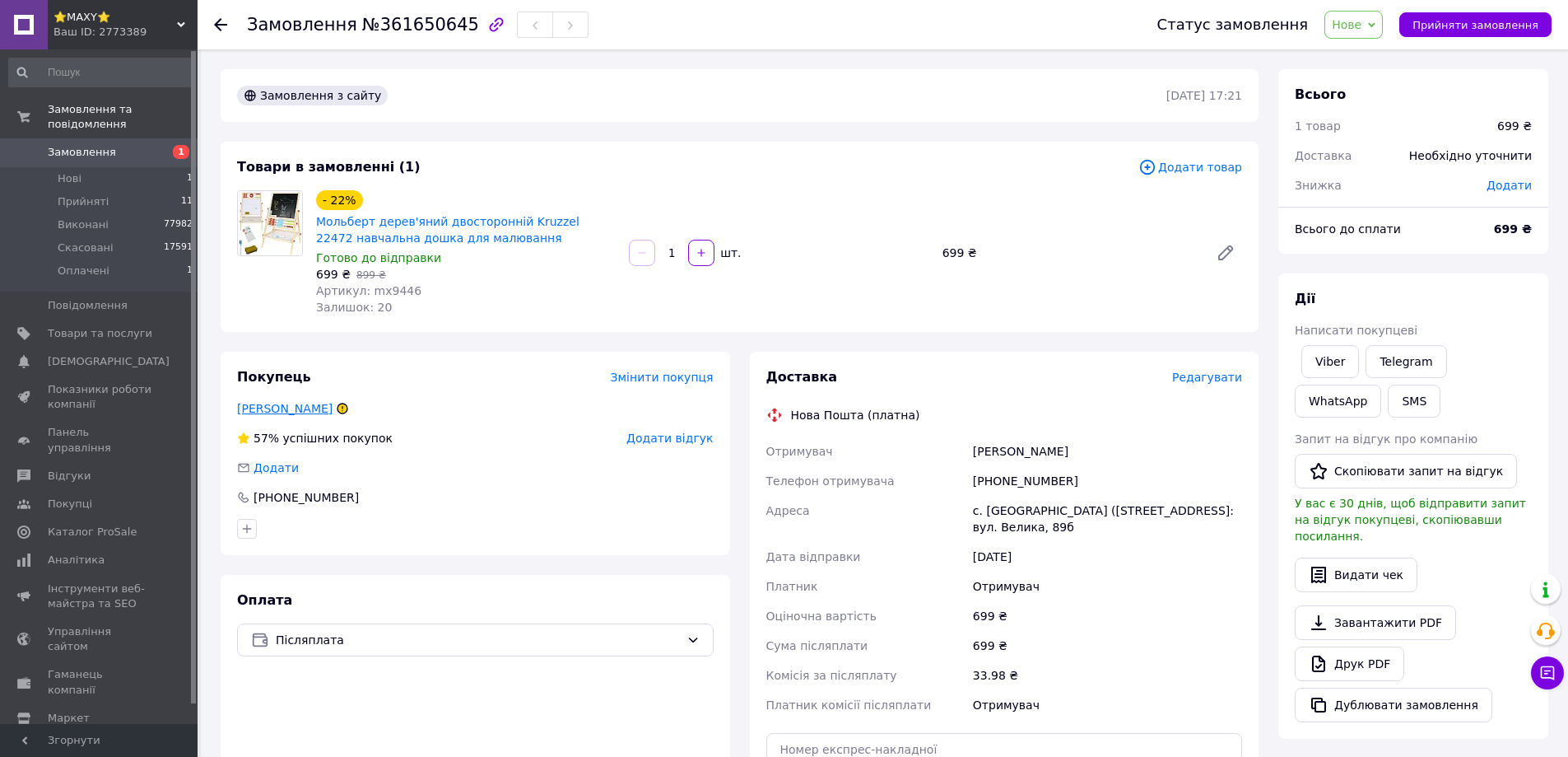
click at [318, 413] on link "[PERSON_NAME]" at bounding box center [284, 408] width 95 height 13
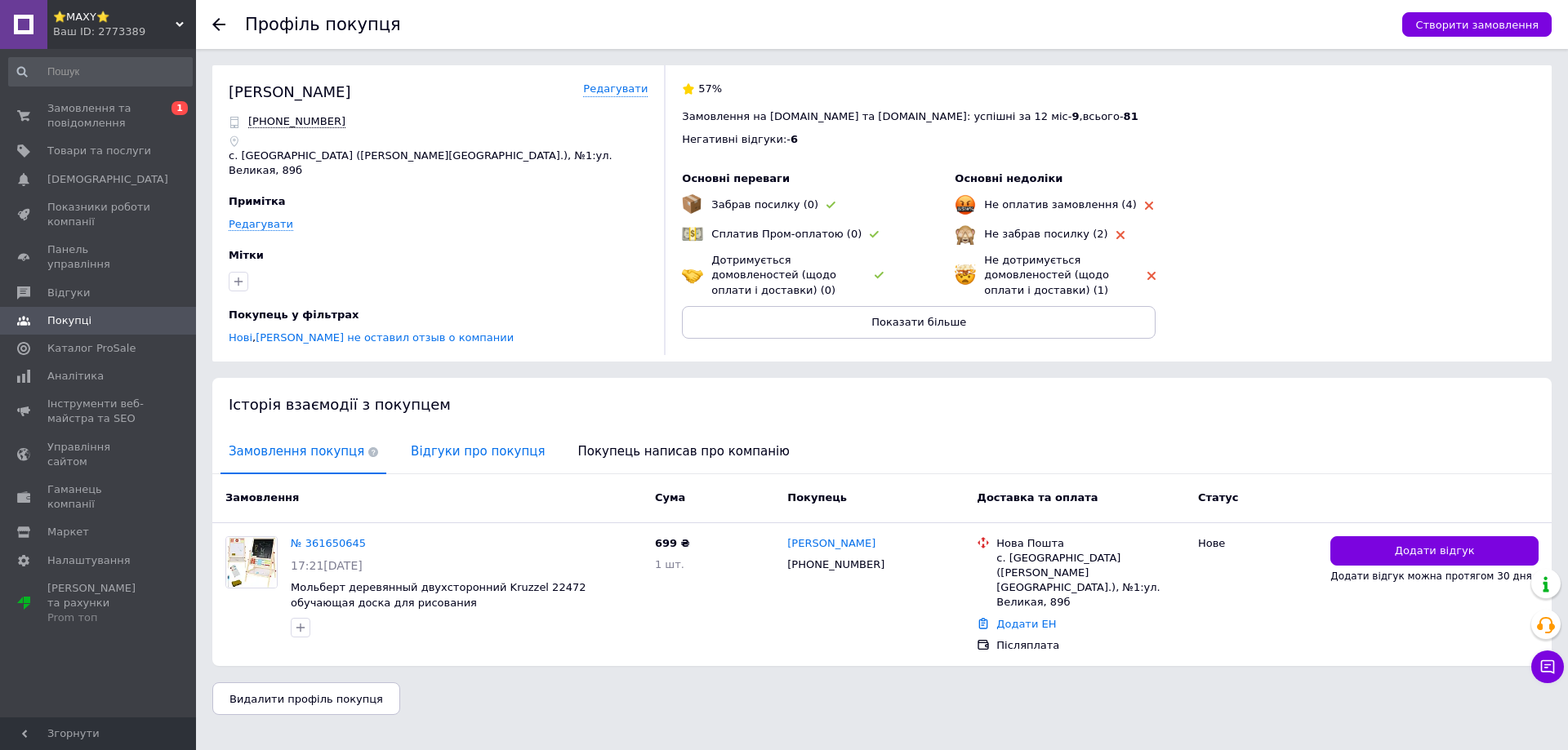
click at [425, 447] on span "Відгуки про покупця" at bounding box center [478, 451] width 150 height 42
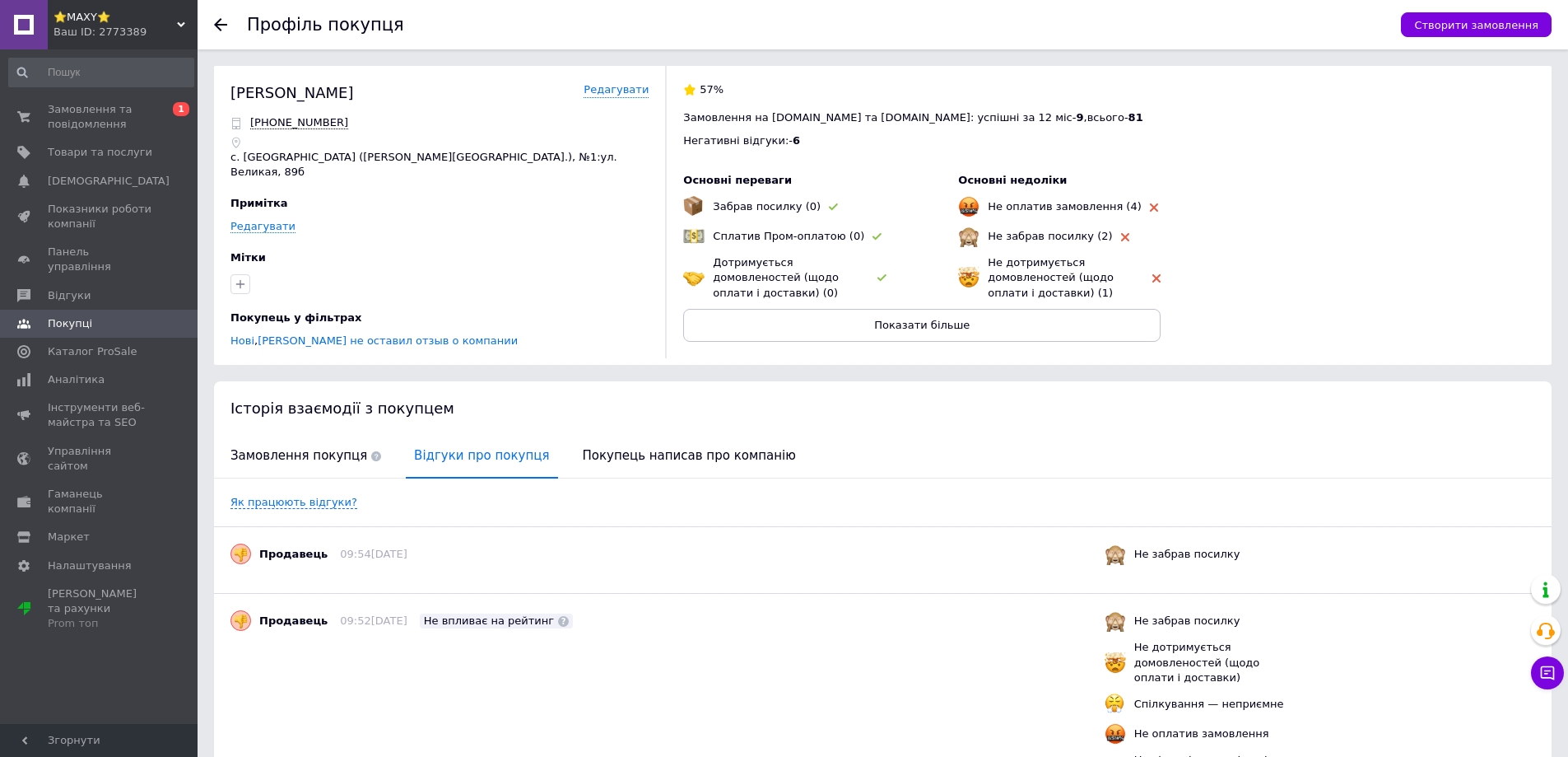
click at [230, 23] on div at bounding box center [230, 25] width 33 height 50
click at [226, 23] on icon at bounding box center [220, 24] width 13 height 13
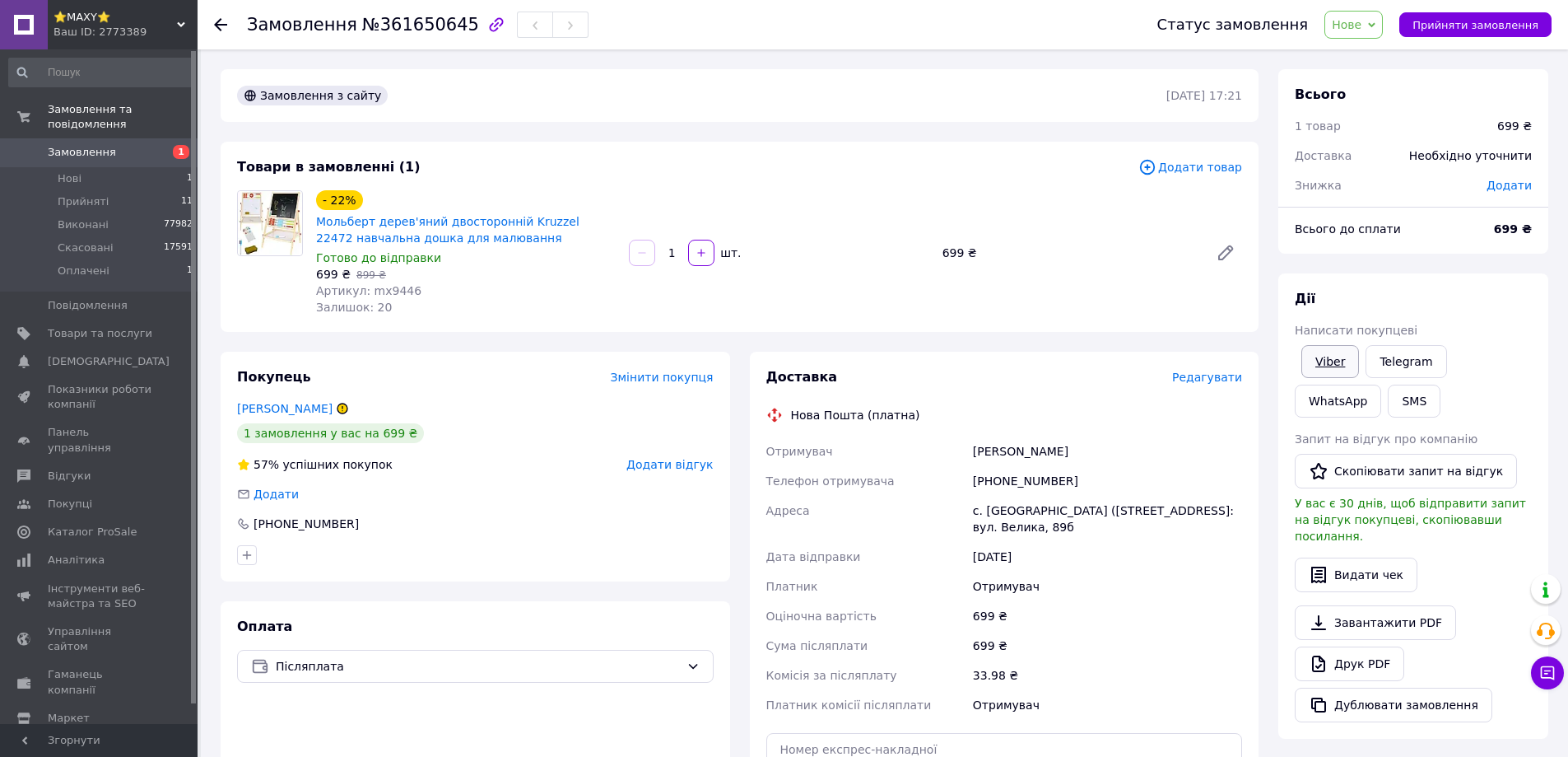
click at [1331, 372] on link "Viber" at bounding box center [1330, 362] width 57 height 33
click at [1338, 365] on link "Viber" at bounding box center [1330, 362] width 57 height 33
click at [1362, 21] on span "Нове" at bounding box center [1347, 24] width 30 height 13
click at [1393, 59] on li "Прийнято" at bounding box center [1363, 57] width 75 height 25
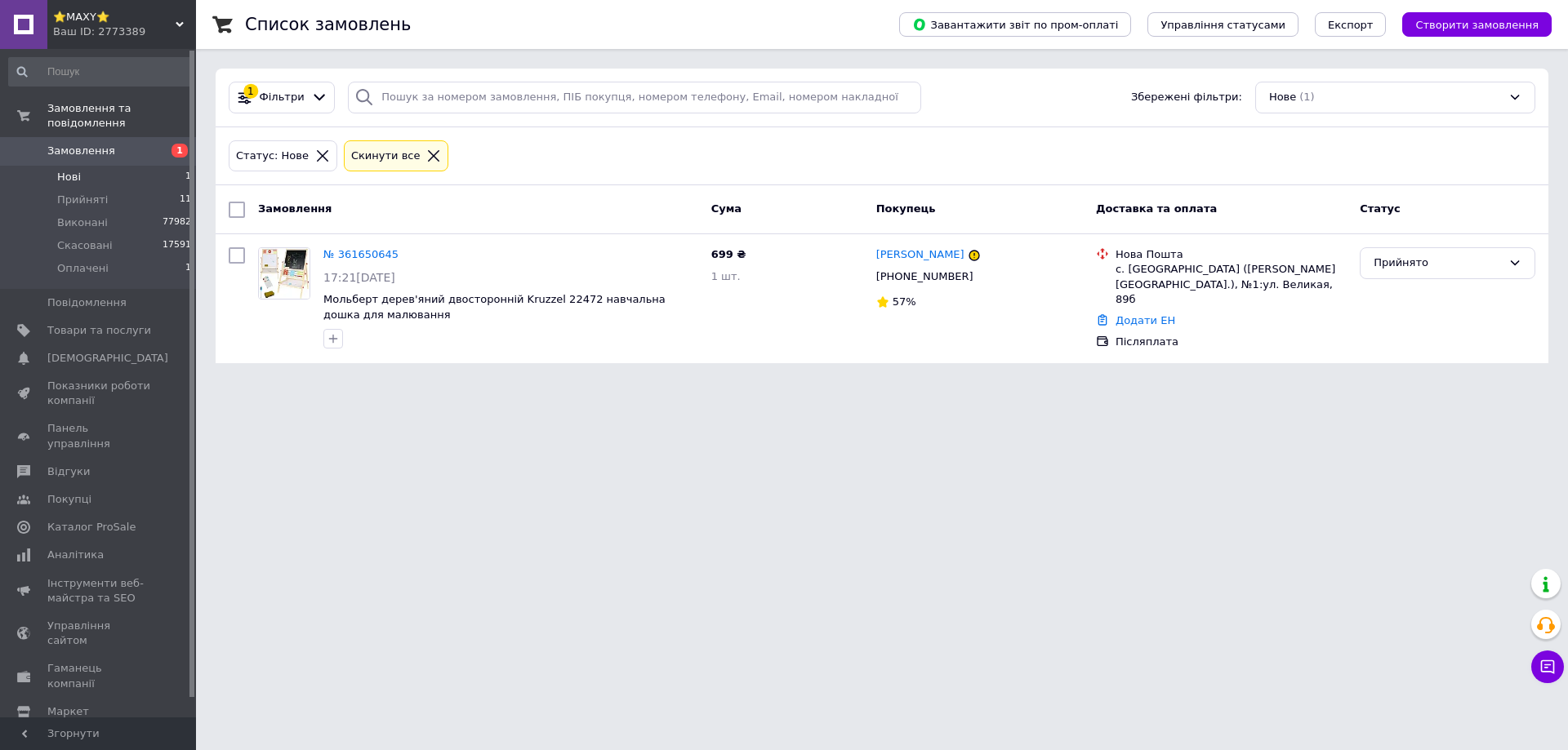
click at [139, 166] on li "Нові 1" at bounding box center [100, 177] width 201 height 23
click at [101, 193] on span "Прийняті" at bounding box center [82, 200] width 51 height 14
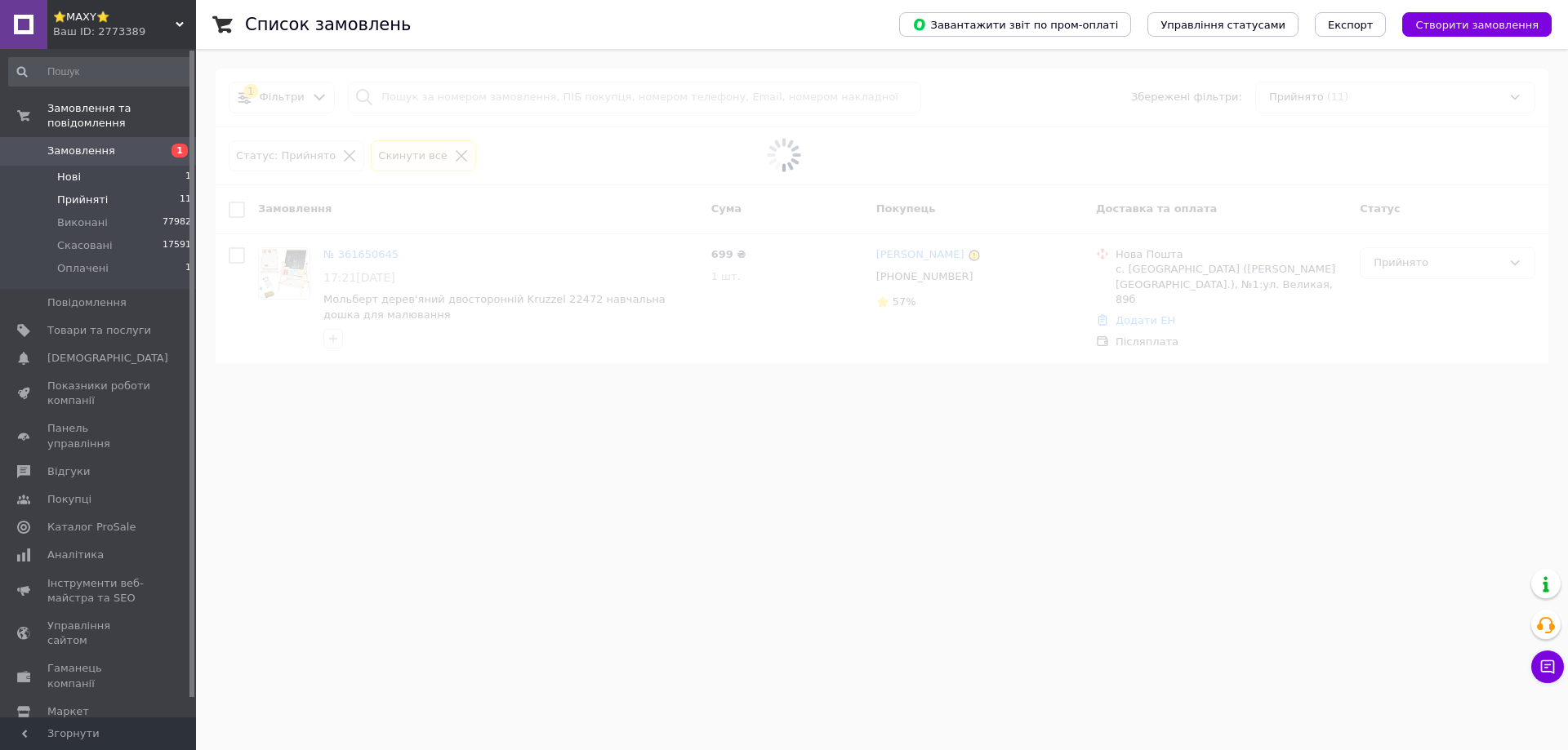
click at [100, 166] on li "Нові 1" at bounding box center [100, 177] width 201 height 23
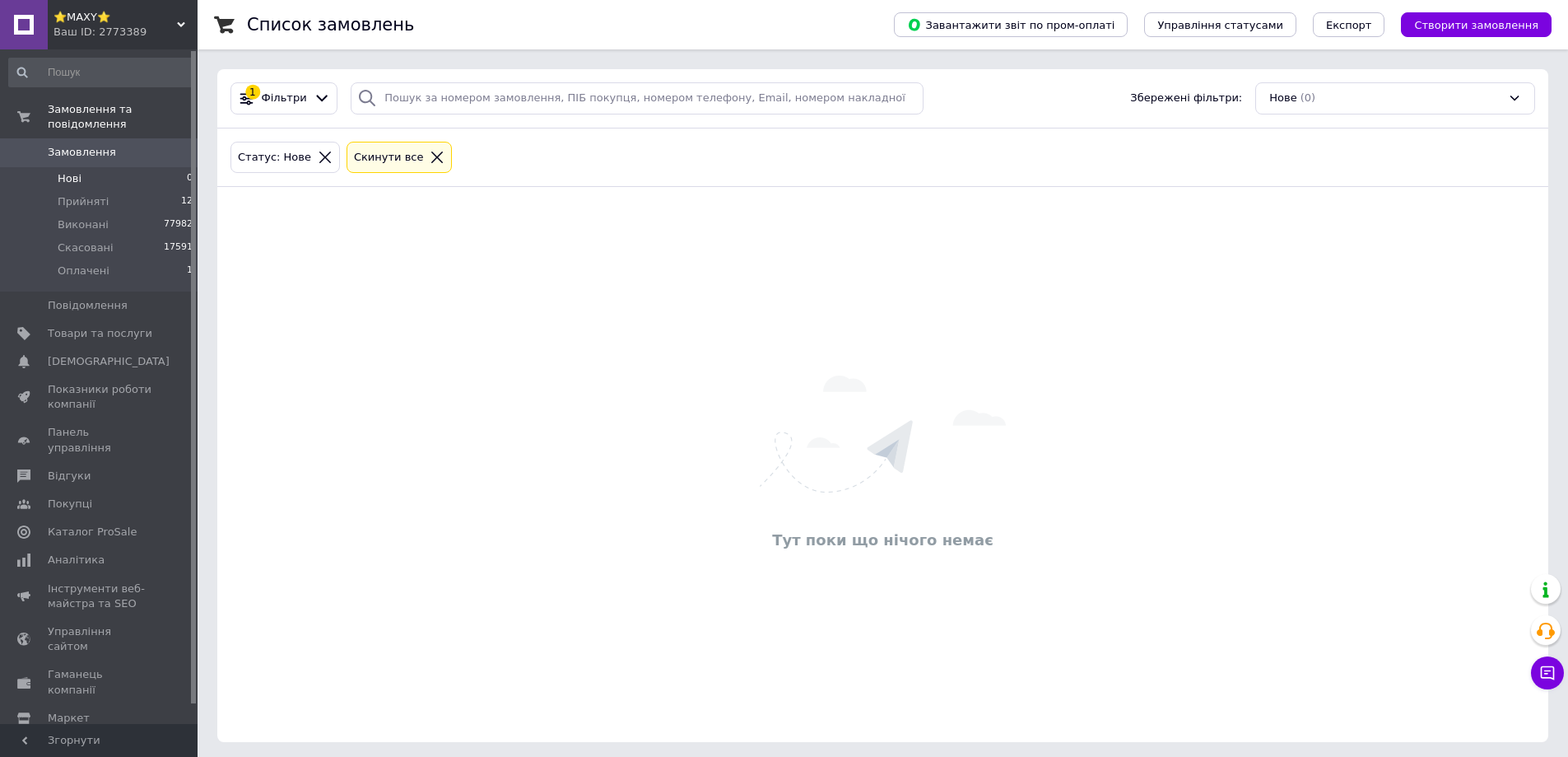
click at [147, 167] on li "Нові 0" at bounding box center [101, 178] width 202 height 23
drag, startPoint x: 108, startPoint y: 188, endPoint x: 109, endPoint y: 177, distance: 11.0
click at [108, 190] on li "Прийняті 12" at bounding box center [101, 201] width 202 height 23
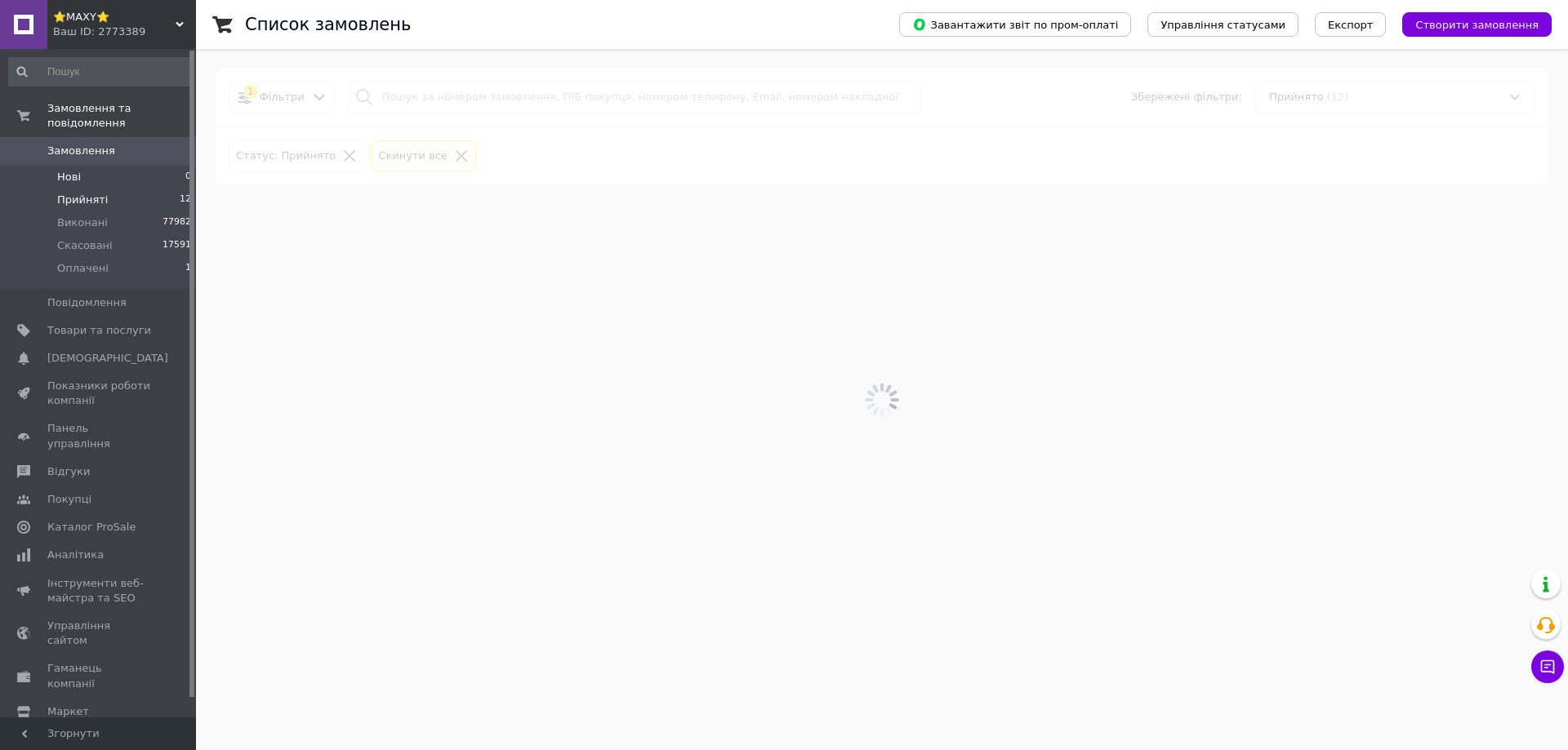
click at [108, 166] on li "Нові 0" at bounding box center [100, 177] width 201 height 23
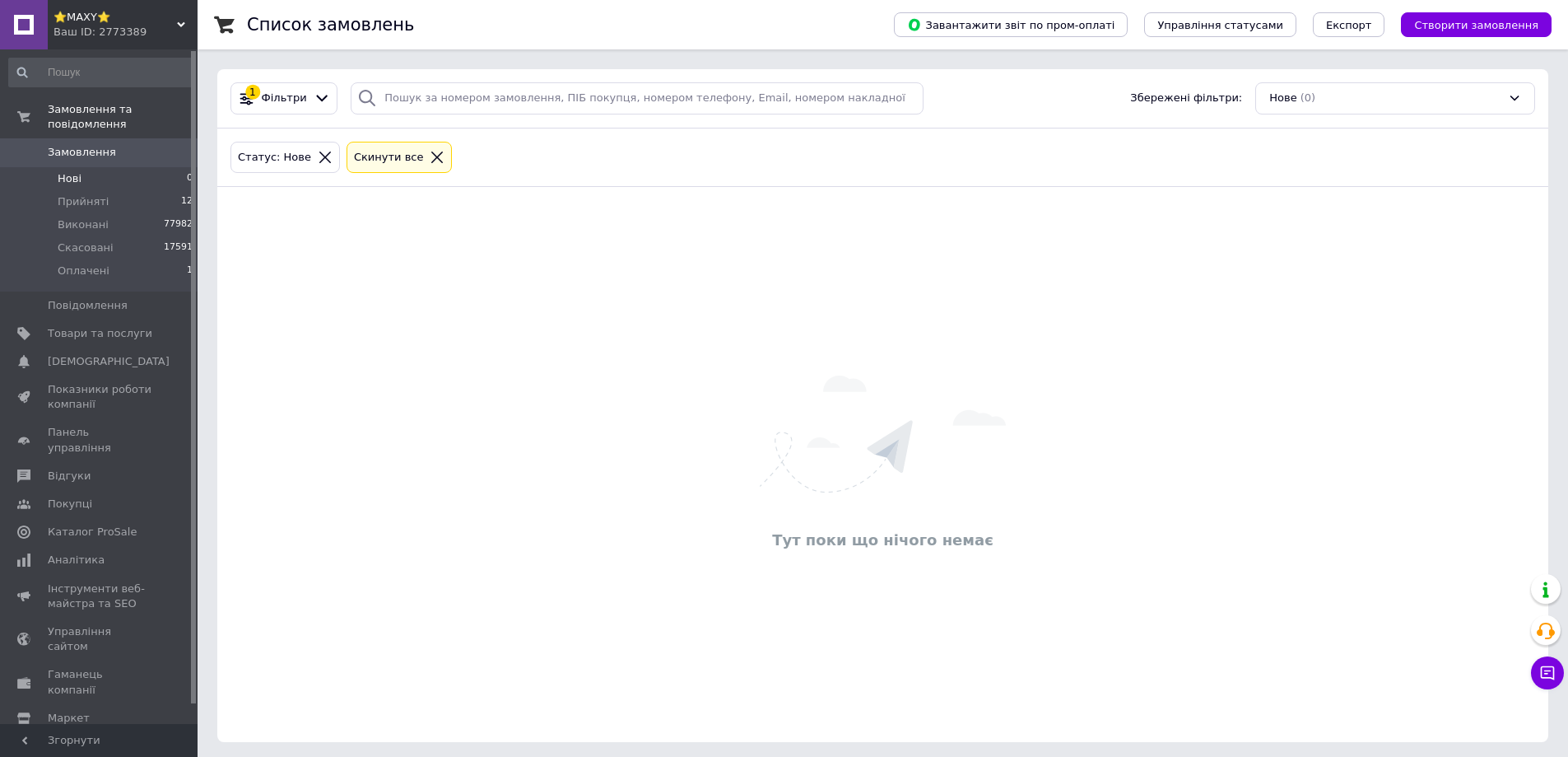
click at [99, 167] on li "Нові 0" at bounding box center [101, 178] width 202 height 23
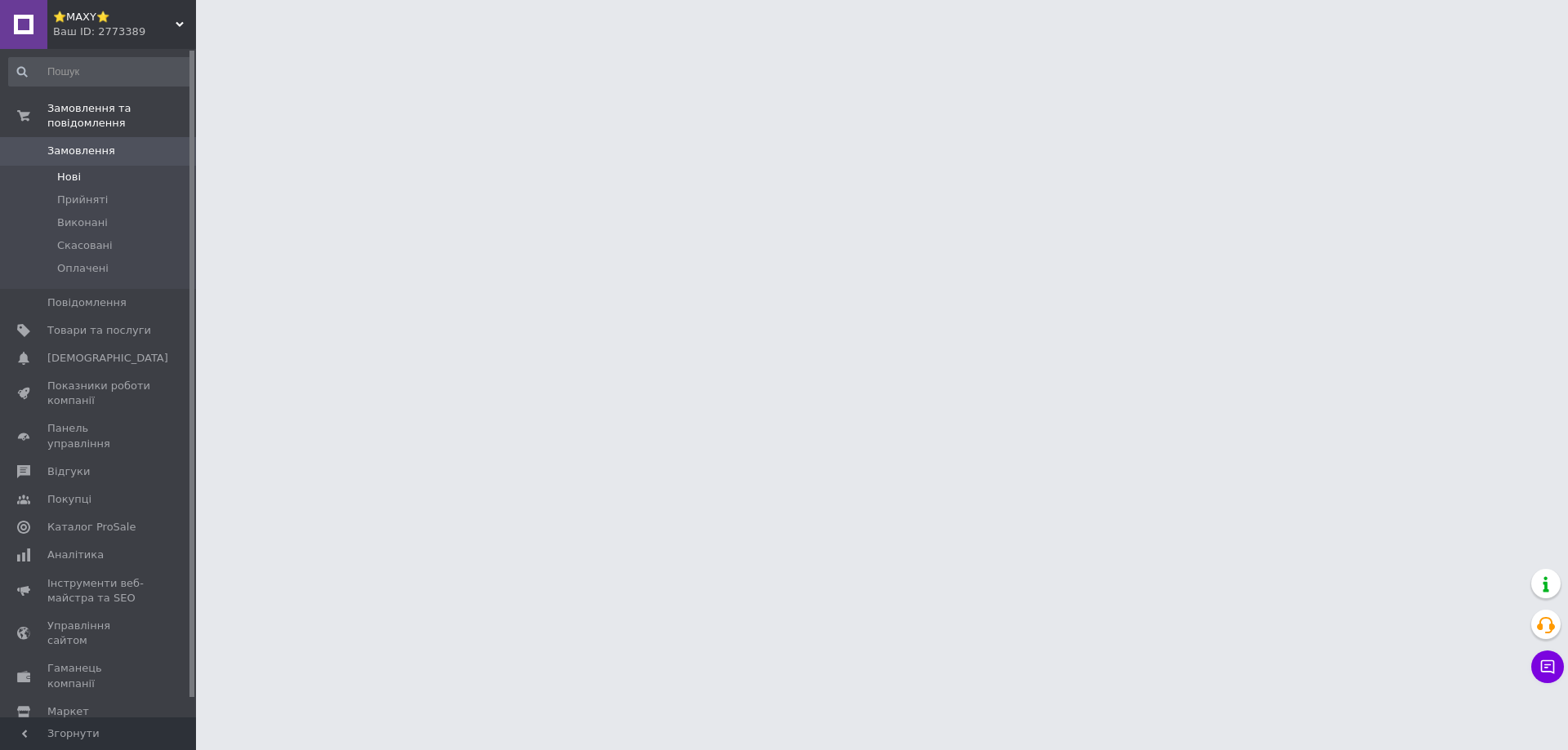
click at [121, 166] on li "Нові" at bounding box center [100, 177] width 201 height 23
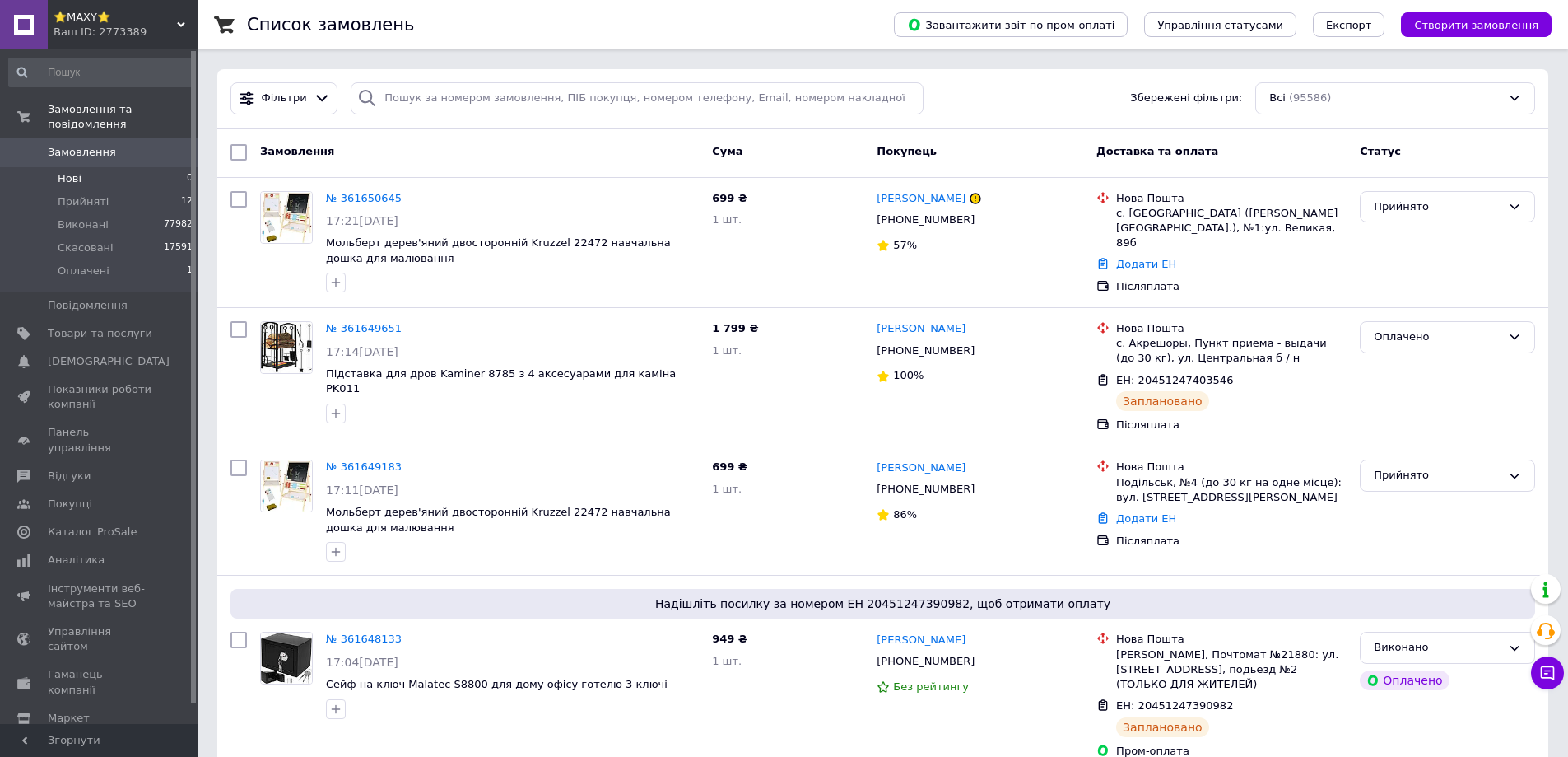
click at [92, 167] on li "Нові 0" at bounding box center [101, 178] width 202 height 23
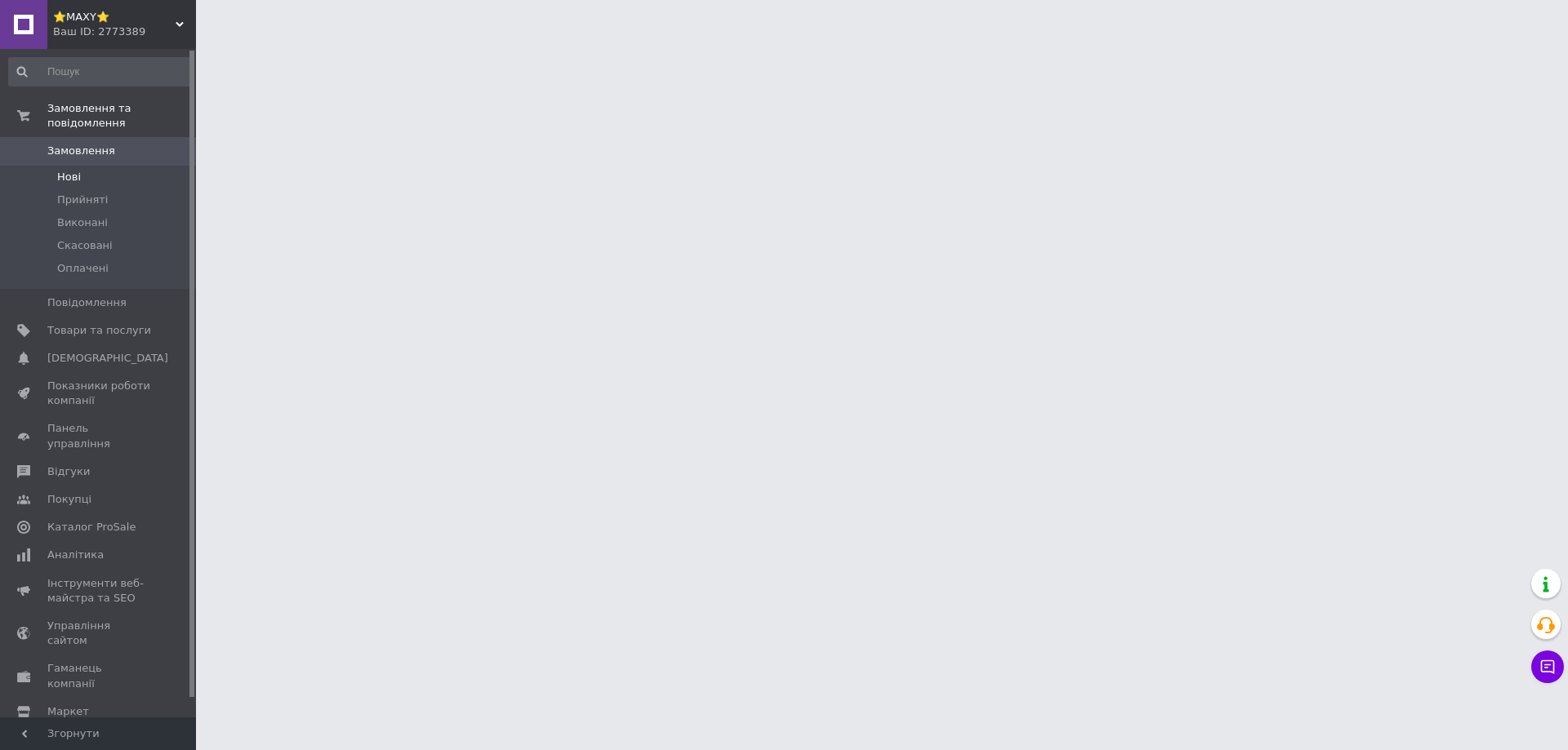
click at [115, 166] on li "Нові" at bounding box center [100, 177] width 201 height 23
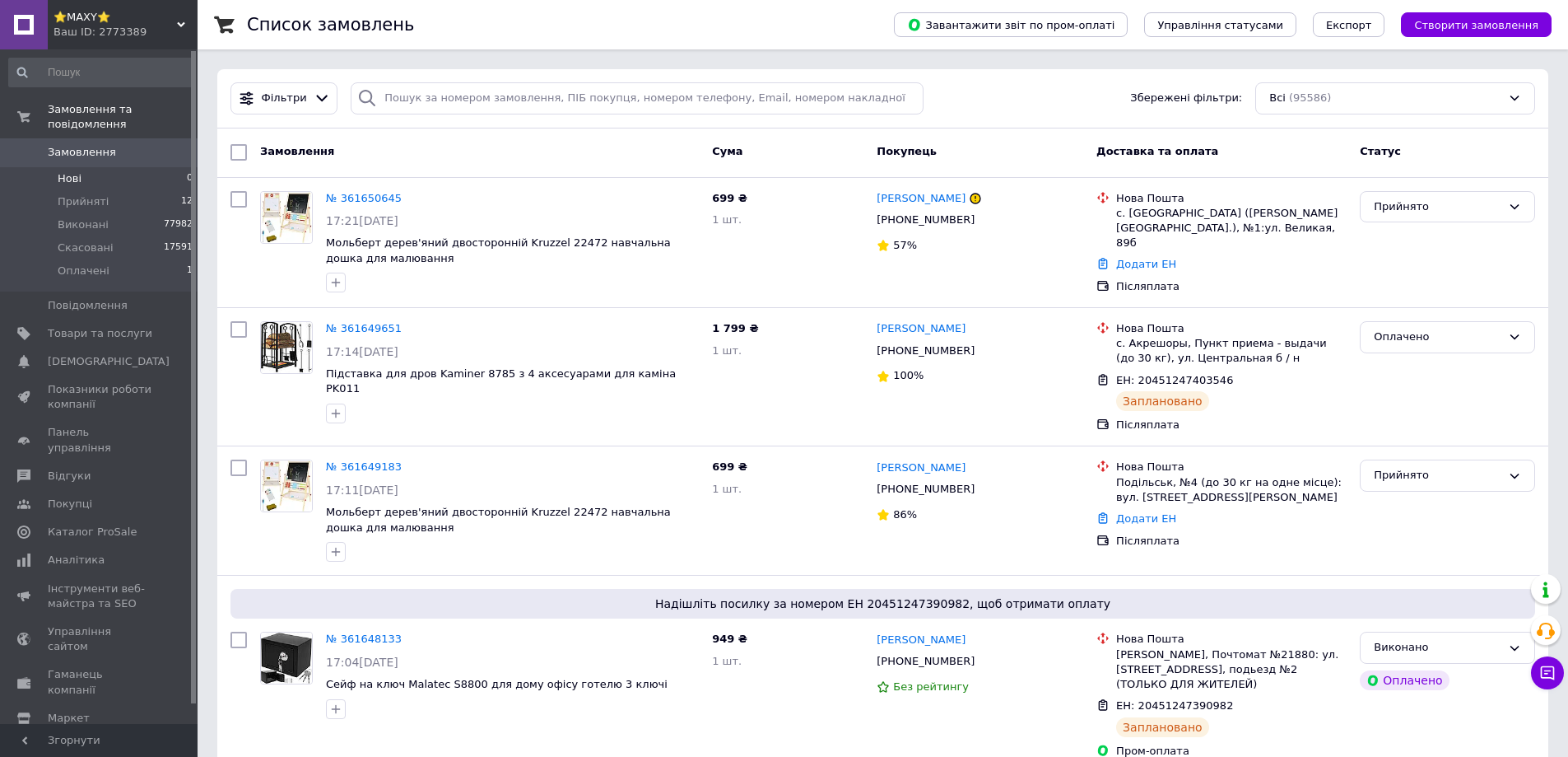
click at [129, 174] on li "Нові 0" at bounding box center [101, 178] width 202 height 23
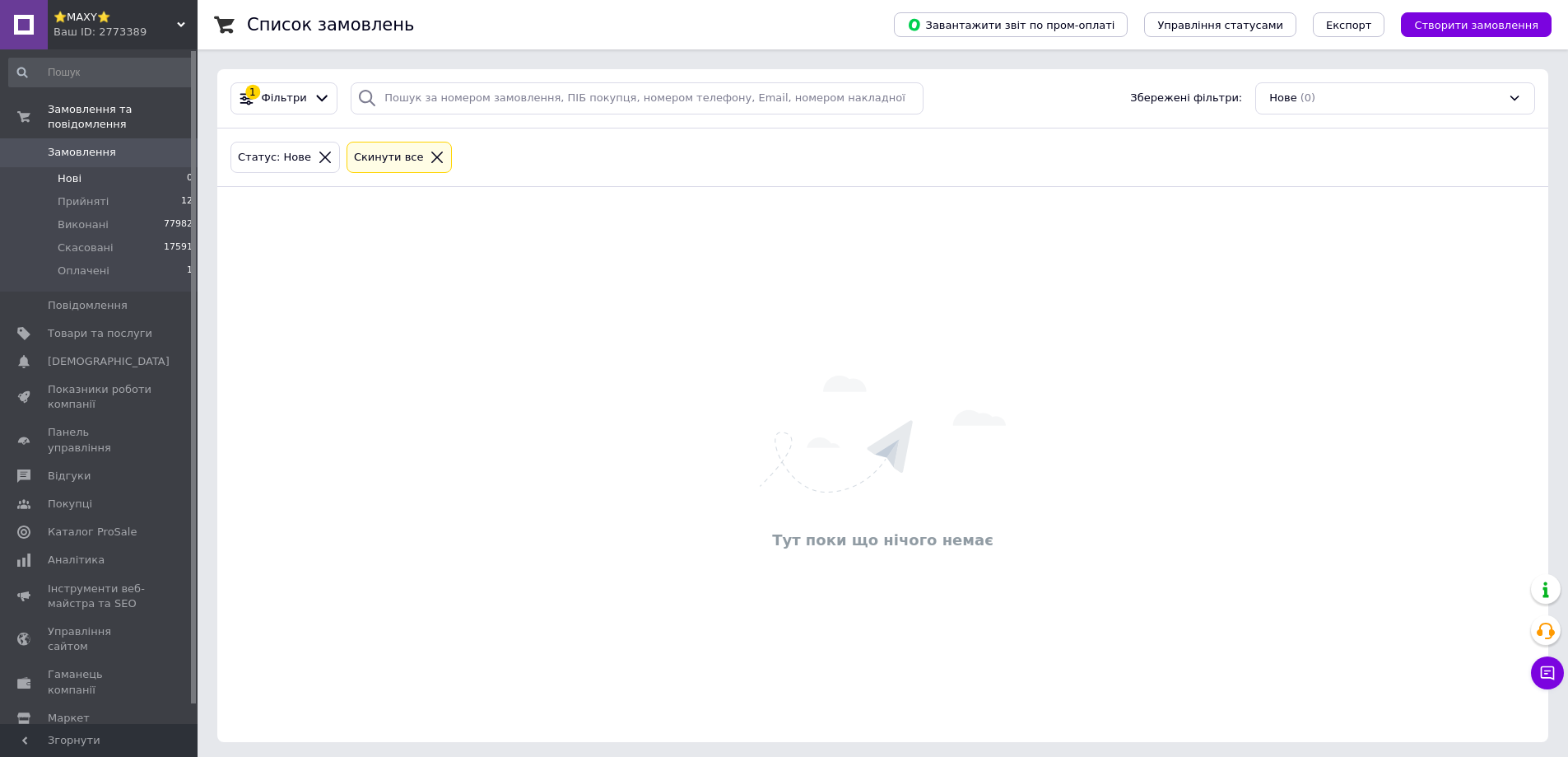
click at [105, 170] on li "Нові 0" at bounding box center [101, 178] width 202 height 23
click at [111, 169] on li "Нові 0" at bounding box center [101, 178] width 202 height 23
click at [98, 195] on span "Прийняті" at bounding box center [83, 201] width 51 height 15
click at [169, 168] on li "Нові 0" at bounding box center [101, 178] width 202 height 23
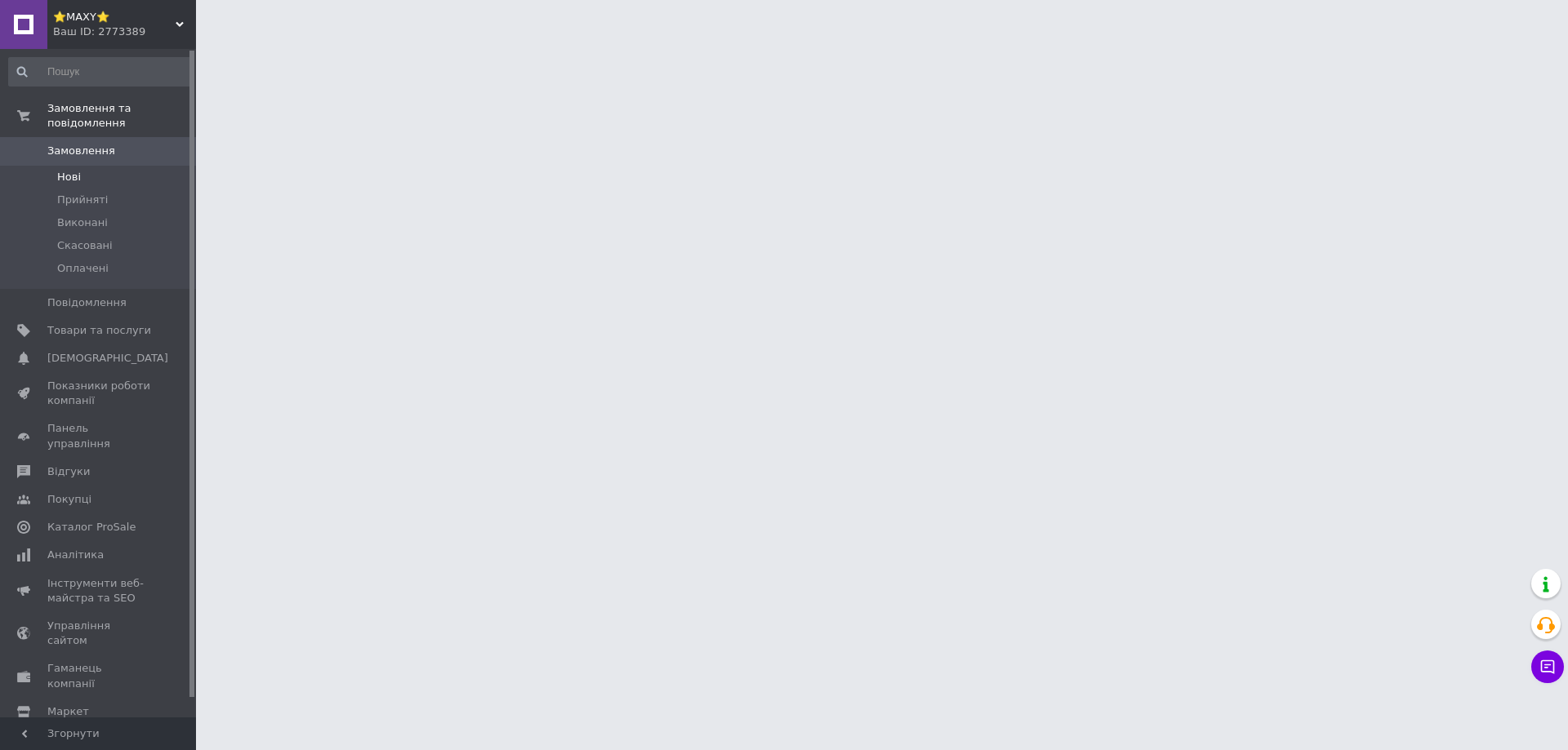
click at [147, 166] on li "Нові" at bounding box center [100, 177] width 201 height 23
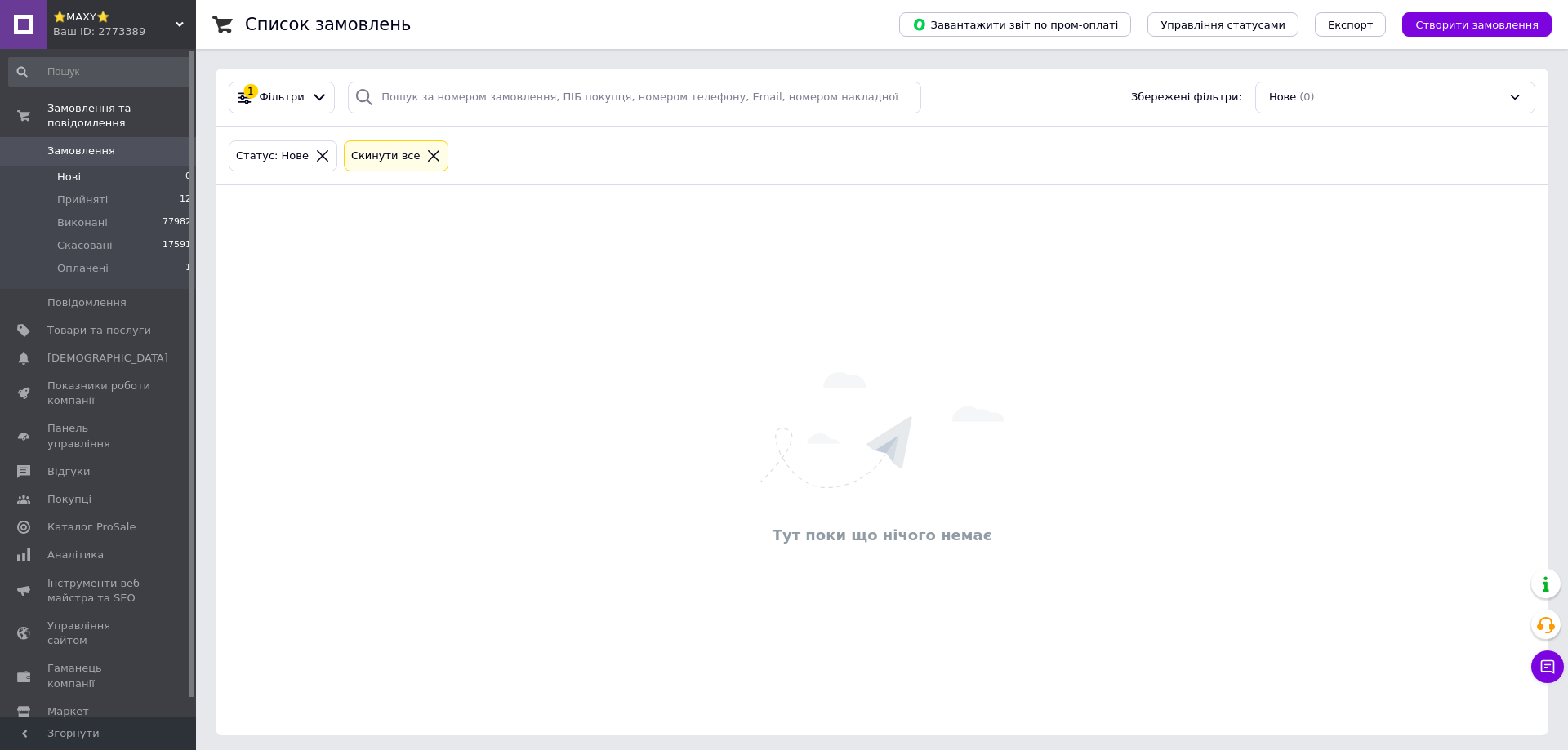
click at [101, 166] on li "Нові 0" at bounding box center [100, 177] width 201 height 23
